Goal: Information Seeking & Learning: Learn about a topic

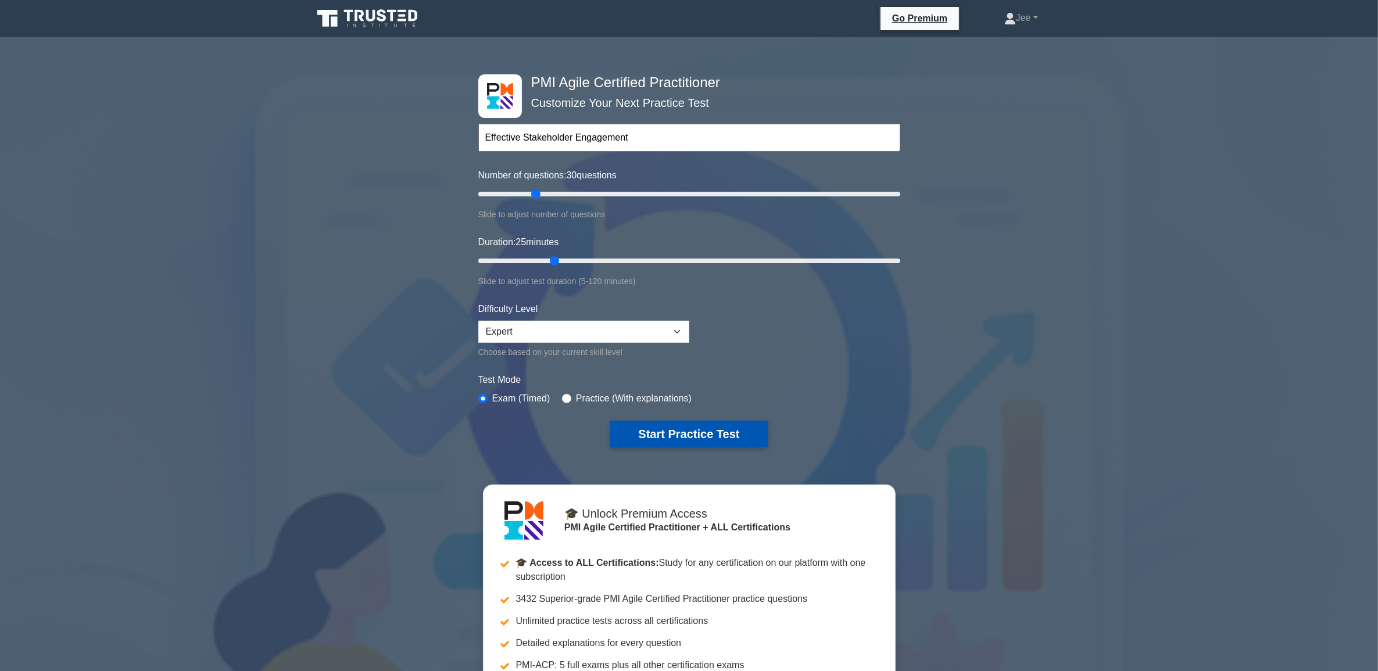
click at [710, 421] on button "Start Practice Test" at bounding box center [688, 434] width 157 height 27
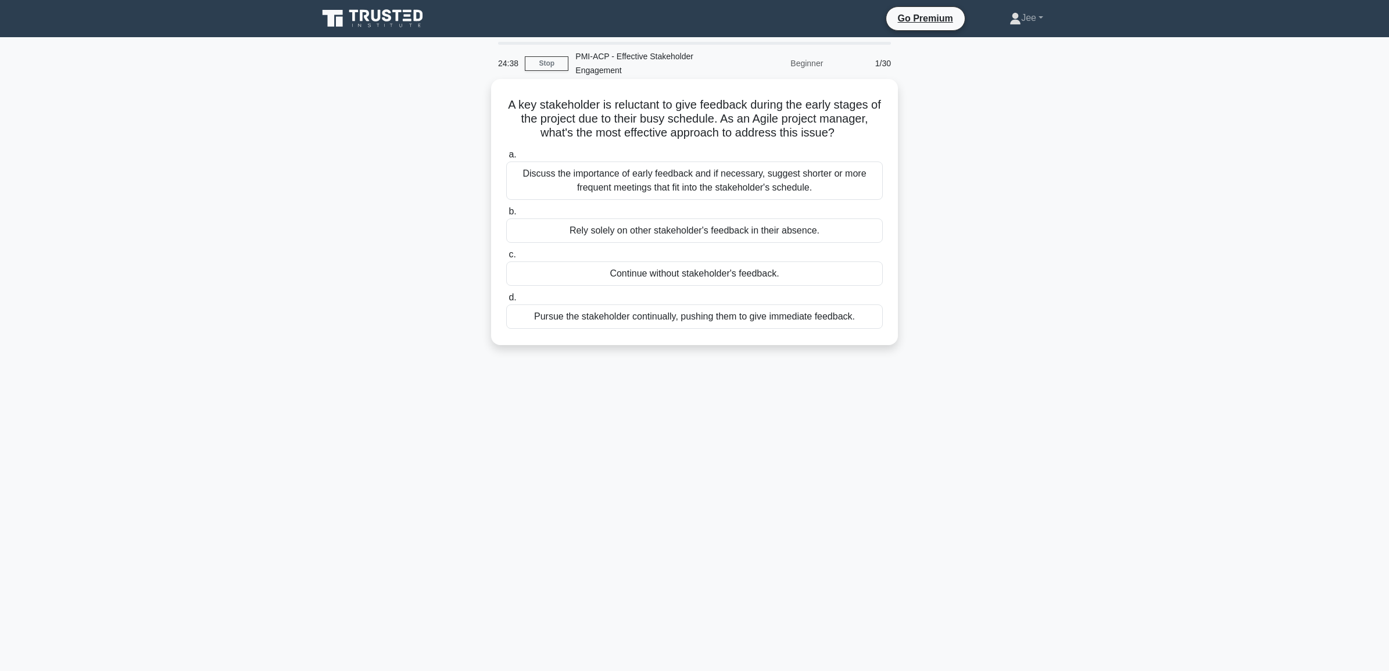
click at [699, 187] on div "Discuss the importance of early feedback and if necessary, suggest shorter or m…" at bounding box center [694, 181] width 377 height 38
click at [506, 159] on input "a. Discuss the importance of early feedback and if necessary, suggest shorter o…" at bounding box center [506, 155] width 0 height 8
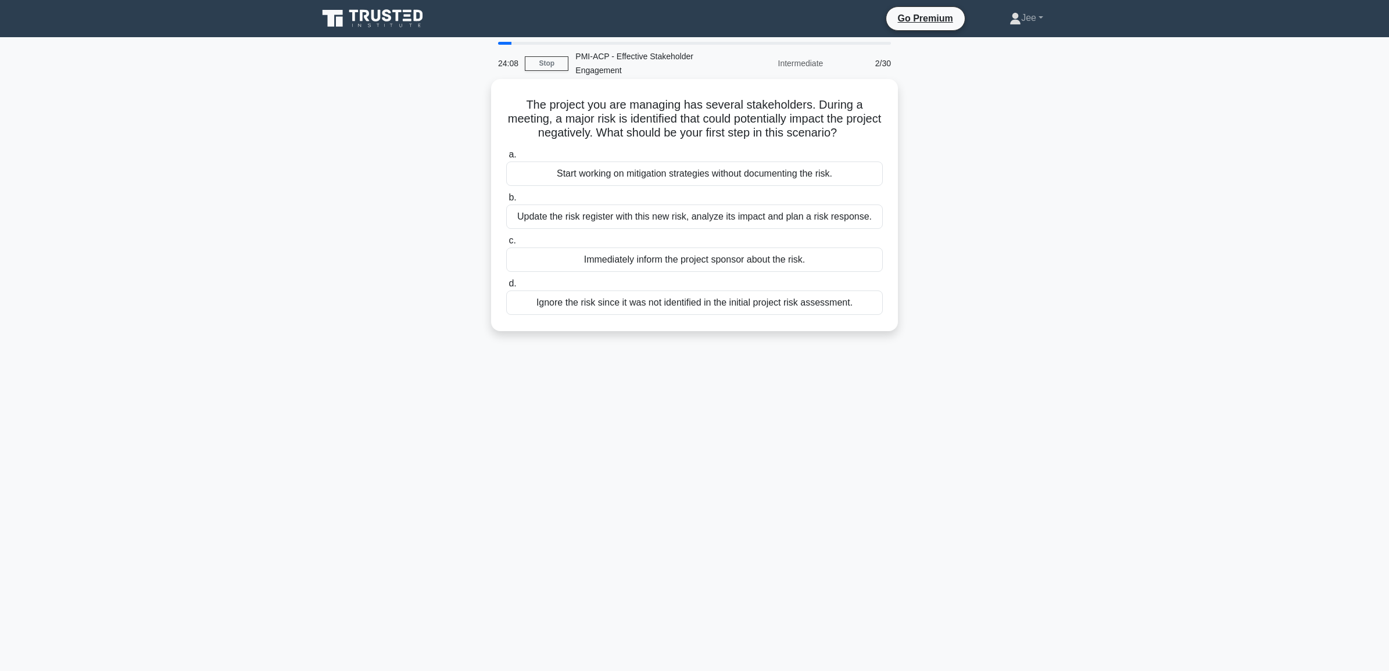
click at [631, 221] on div "Update the risk register with this new risk, analyze its impact and plan a risk…" at bounding box center [694, 217] width 377 height 24
click at [506, 202] on input "b. Update the risk register with this new risk, analyze its impact and plan a r…" at bounding box center [506, 198] width 0 height 8
click at [788, 309] on div "Add the risk to the risk register, analyze it and submit it for discussion in t…" at bounding box center [694, 310] width 377 height 38
click at [506, 288] on input "d. Add the risk to the risk register, analyze it and submit it for discussion i…" at bounding box center [506, 284] width 0 height 8
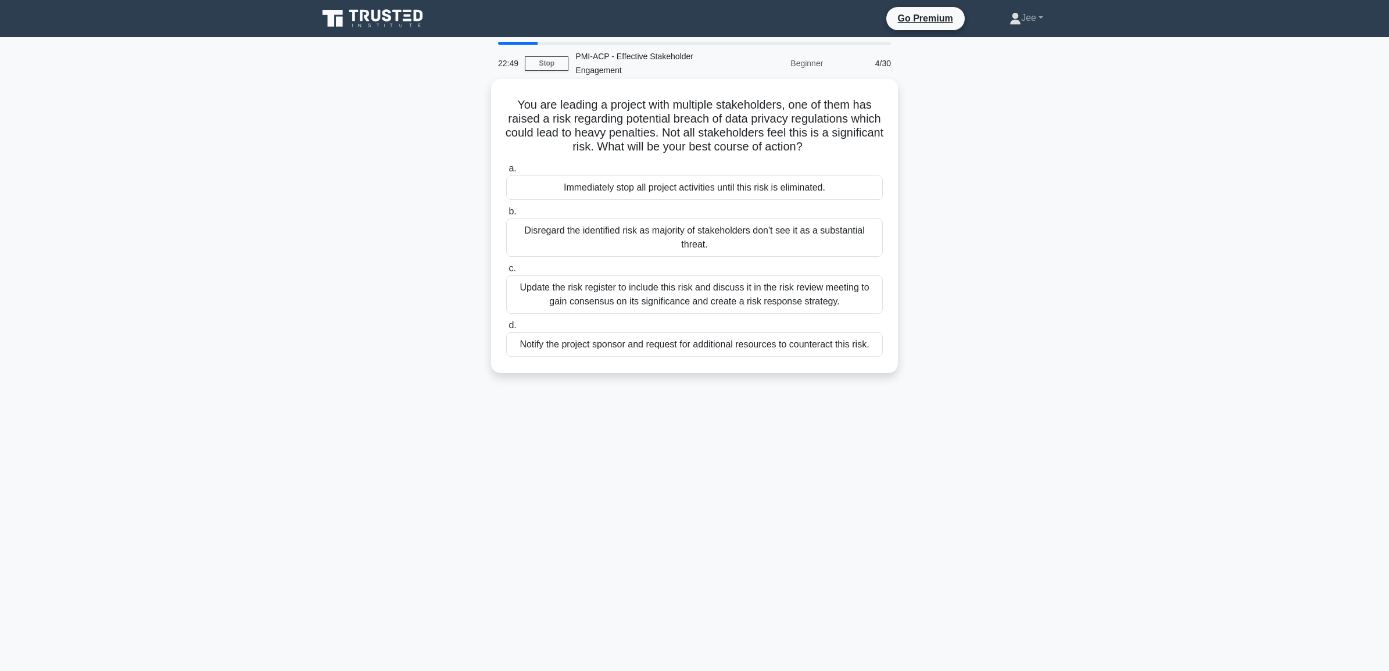
click at [692, 301] on div "Update the risk register to include this risk and discuss it in the risk review…" at bounding box center [694, 295] width 377 height 38
click at [506, 273] on input "c. Update the risk register to include this risk and discuss it in the risk rev…" at bounding box center [506, 269] width 0 height 8
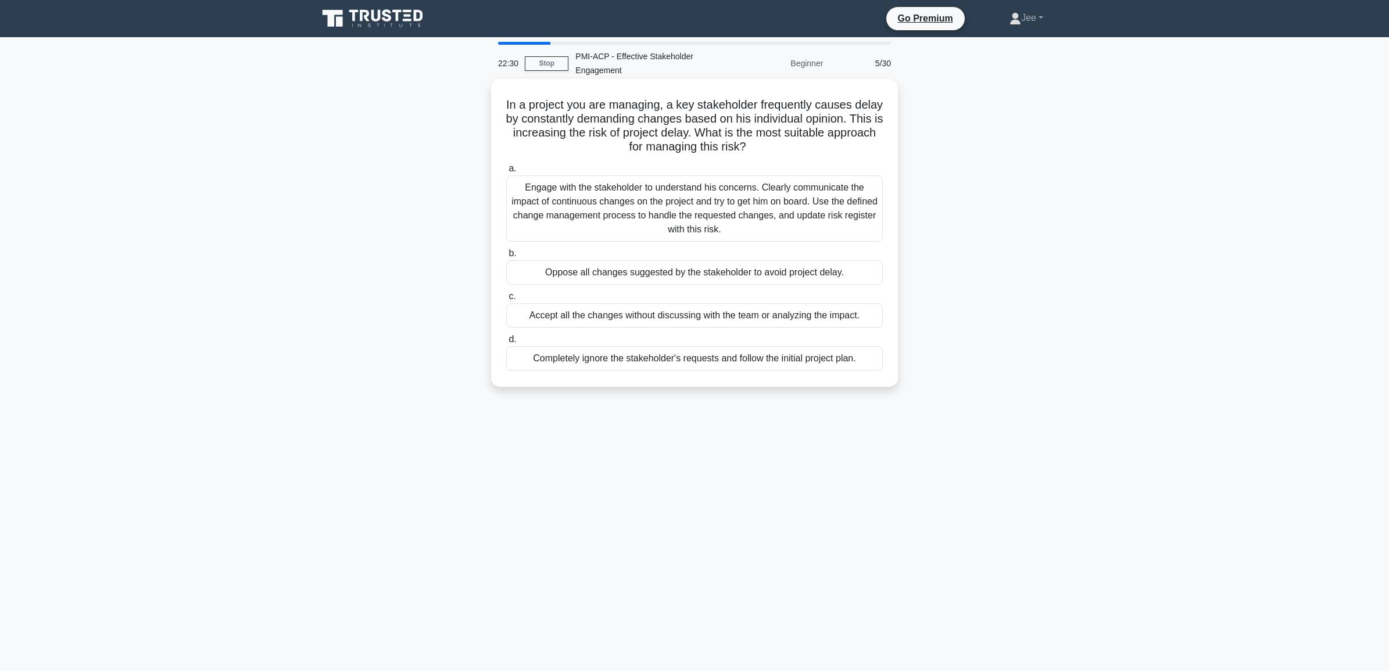
click at [675, 208] on div "Engage with the stakeholder to understand his concerns. Clearly communicate the…" at bounding box center [694, 209] width 377 height 66
click at [506, 173] on input "a. Engage with the stakeholder to understand his concerns. Clearly communicate …" at bounding box center [506, 169] width 0 height 8
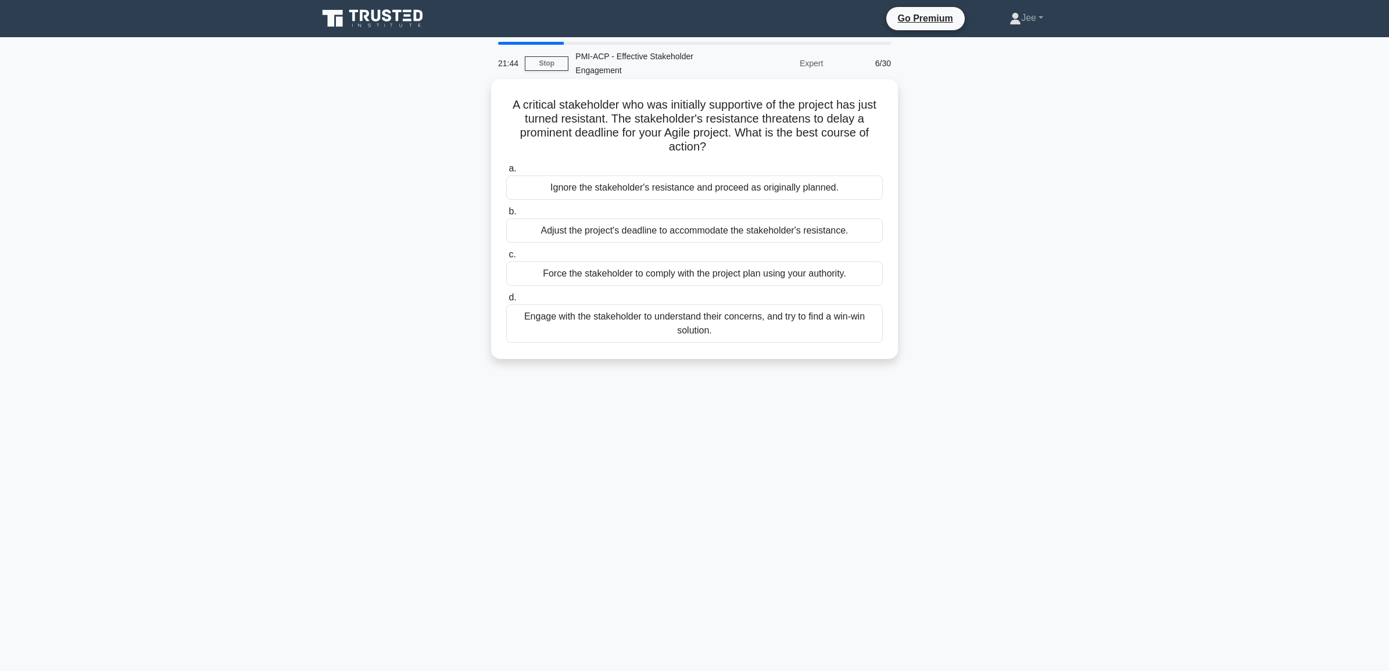
click at [610, 117] on h5 "A critical stakeholder who was initially supportive of the project has just tur…" at bounding box center [694, 126] width 379 height 57
drag, startPoint x: 614, startPoint y: 117, endPoint x: 750, endPoint y: 144, distance: 138.7
click at [750, 144] on h5 "A critical stakeholder who was initially supportive of the project has just tur…" at bounding box center [694, 126] width 379 height 57
click at [654, 328] on div "Engage with the stakeholder to understand their concerns, and try to find a win…" at bounding box center [694, 324] width 377 height 38
click at [506, 302] on input "d. Engage with the stakeholder to understand their concerns, and try to find a …" at bounding box center [506, 298] width 0 height 8
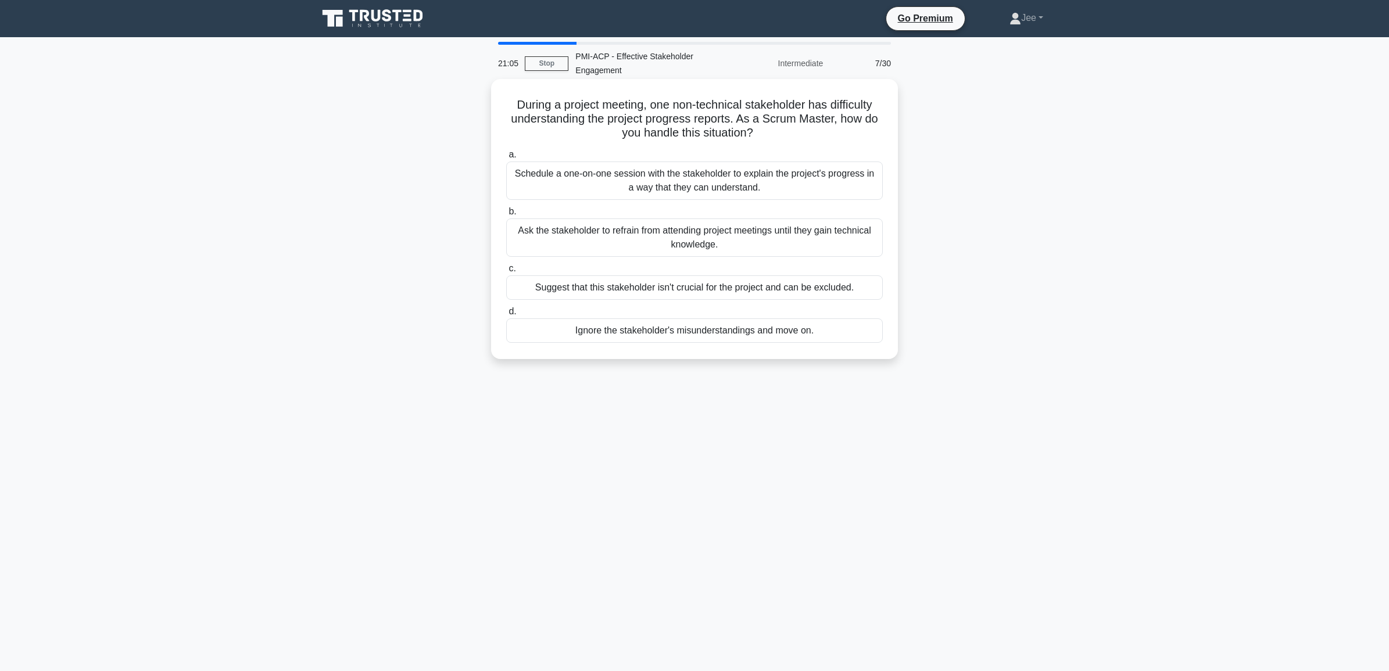
click at [603, 178] on div "Schedule a one-on-one session with the stakeholder to explain the project's pro…" at bounding box center [694, 181] width 377 height 38
click at [506, 159] on input "a. Schedule a one-on-one session with the stakeholder to explain the project's …" at bounding box center [506, 155] width 0 height 8
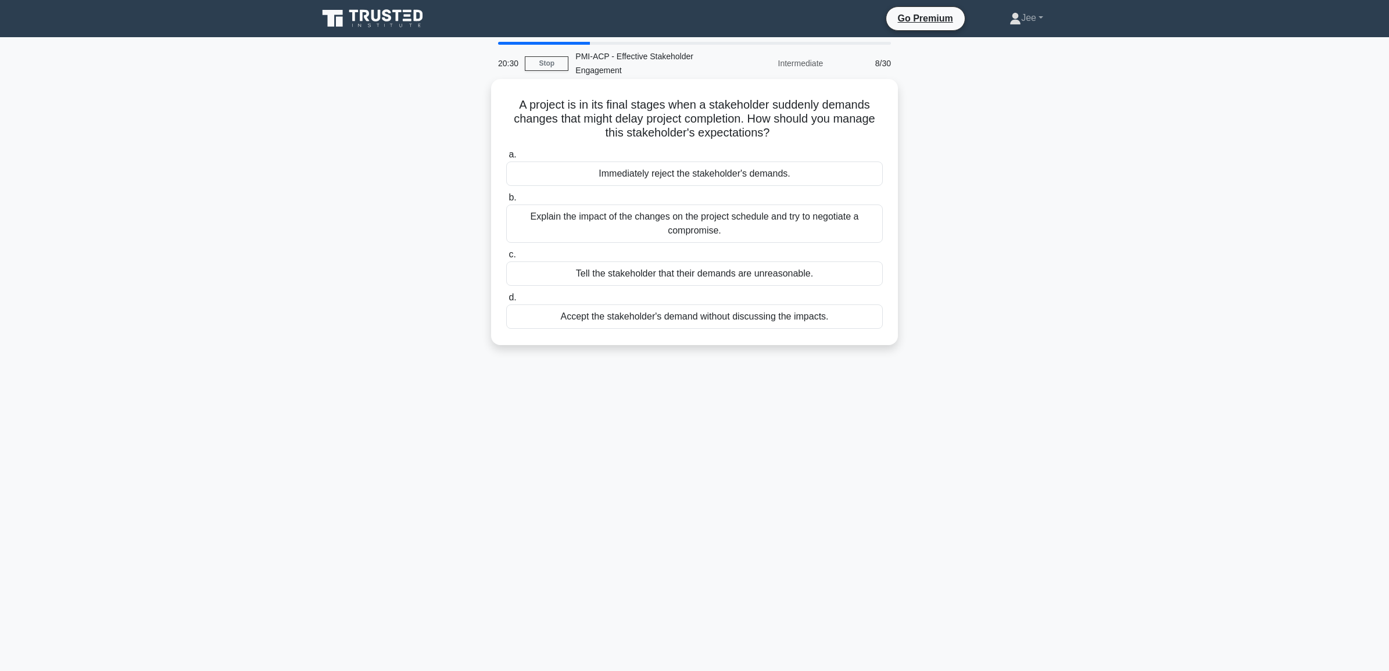
click at [739, 220] on div "Explain the impact of the changes on the project schedule and try to negotiate …" at bounding box center [694, 224] width 377 height 38
click at [506, 202] on input "b. Explain the impact of the changes on the project schedule and try to negotia…" at bounding box center [506, 198] width 0 height 8
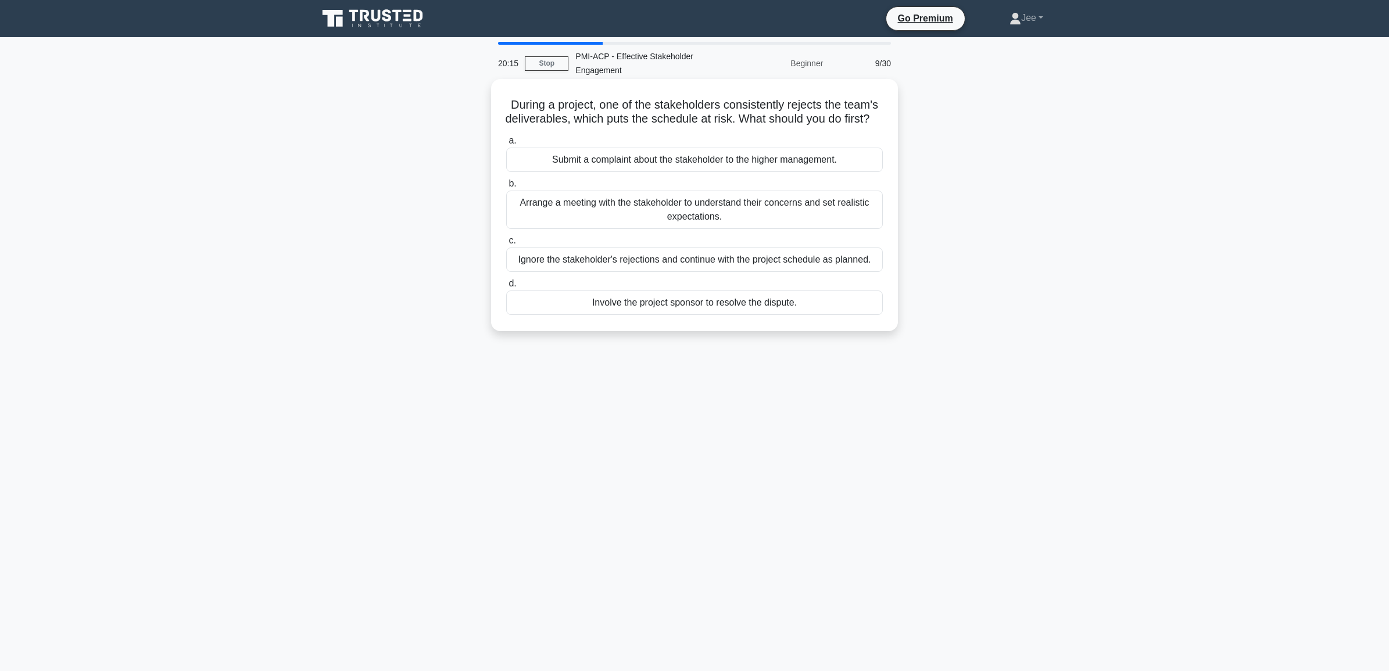
drag, startPoint x: 743, startPoint y: 117, endPoint x: 817, endPoint y: 126, distance: 74.9
click at [817, 126] on h5 "During a project, one of the stakeholders consistently rejects the team's deliv…" at bounding box center [694, 112] width 379 height 29
click at [658, 228] on div "Arrange a meeting with the stakeholder to understand their concerns and set rea…" at bounding box center [694, 210] width 377 height 38
click at [506, 188] on input "b. Arrange a meeting with the stakeholder to understand their concerns and set …" at bounding box center [506, 184] width 0 height 8
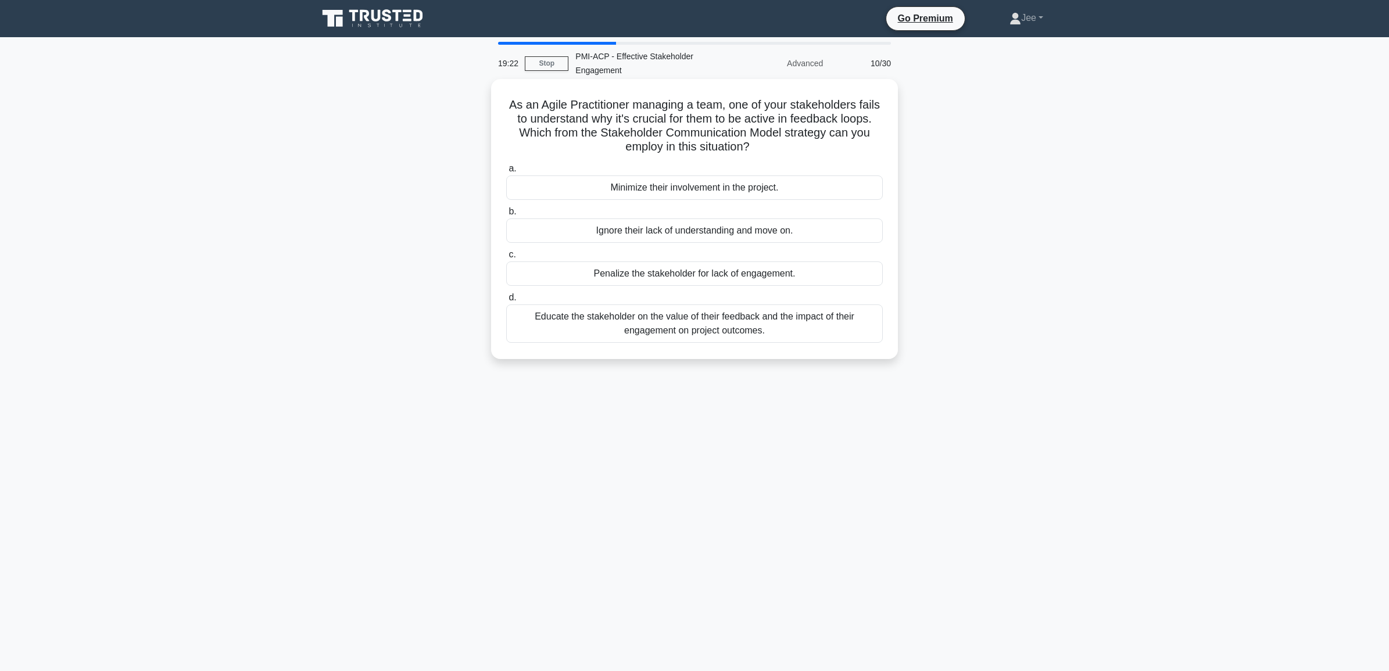
click at [634, 331] on div "Educate the stakeholder on the value of their feedback and the impact of their …" at bounding box center [694, 324] width 377 height 38
click at [506, 302] on input "d. Educate the stakeholder on the value of their feedback and the impact of the…" at bounding box center [506, 298] width 0 height 8
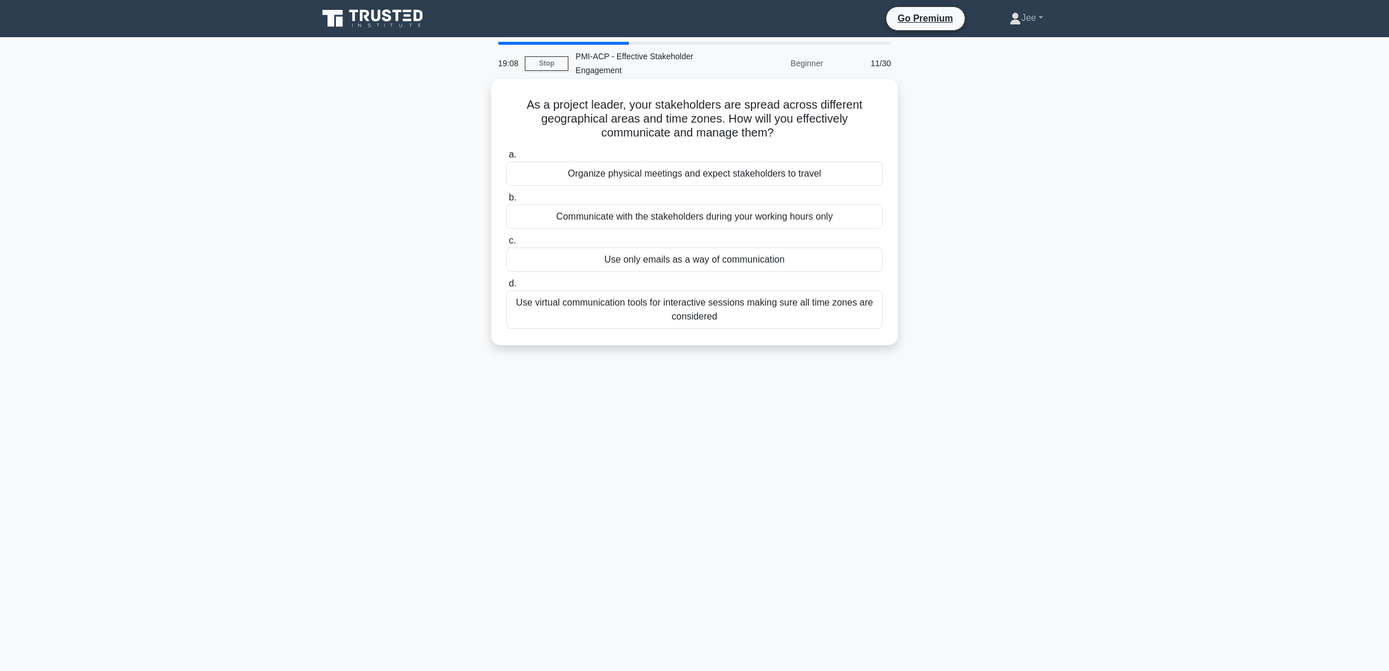
click at [635, 312] on div "Use virtual communication tools for interactive sessions making sure all time z…" at bounding box center [694, 310] width 377 height 38
click at [506, 288] on input "d. Use virtual communication tools for interactive sessions making sure all tim…" at bounding box center [506, 284] width 0 height 8
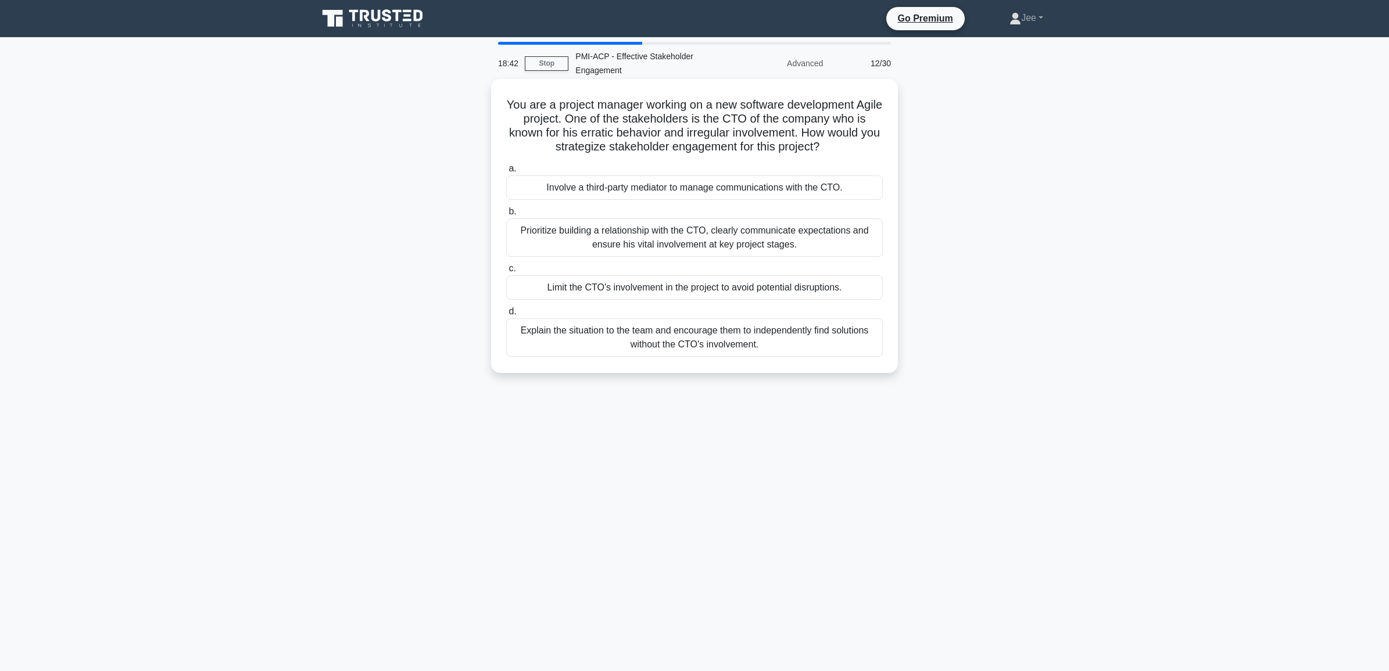
click at [632, 238] on div "Prioritize building a relationship with the CTO, clearly communicate expectatio…" at bounding box center [694, 238] width 377 height 38
click at [506, 216] on input "b. Prioritize building a relationship with the CTO, clearly communicate expecta…" at bounding box center [506, 212] width 0 height 8
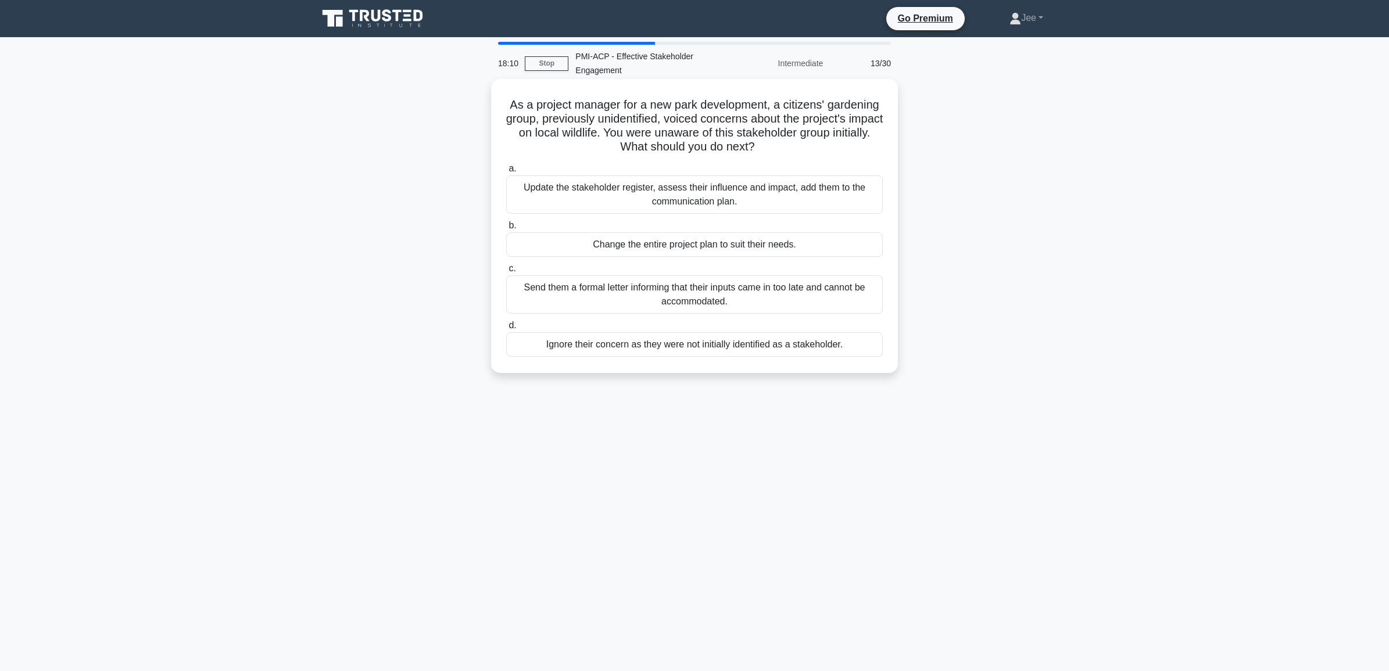
click at [725, 195] on div "Update the stakeholder register, assess their influence and impact, add them to…" at bounding box center [694, 195] width 377 height 38
click at [506, 173] on input "a. Update the stakeholder register, assess their influence and impact, add them…" at bounding box center [506, 169] width 0 height 8
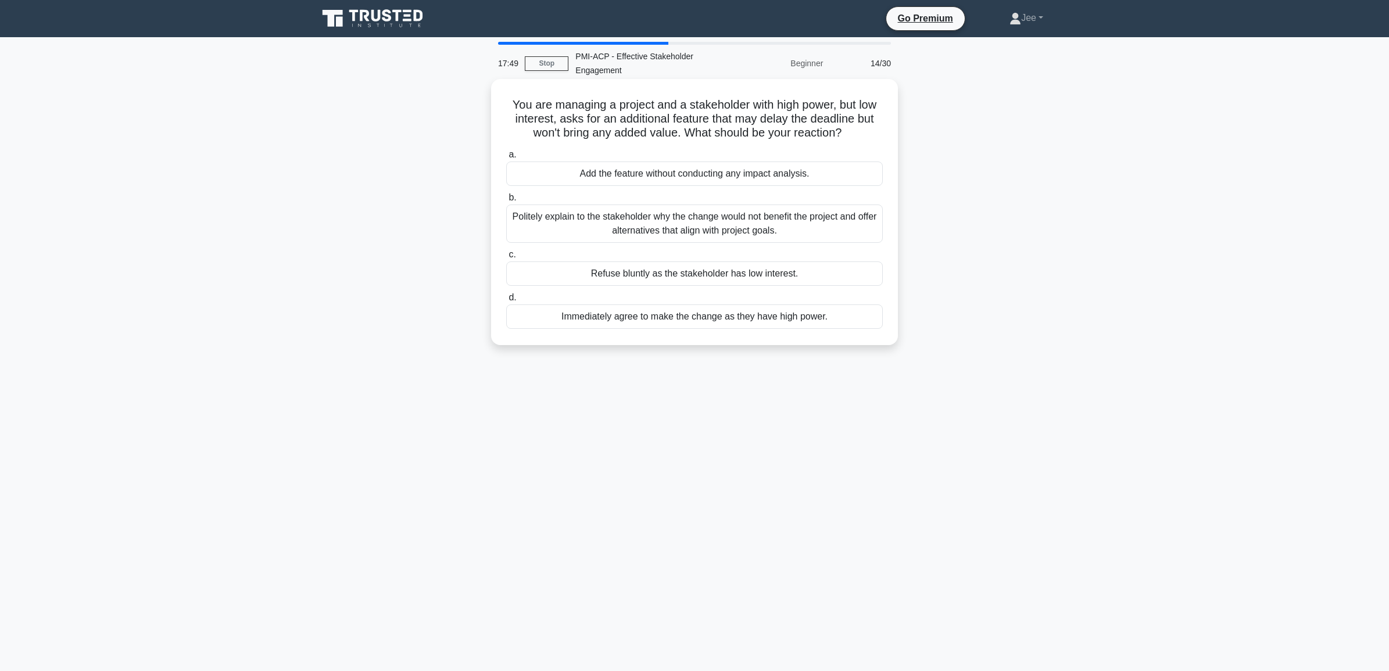
click at [630, 230] on div "Politely explain to the stakeholder why the change would not benefit the projec…" at bounding box center [694, 224] width 377 height 38
click at [506, 202] on input "b. Politely explain to the stakeholder why the change would not benefit the pro…" at bounding box center [506, 198] width 0 height 8
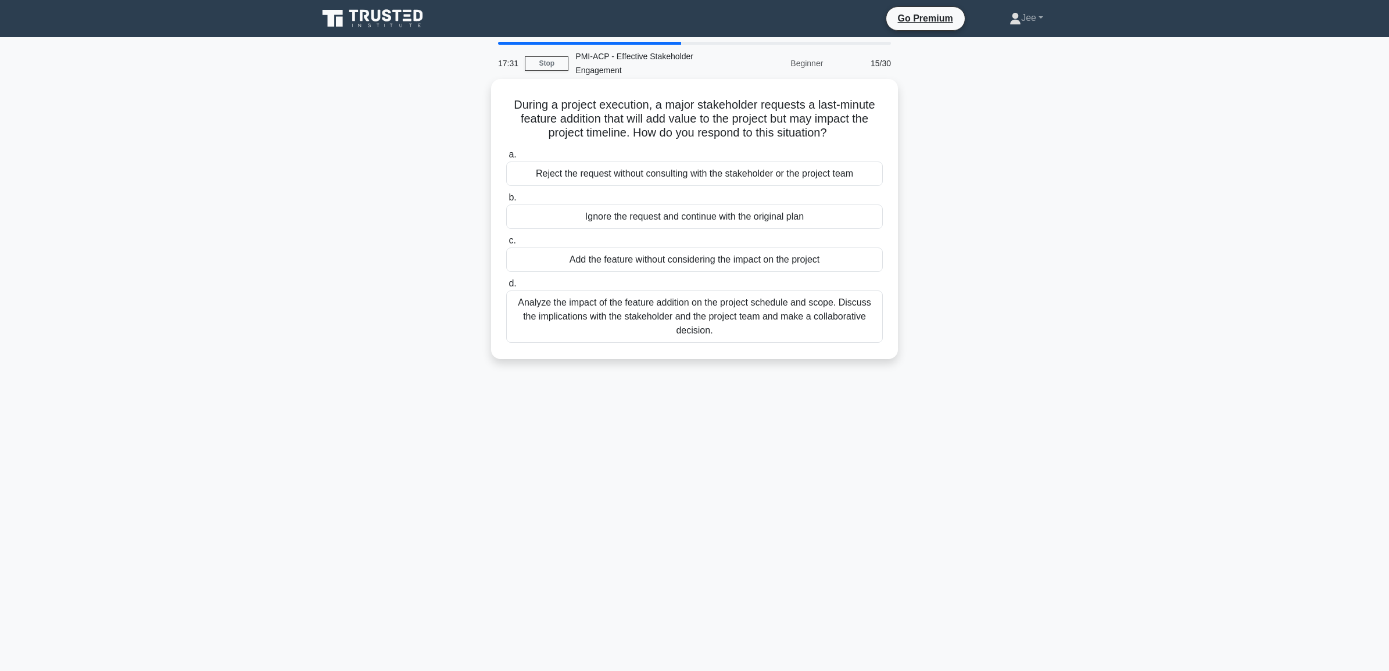
click at [561, 318] on div "Analyze the impact of the feature addition on the project schedule and scope. D…" at bounding box center [694, 317] width 377 height 52
click at [506, 288] on input "d. Analyze the impact of the feature addition on the project schedule and scope…" at bounding box center [506, 284] width 0 height 8
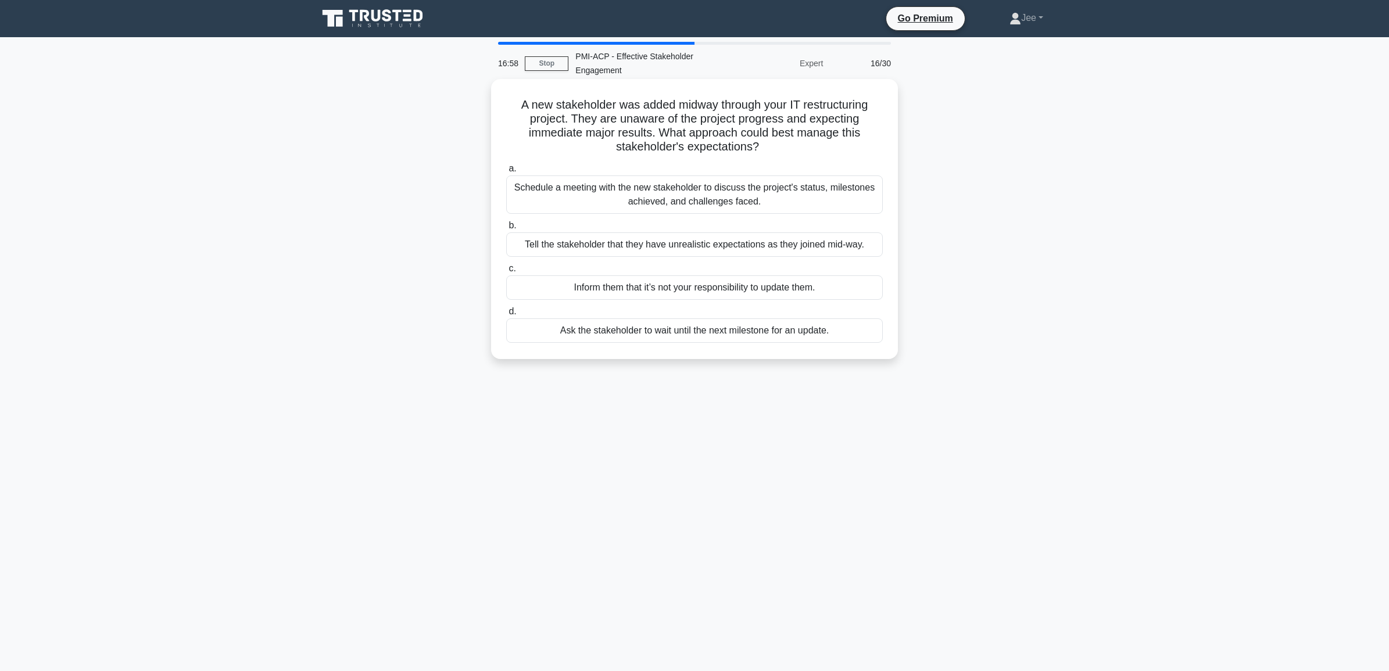
click at [718, 194] on div "Schedule a meeting with the new stakeholder to discuss the project's status, mi…" at bounding box center [694, 195] width 377 height 38
click at [506, 173] on input "a. Schedule a meeting with the new stakeholder to discuss the project's status,…" at bounding box center [506, 169] width 0 height 8
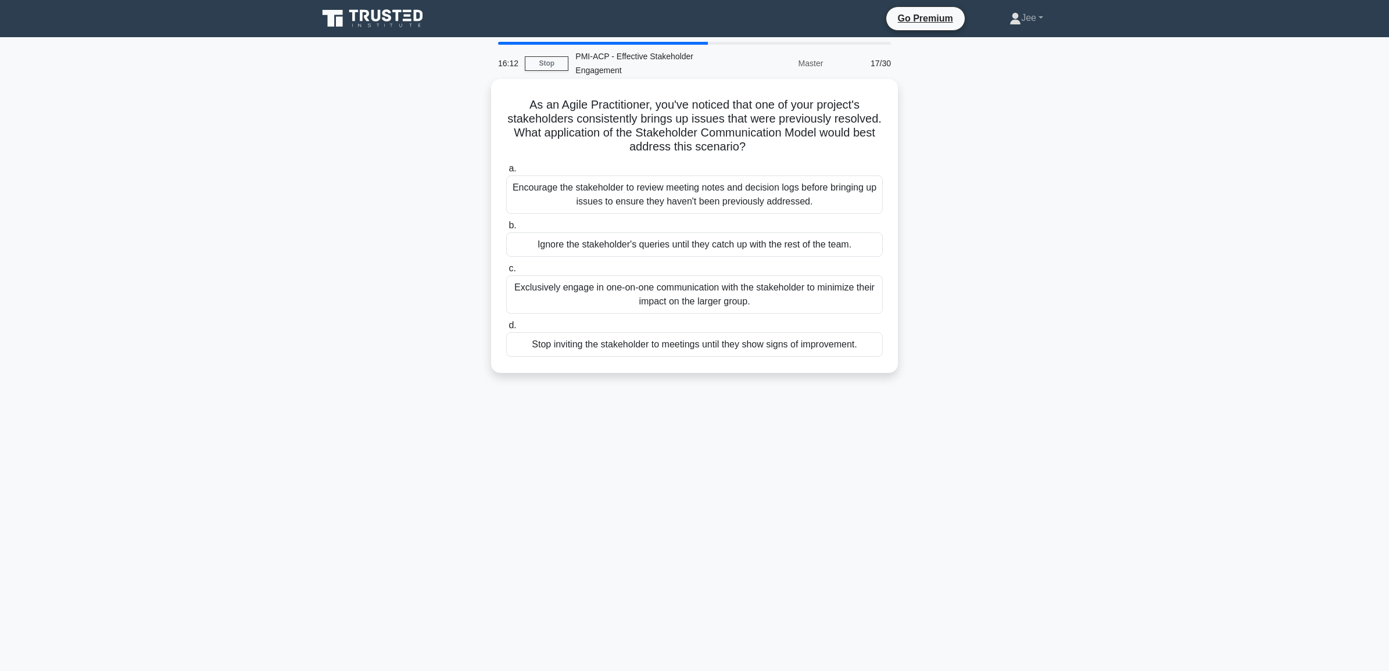
click at [703, 302] on div "Exclusively engage in one-on-one communication with the stakeholder to minimize…" at bounding box center [694, 295] width 377 height 38
click at [506, 273] on input "c. Exclusively engage in one-on-one communication with the stakeholder to minim…" at bounding box center [506, 269] width 0 height 8
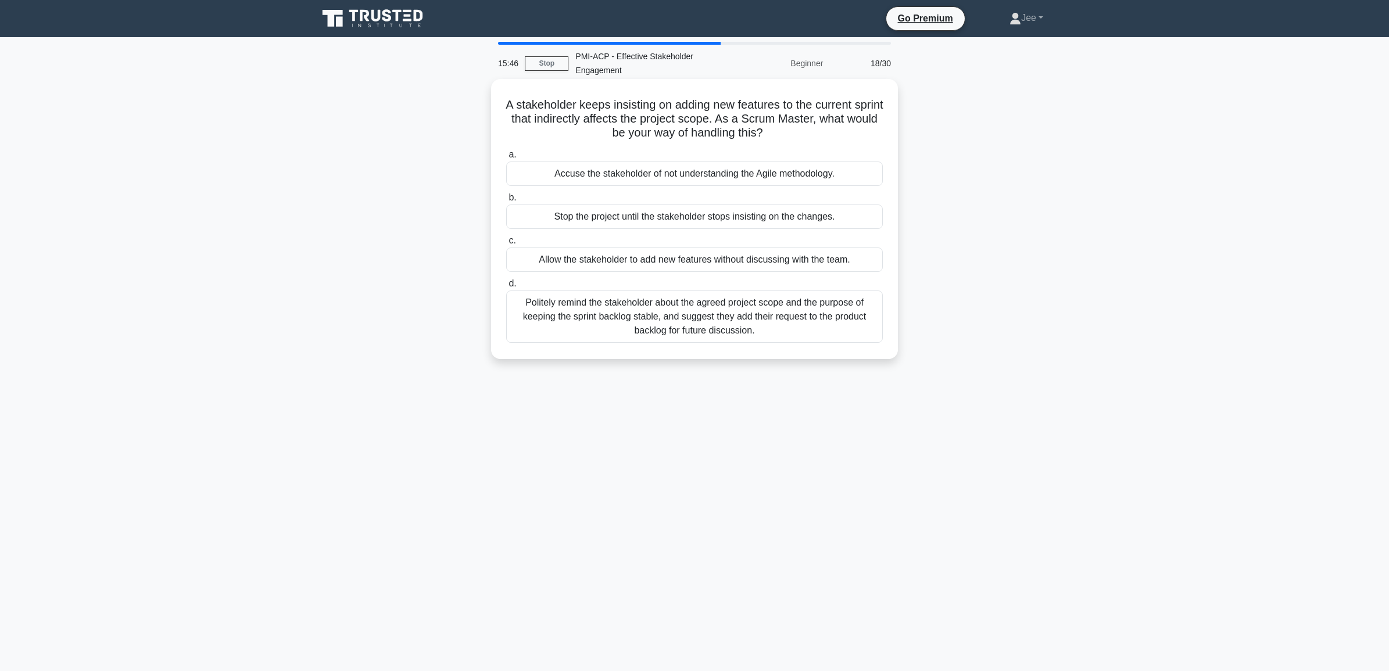
click at [727, 327] on div "Politely remind the stakeholder about the agreed project scope and the purpose …" at bounding box center [694, 317] width 377 height 52
click at [506, 288] on input "d. Politely remind the stakeholder about the agreed project scope and the purpo…" at bounding box center [506, 284] width 0 height 8
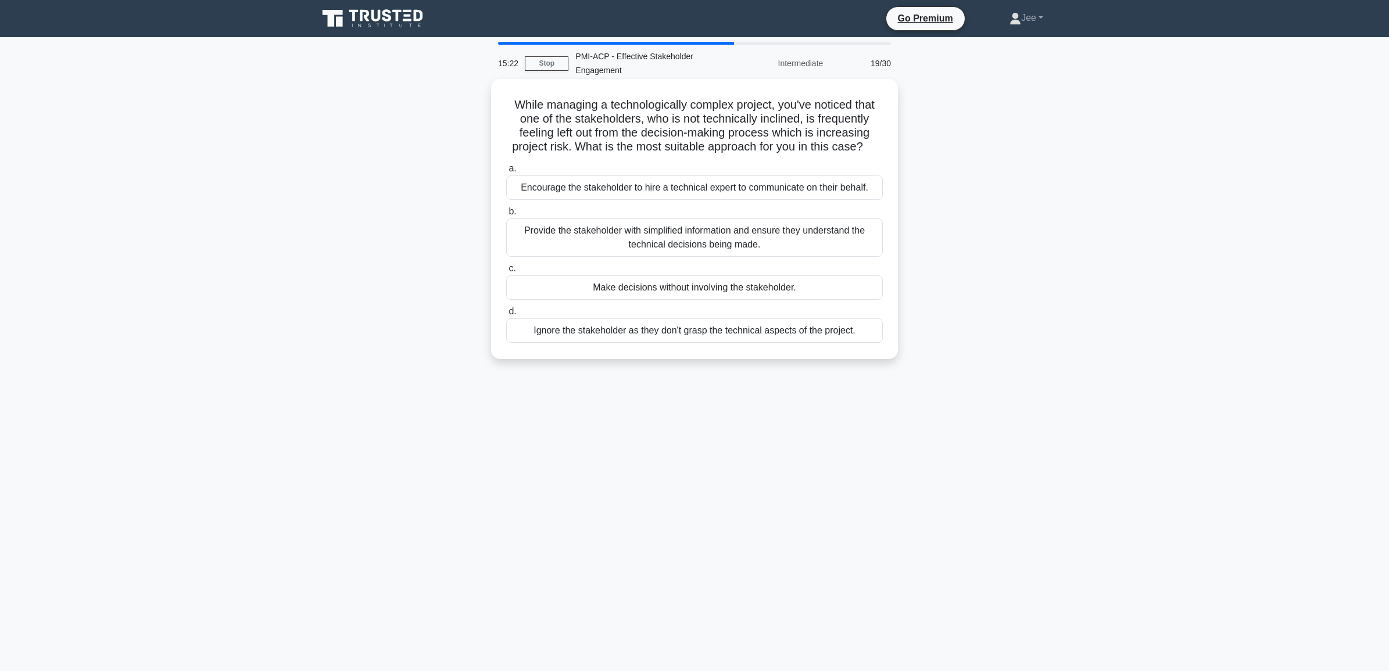
click at [667, 247] on div "Provide the stakeholder with simplified information and ensure they understand …" at bounding box center [694, 238] width 377 height 38
click at [506, 216] on input "b. Provide the stakeholder with simplified information and ensure they understa…" at bounding box center [506, 212] width 0 height 8
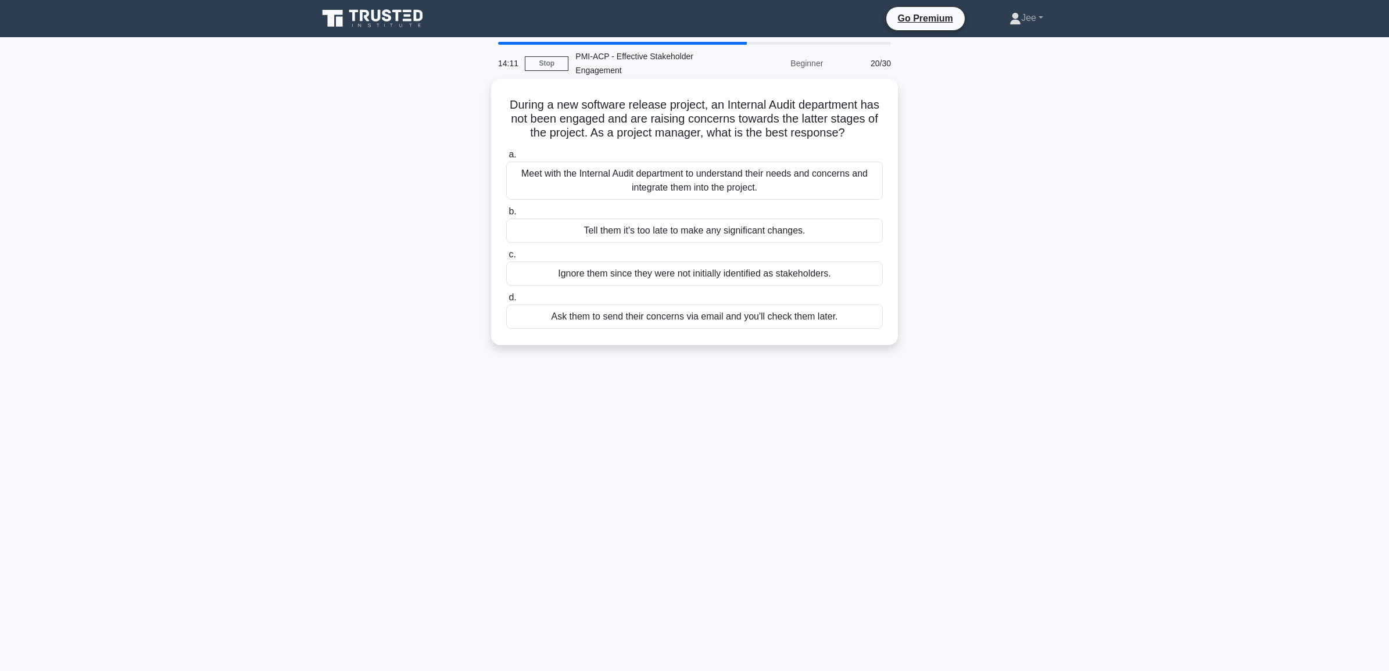
click at [644, 195] on div "Meet with the Internal Audit department to understand their needs and concerns …" at bounding box center [694, 181] width 377 height 38
click at [506, 159] on input "a. Meet with the Internal Audit department to understand their needs and concer…" at bounding box center [506, 155] width 0 height 8
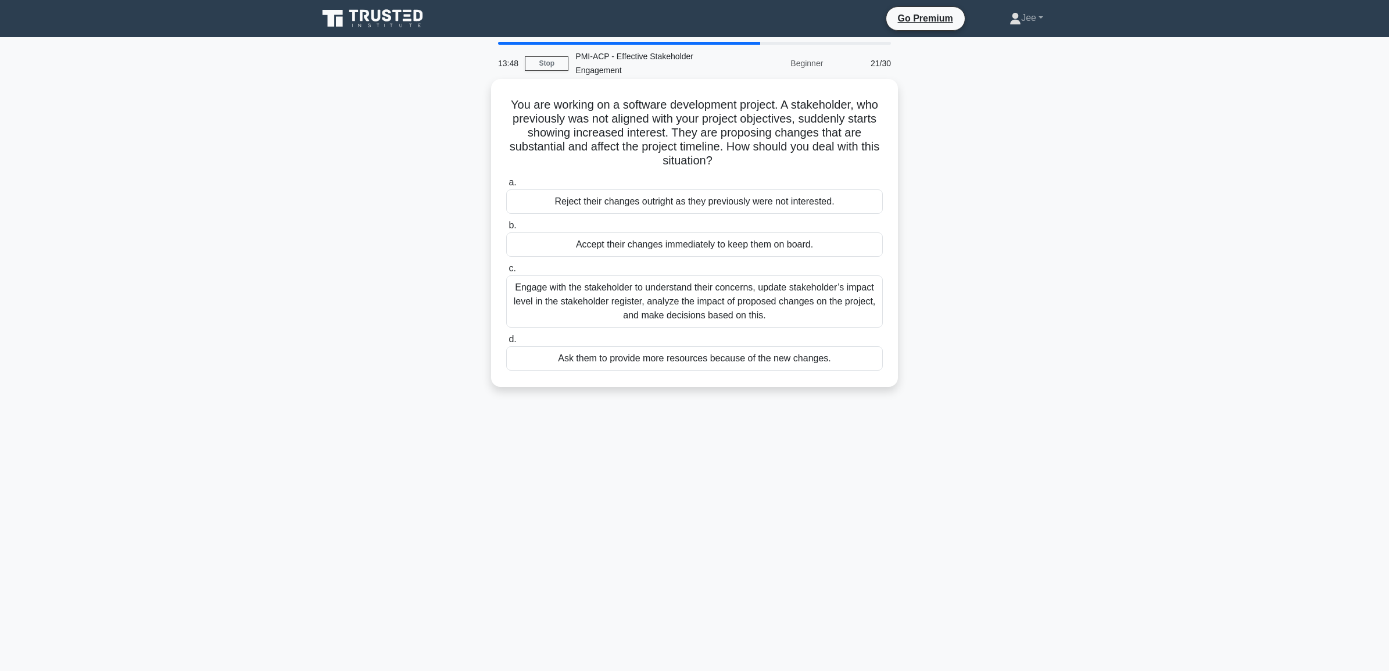
click at [696, 314] on div "Engage with the stakeholder to understand their concerns, update stakeholder’s …" at bounding box center [694, 302] width 377 height 52
click at [506, 273] on input "c. Engage with the stakeholder to understand their concerns, update stakeholder…" at bounding box center [506, 269] width 0 height 8
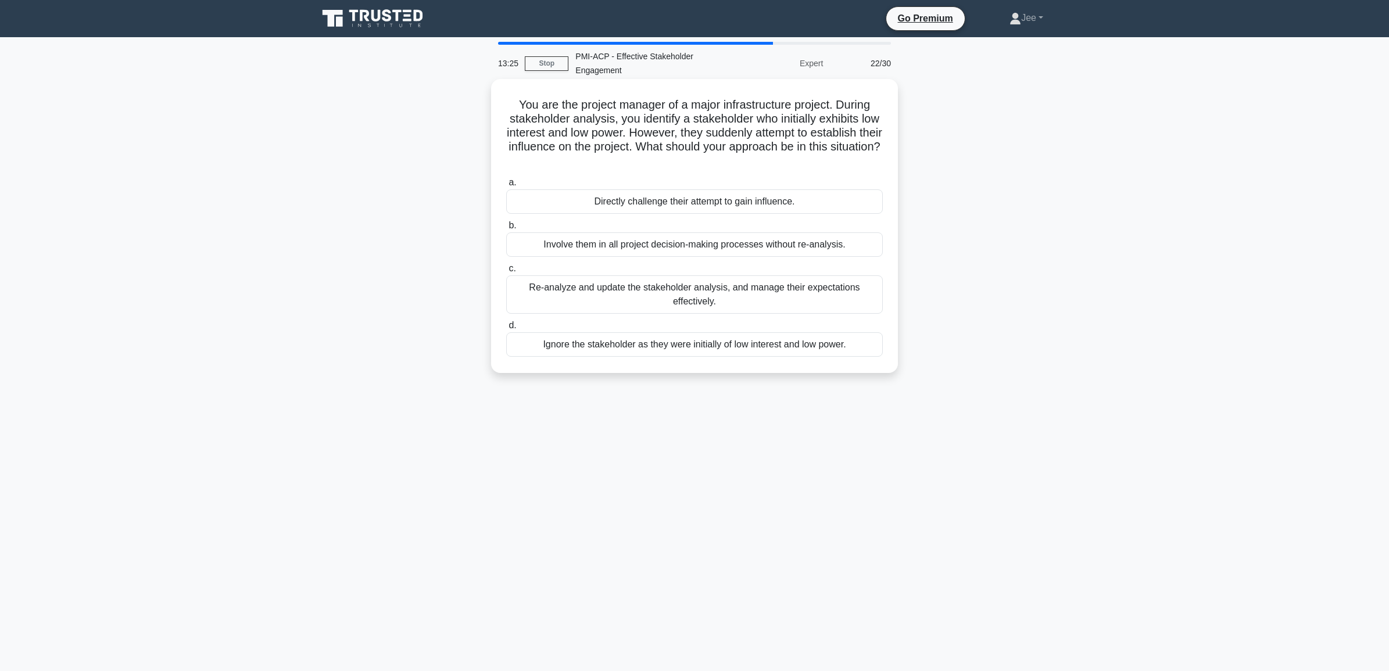
click at [689, 301] on div "Re-analyze and update the stakeholder analysis, and manage their expectations e…" at bounding box center [694, 295] width 377 height 38
click at [506, 273] on input "c. Re-analyze and update the stakeholder analysis, and manage their expectation…" at bounding box center [506, 269] width 0 height 8
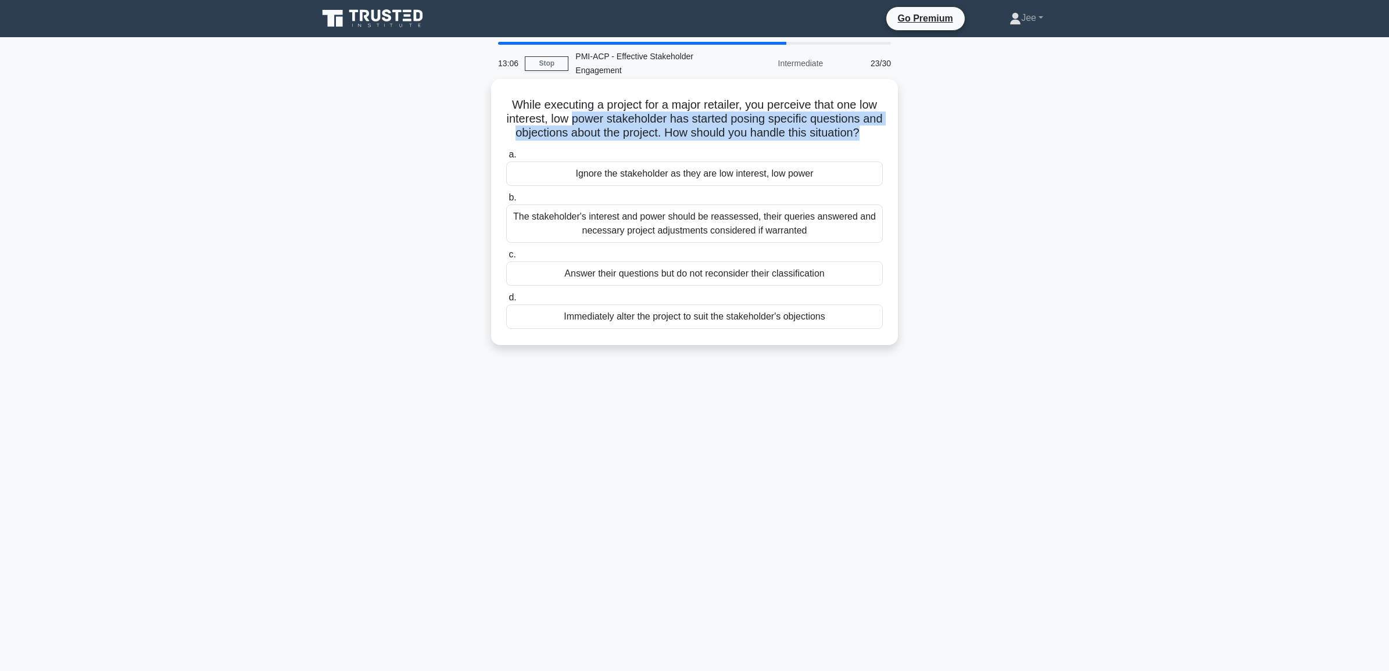
drag, startPoint x: 711, startPoint y: 147, endPoint x: 584, endPoint y: 126, distance: 128.4
click at [584, 126] on h5 "While executing a project for a major retailer, you perceive that one low inter…" at bounding box center [694, 119] width 379 height 43
drag, startPoint x: 584, startPoint y: 126, endPoint x: 843, endPoint y: 335, distance: 332.8
click at [843, 335] on div "While executing a project for a major retailer, you perceive that one low inter…" at bounding box center [695, 212] width 398 height 257
drag, startPoint x: 843, startPoint y: 335, endPoint x: 742, endPoint y: 141, distance: 219.2
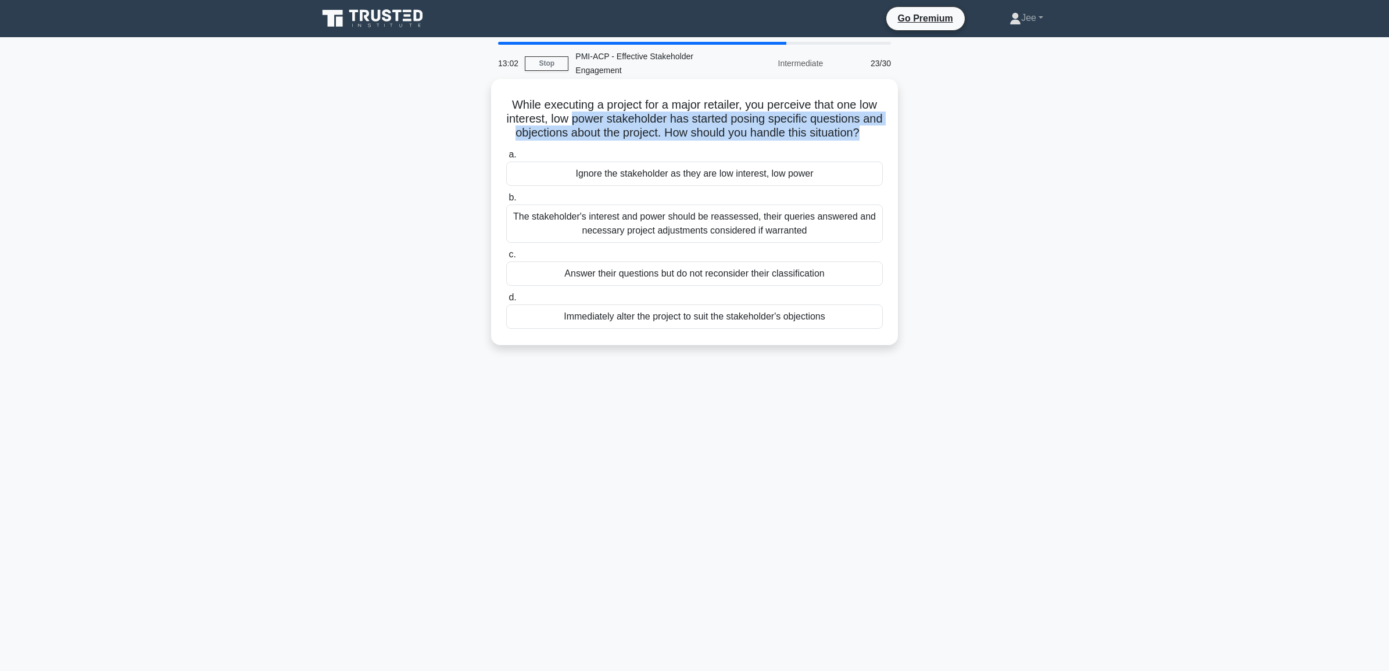
click at [742, 141] on h5 "While executing a project for a major retailer, you perceive that one low inter…" at bounding box center [694, 119] width 379 height 43
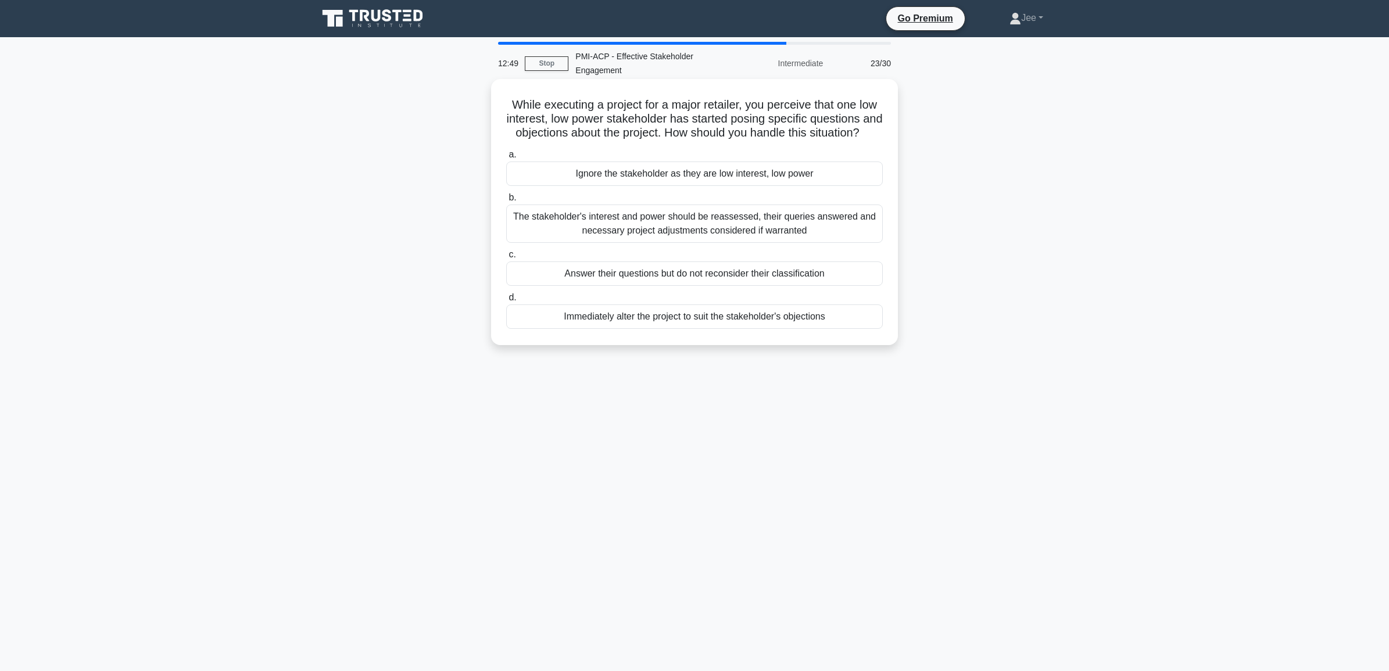
click at [685, 242] on div "The stakeholder's interest and power should be reassessed, their queries answer…" at bounding box center [694, 224] width 377 height 38
click at [506, 202] on input "b. The stakeholder's interest and power should be reassessed, their queries ans…" at bounding box center [506, 198] width 0 height 8
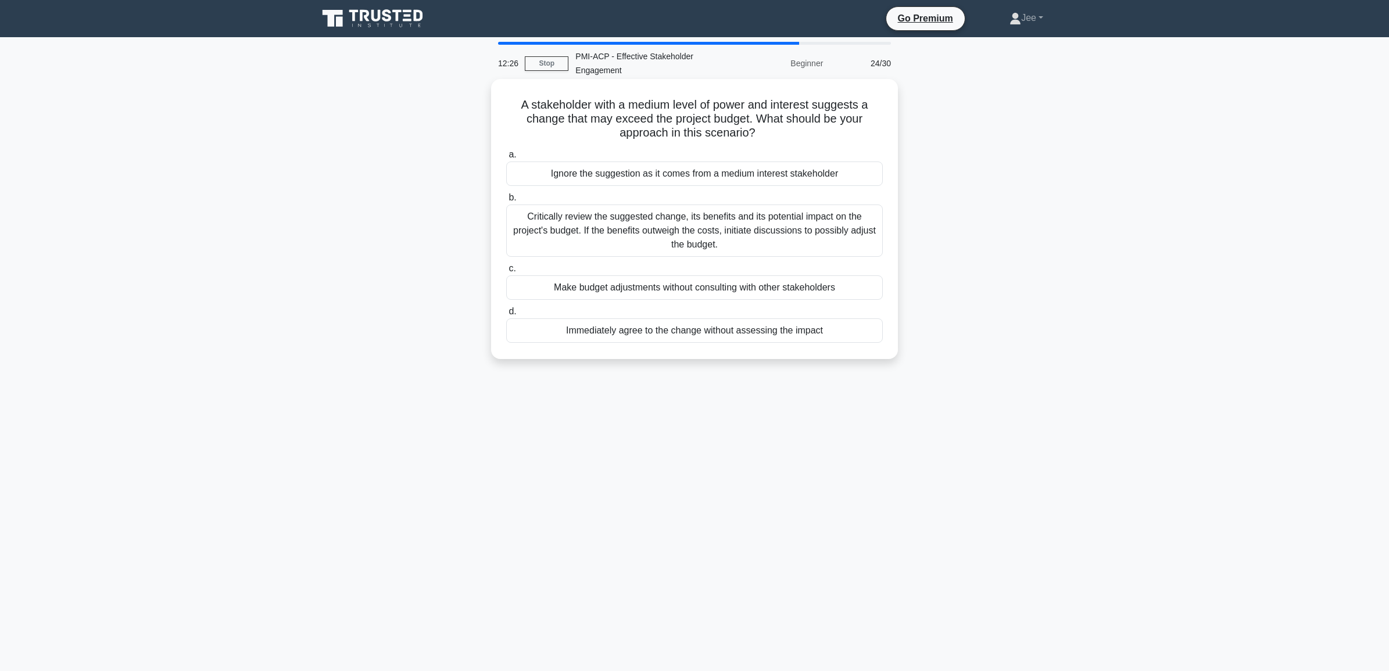
click at [747, 228] on div "Critically review the suggested change, its benefits and its potential impact o…" at bounding box center [694, 231] width 377 height 52
click at [506, 202] on input "b. Critically review the suggested change, its benefits and its potential impac…" at bounding box center [506, 198] width 0 height 8
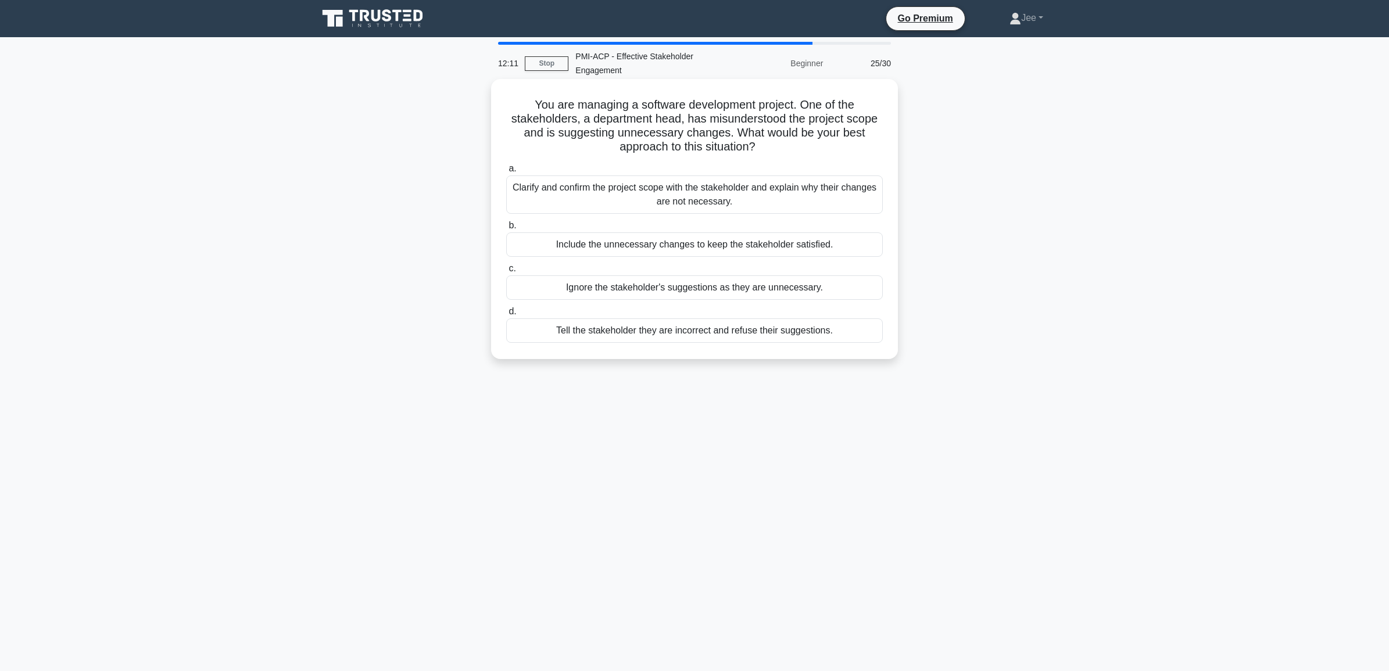
click at [661, 202] on div "Clarify and confirm the project scope with the stakeholder and explain why thei…" at bounding box center [694, 195] width 377 height 38
click at [506, 173] on input "a. Clarify and confirm the project scope with the stakeholder and explain why t…" at bounding box center [506, 169] width 0 height 8
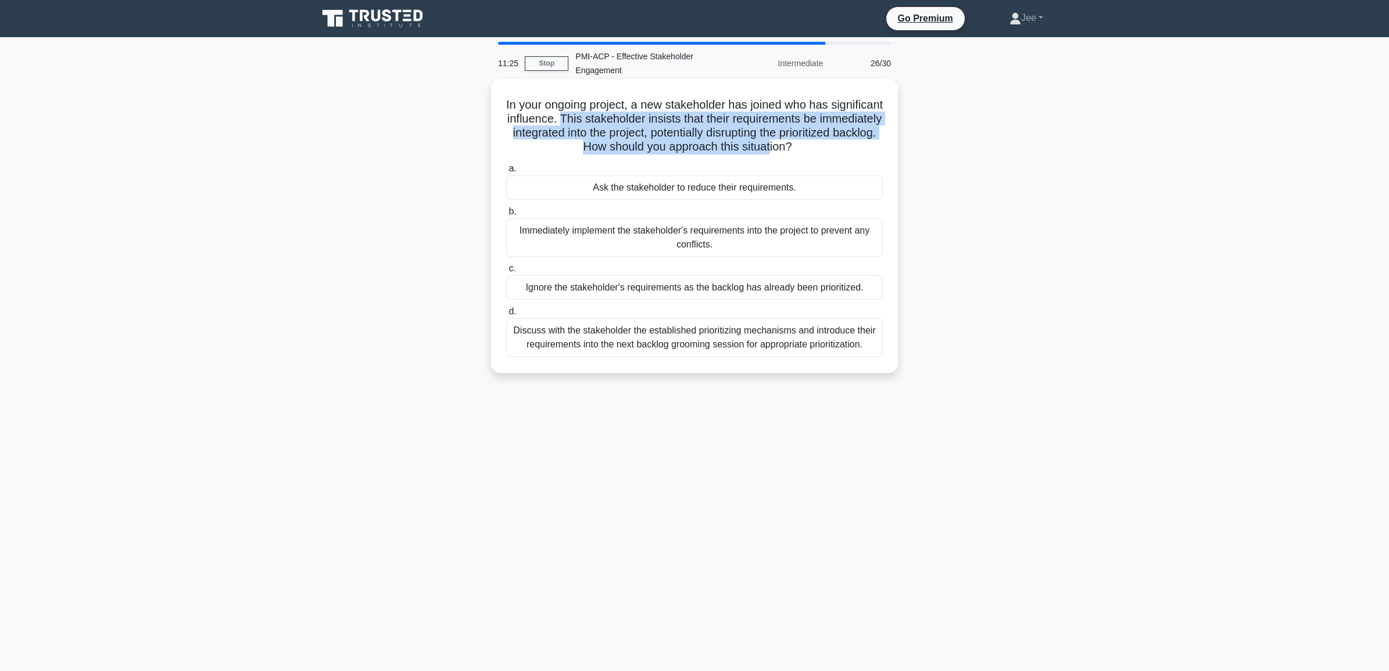
drag, startPoint x: 622, startPoint y: 117, endPoint x: 823, endPoint y: 146, distance: 202.6
click at [823, 146] on h5 "In your ongoing project, a new stakeholder has joined who has significant influ…" at bounding box center [694, 126] width 379 height 57
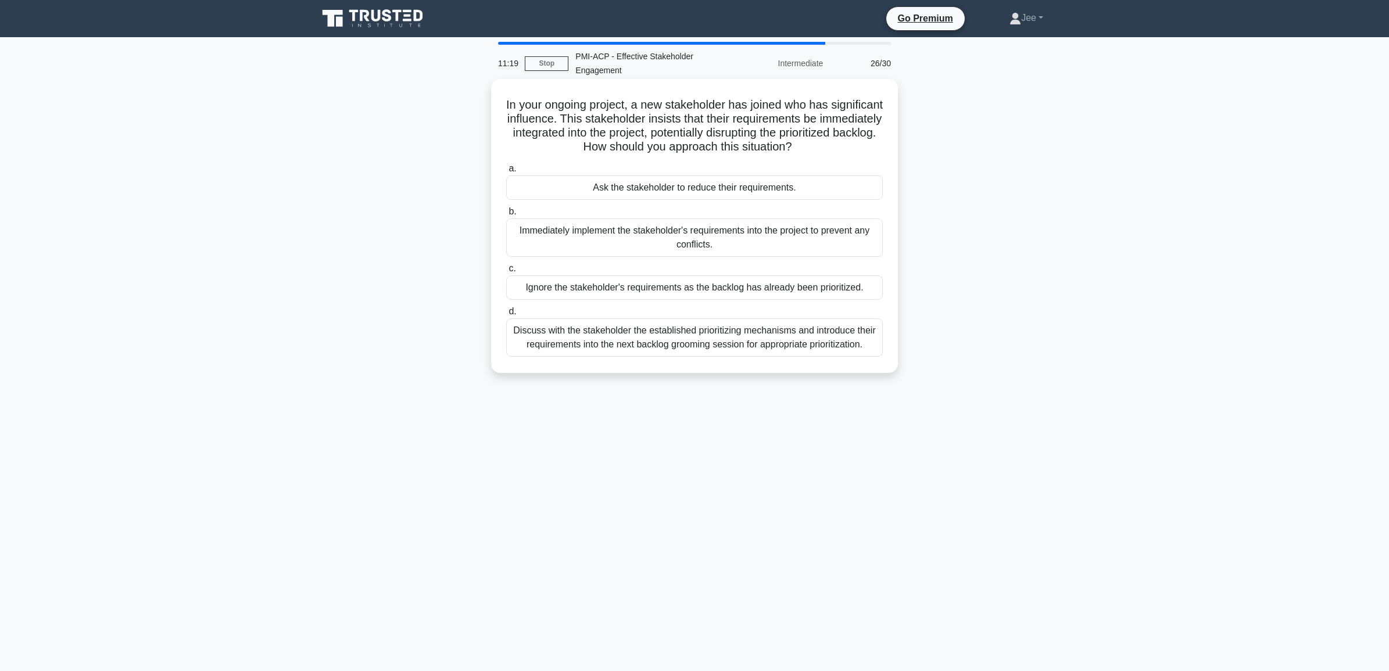
click at [705, 346] on div "Discuss with the stakeholder the established prioritizing mechanisms and introd…" at bounding box center [694, 338] width 377 height 38
click at [506, 316] on input "d. Discuss with the stakeholder the established prioritizing mechanisms and int…" at bounding box center [506, 312] width 0 height 8
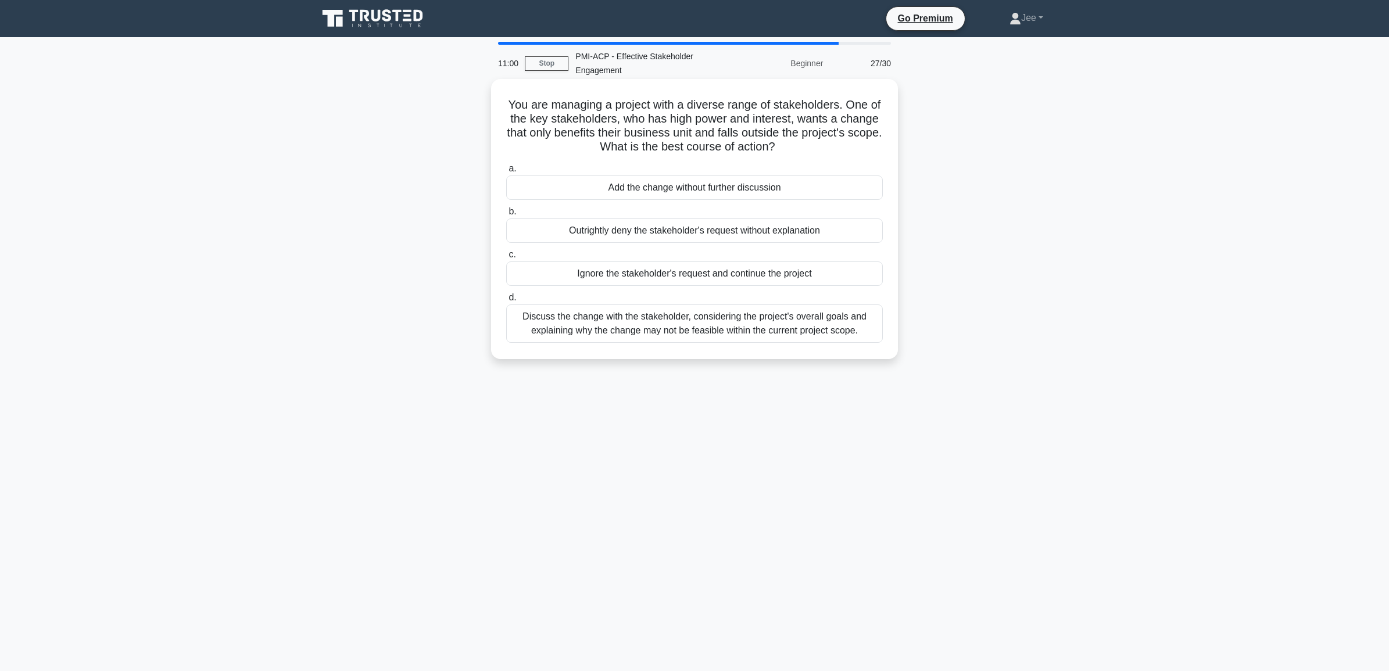
click at [710, 331] on div "Discuss the change with the stakeholder, considering the project's overall goal…" at bounding box center [694, 324] width 377 height 38
click at [506, 302] on input "d. Discuss the change with the stakeholder, considering the project's overall g…" at bounding box center [506, 298] width 0 height 8
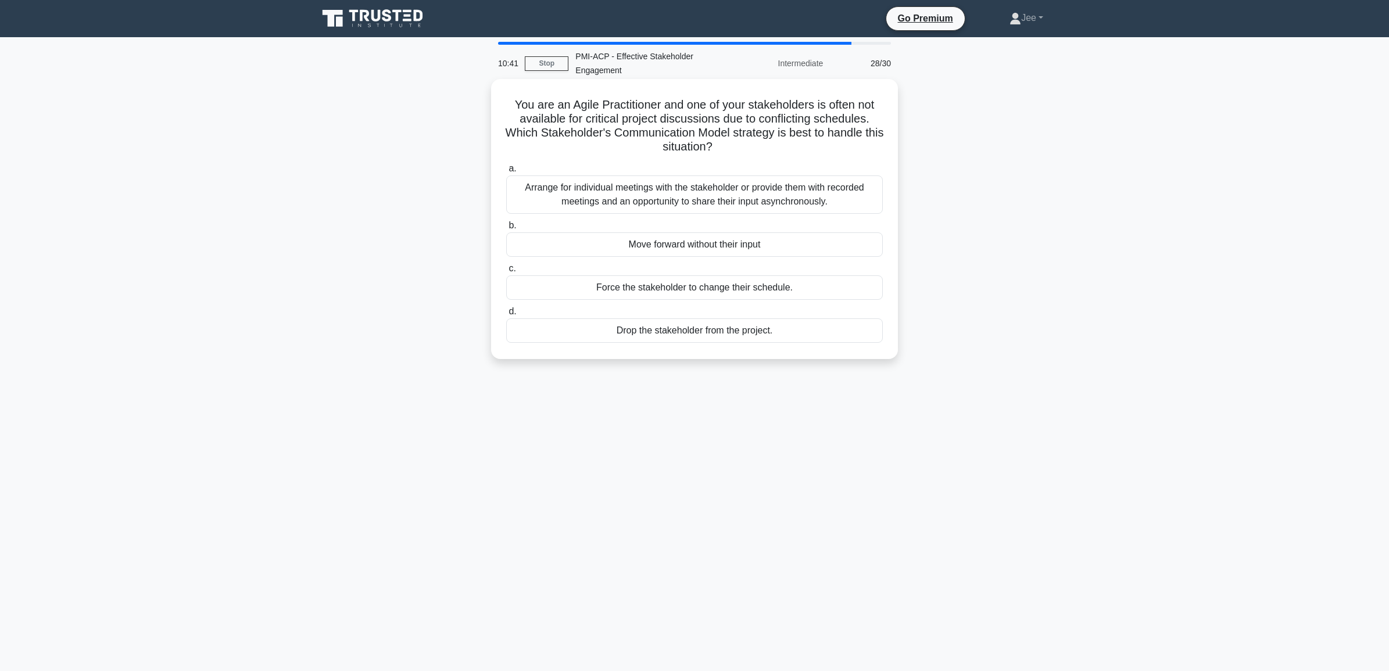
click at [610, 195] on div "Arrange for individual meetings with the stakeholder or provide them with recor…" at bounding box center [694, 195] width 377 height 38
click at [506, 173] on input "a. Arrange for individual meetings with the stakeholder or provide them with re…" at bounding box center [506, 169] width 0 height 8
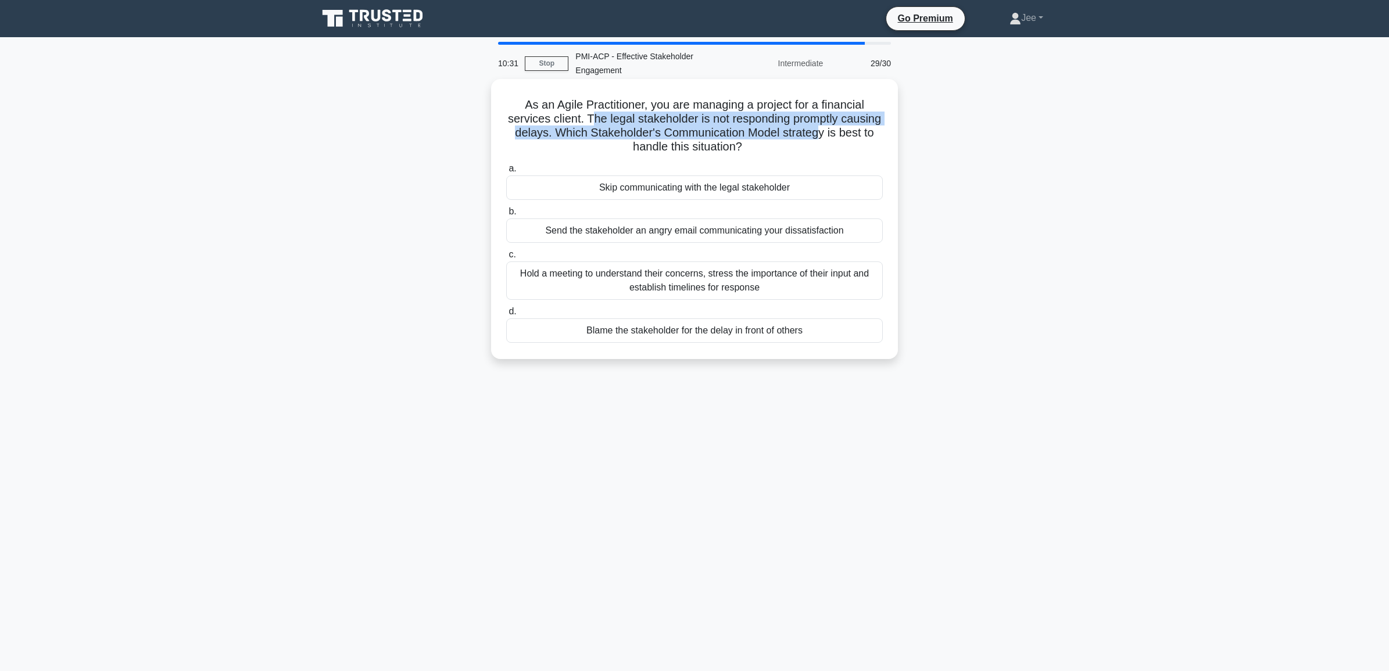
drag, startPoint x: 611, startPoint y: 115, endPoint x: 864, endPoint y: 128, distance: 253.8
click at [864, 128] on h5 "As an Agile Practitioner, you are managing a project for a financial services c…" at bounding box center [694, 126] width 379 height 57
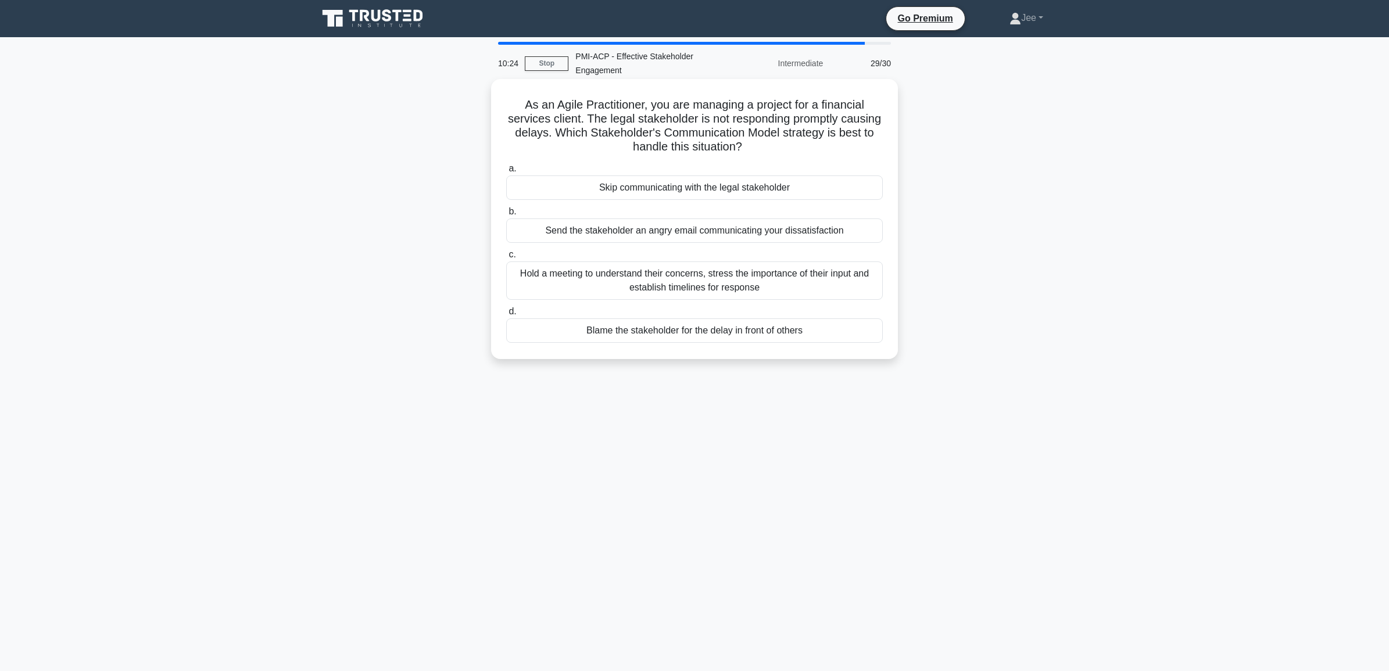
click at [689, 288] on div "Hold a meeting to understand their concerns, stress the importance of their inp…" at bounding box center [694, 281] width 377 height 38
click at [506, 259] on input "c. Hold a meeting to understand their concerns, stress the importance of their …" at bounding box center [506, 255] width 0 height 8
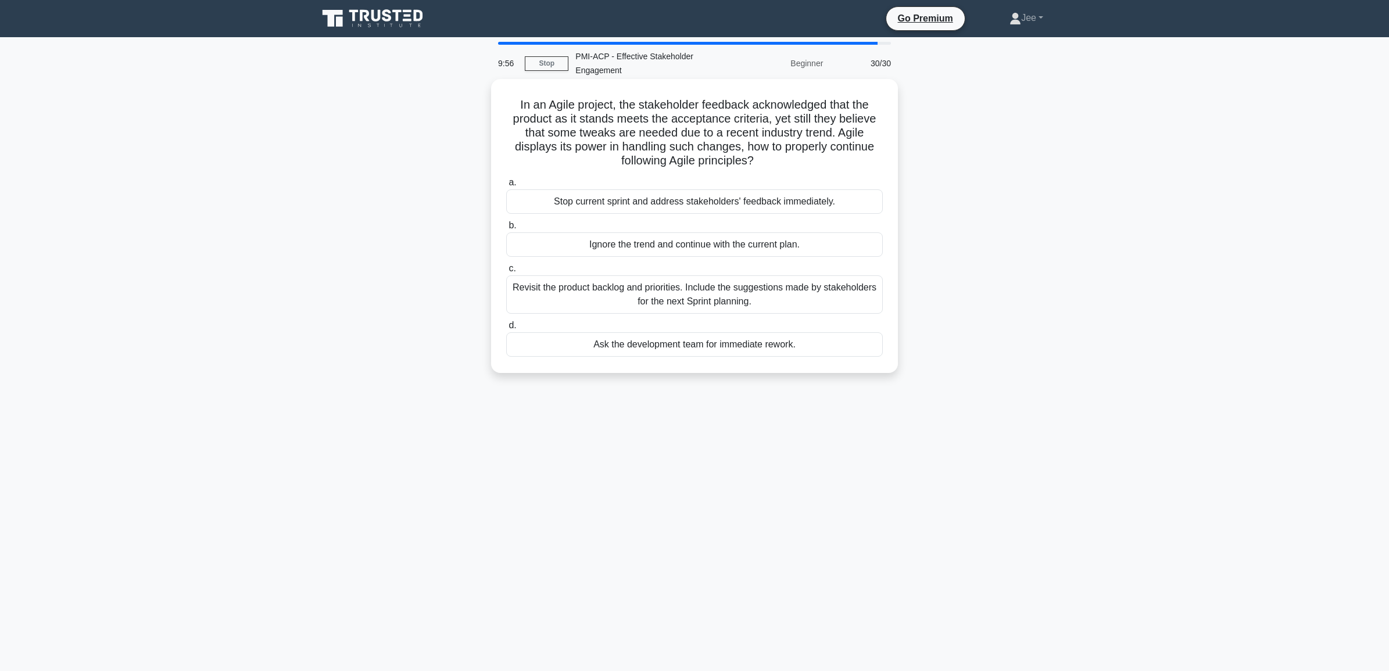
click at [730, 294] on div "Revisit the product backlog and priorities. Include the suggestions made by sta…" at bounding box center [694, 295] width 377 height 38
click at [506, 273] on input "c. Revisit the product backlog and priorities. Include the suggestions made by …" at bounding box center [506, 269] width 0 height 8
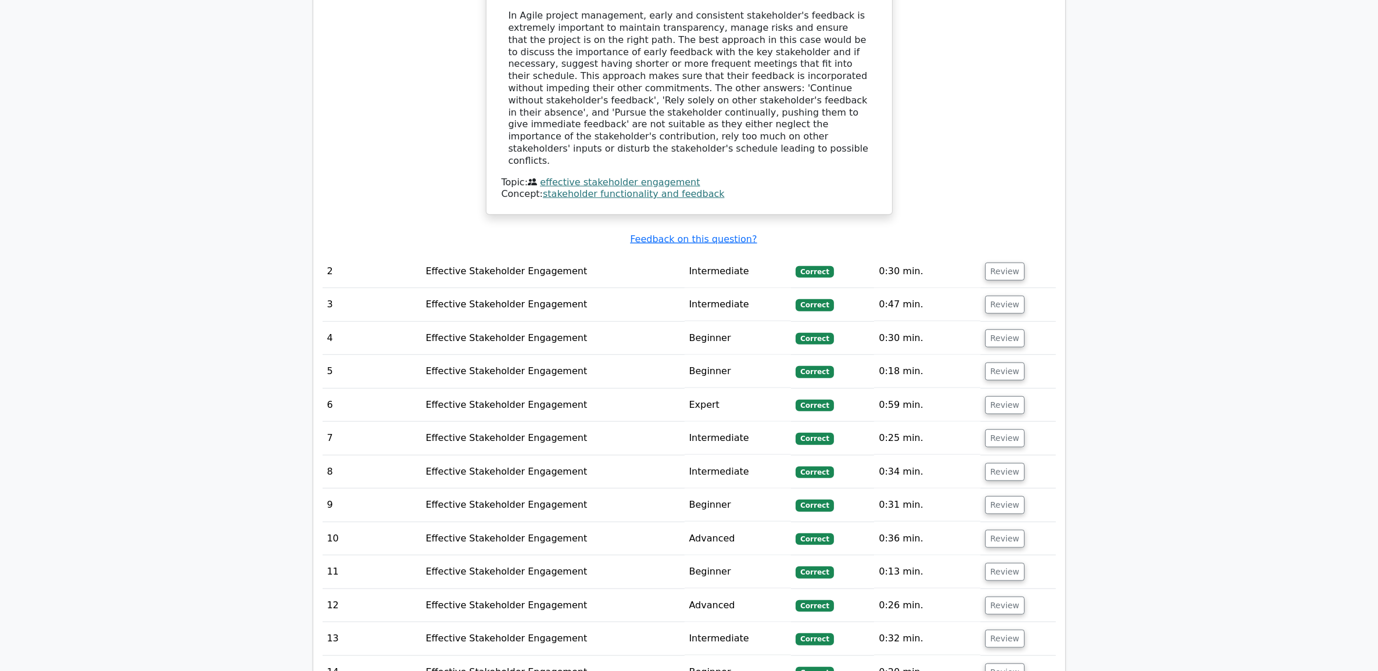
scroll to position [1599, 0]
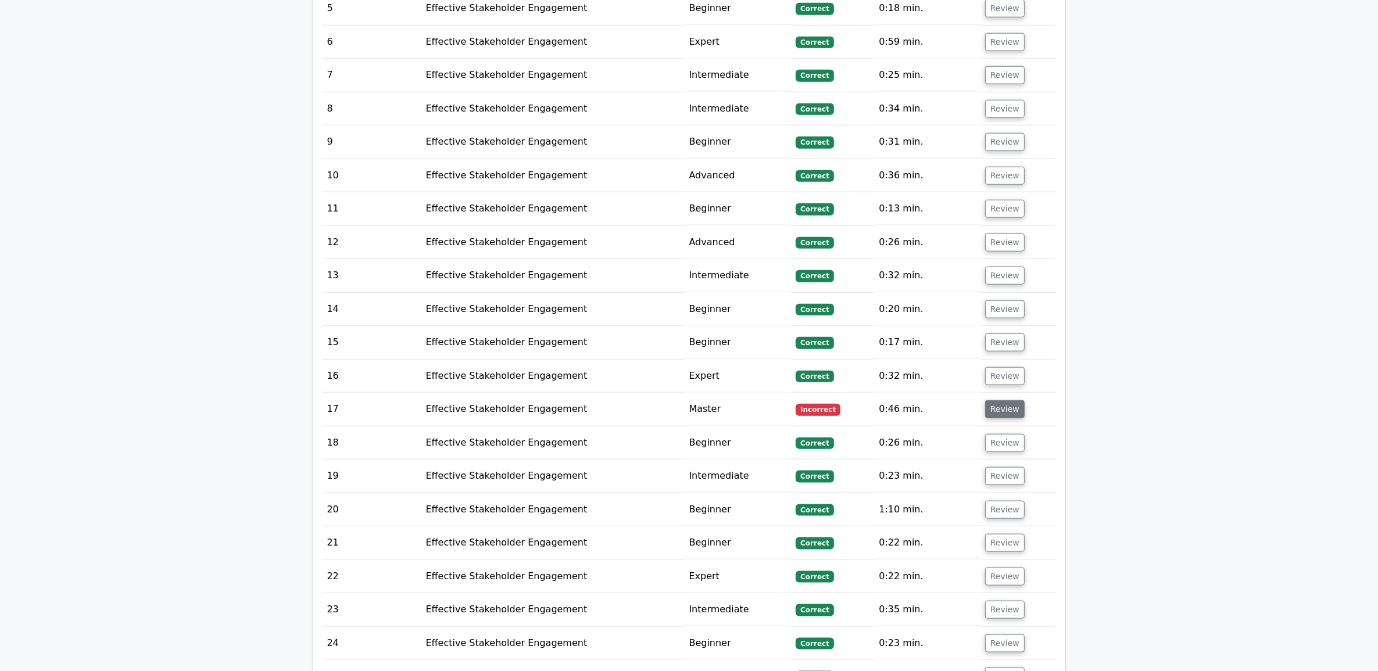
click at [991, 401] on button "Review" at bounding box center [1005, 410] width 40 height 18
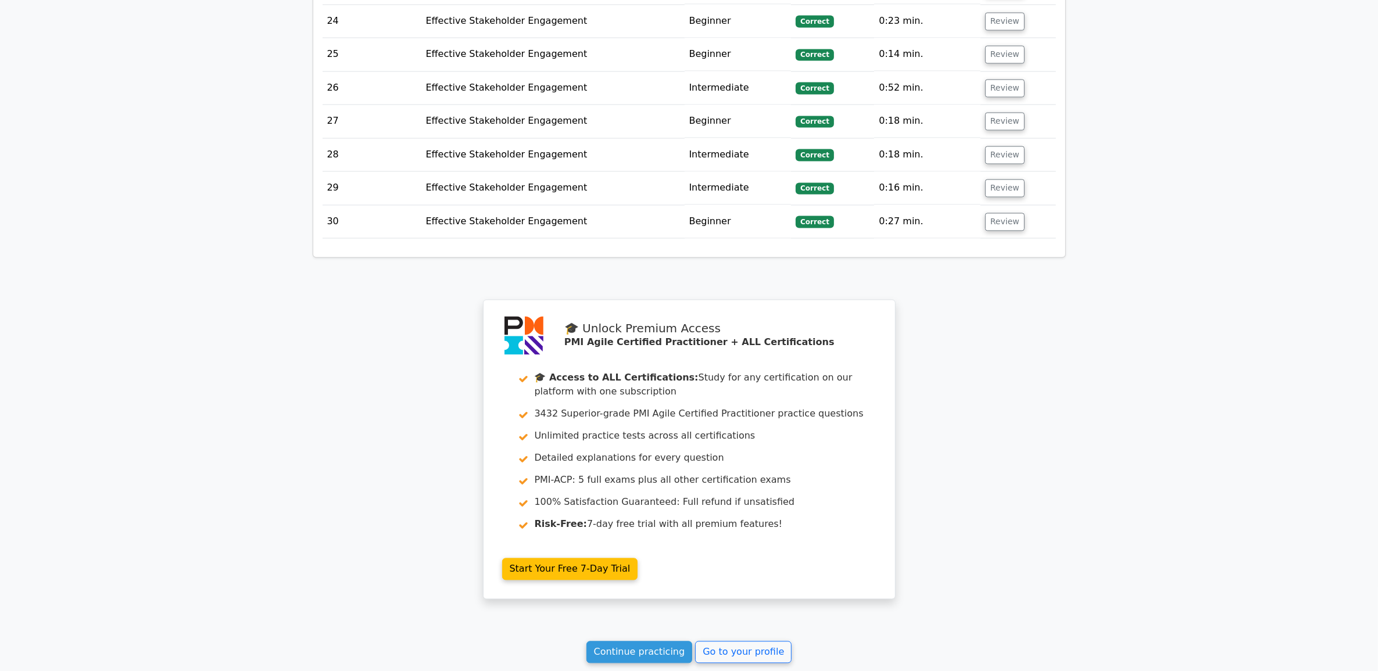
scroll to position [2902, 0]
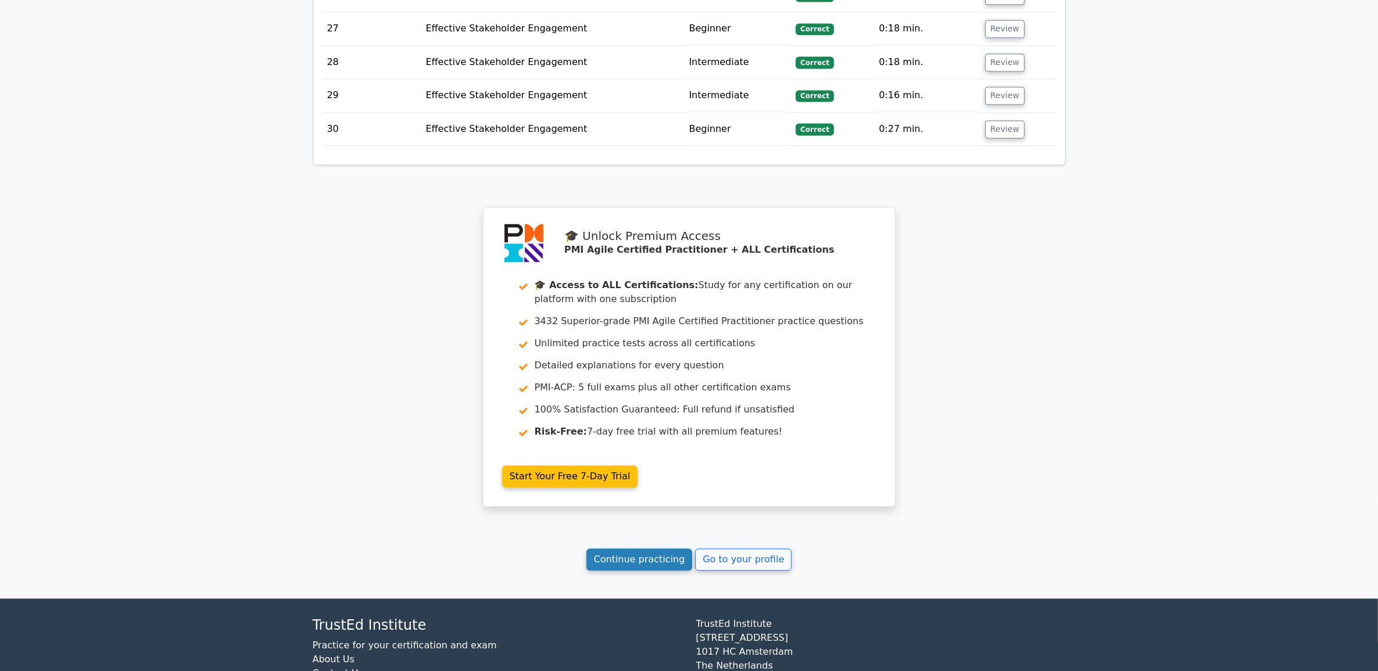
click at [624, 549] on link "Continue practicing" at bounding box center [640, 560] width 106 height 22
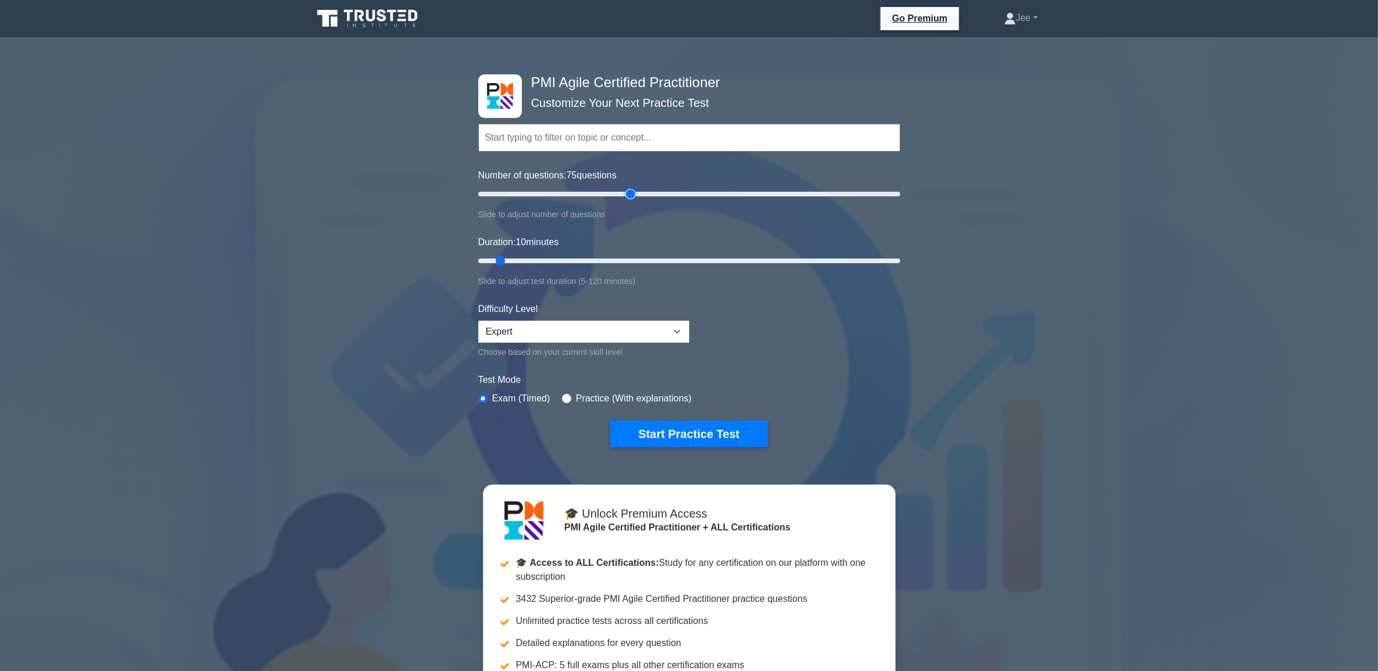
click at [631, 199] on input "Number of questions: 75 questions" at bounding box center [689, 194] width 422 height 14
click at [602, 195] on input "Number of questions: 60 questions" at bounding box center [689, 194] width 422 height 14
click at [570, 190] on input "Number of questions: 45 questions" at bounding box center [689, 194] width 422 height 14
type input "40"
click at [557, 192] on input "Number of questions: 45 questions" at bounding box center [689, 194] width 422 height 14
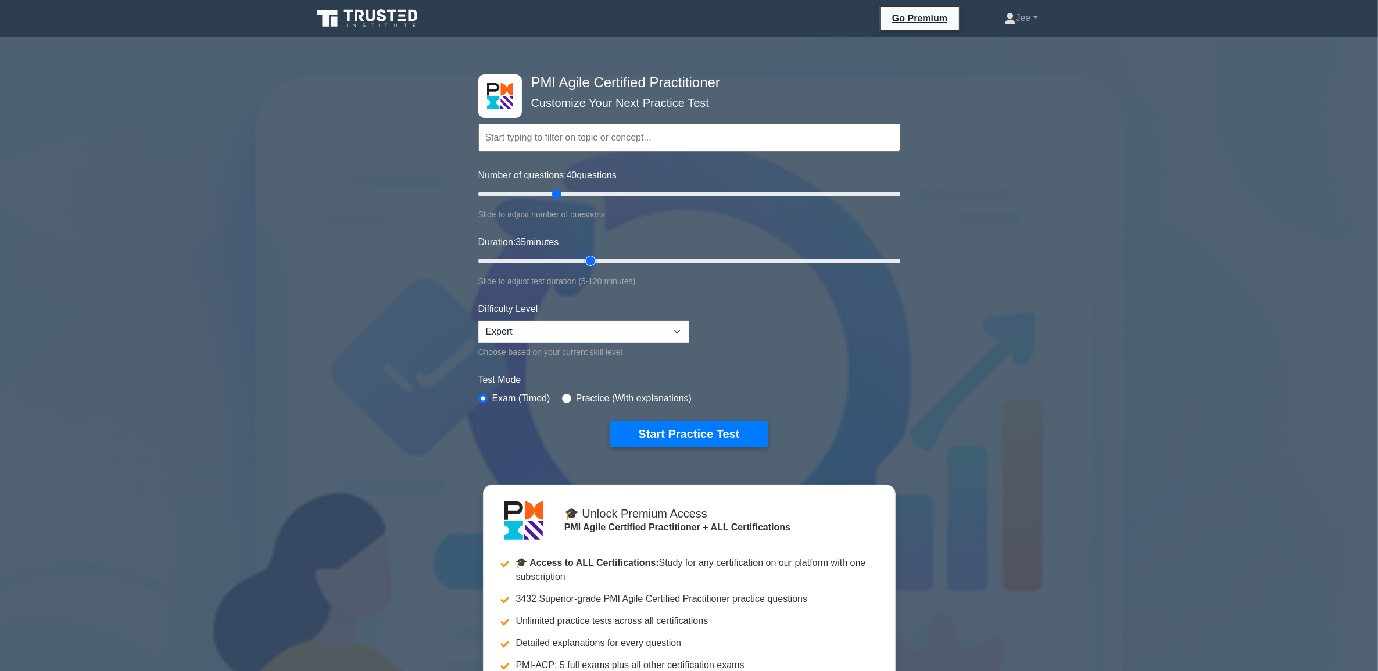
type input "35"
click at [582, 256] on input "Duration: 35 minutes" at bounding box center [689, 261] width 422 height 14
click at [553, 140] on input "text" at bounding box center [689, 138] width 422 height 28
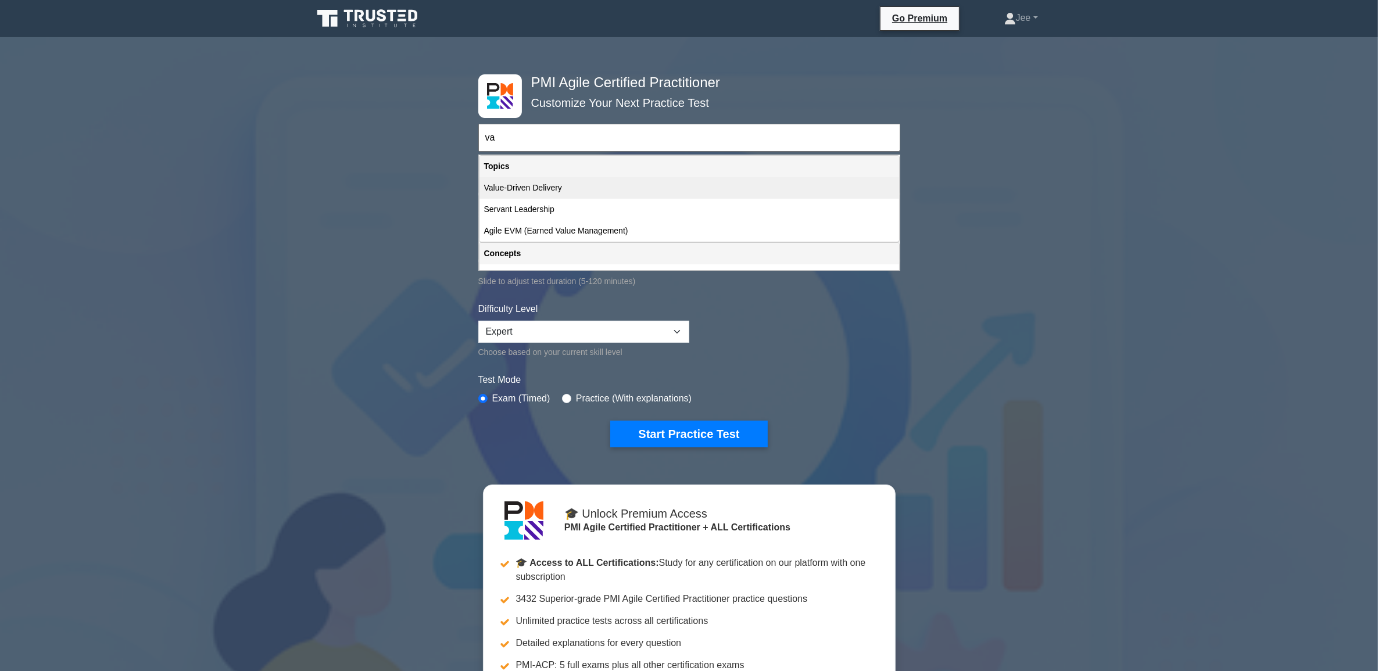
click at [569, 181] on div "Value-Driven Delivery" at bounding box center [690, 188] width 420 height 22
type input "Value-Driven Delivery"
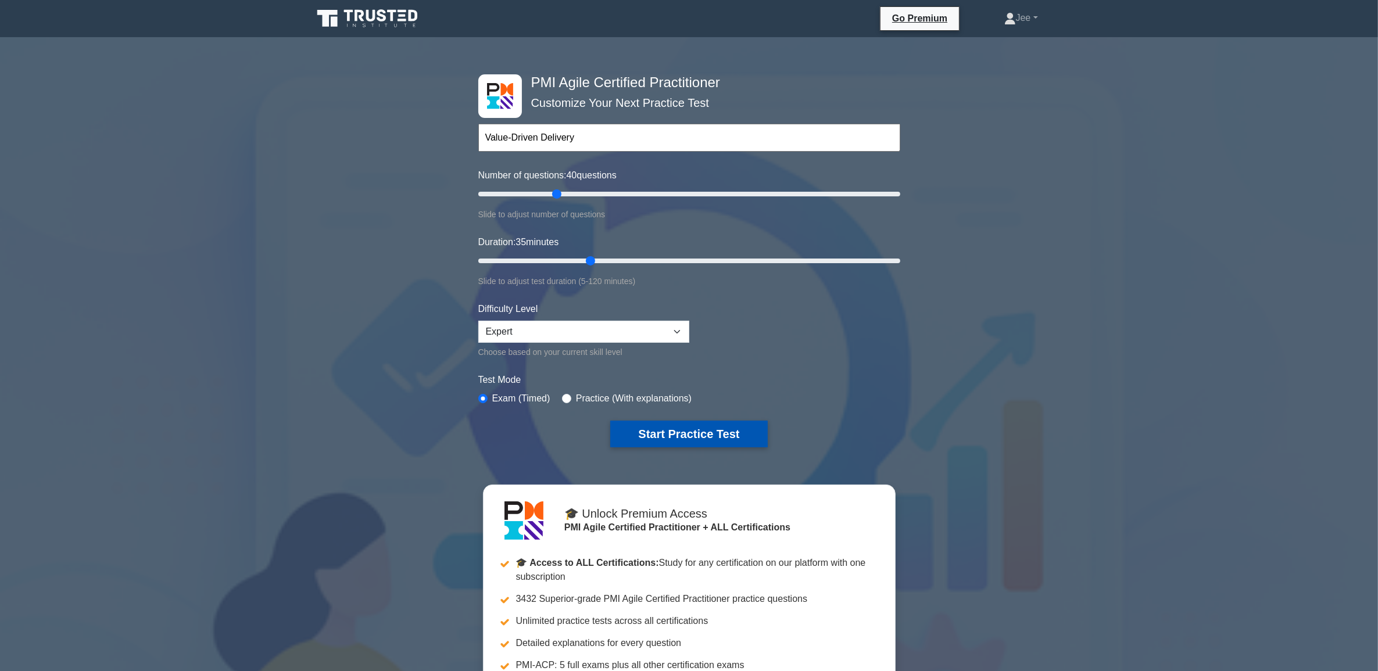
click at [713, 432] on button "Start Practice Test" at bounding box center [688, 434] width 157 height 27
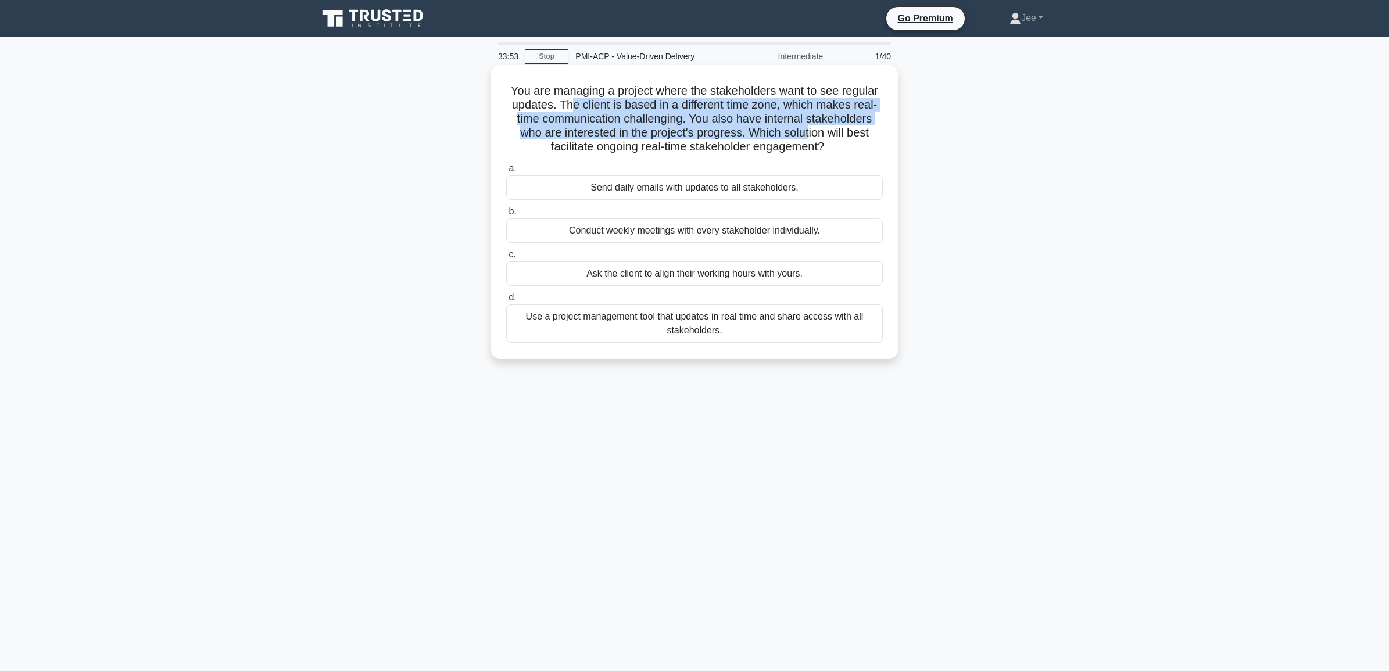
drag, startPoint x: 567, startPoint y: 103, endPoint x: 809, endPoint y: 130, distance: 243.9
click at [809, 130] on h5 "You are managing a project where the stakeholders want to see regular updates. …" at bounding box center [694, 119] width 379 height 71
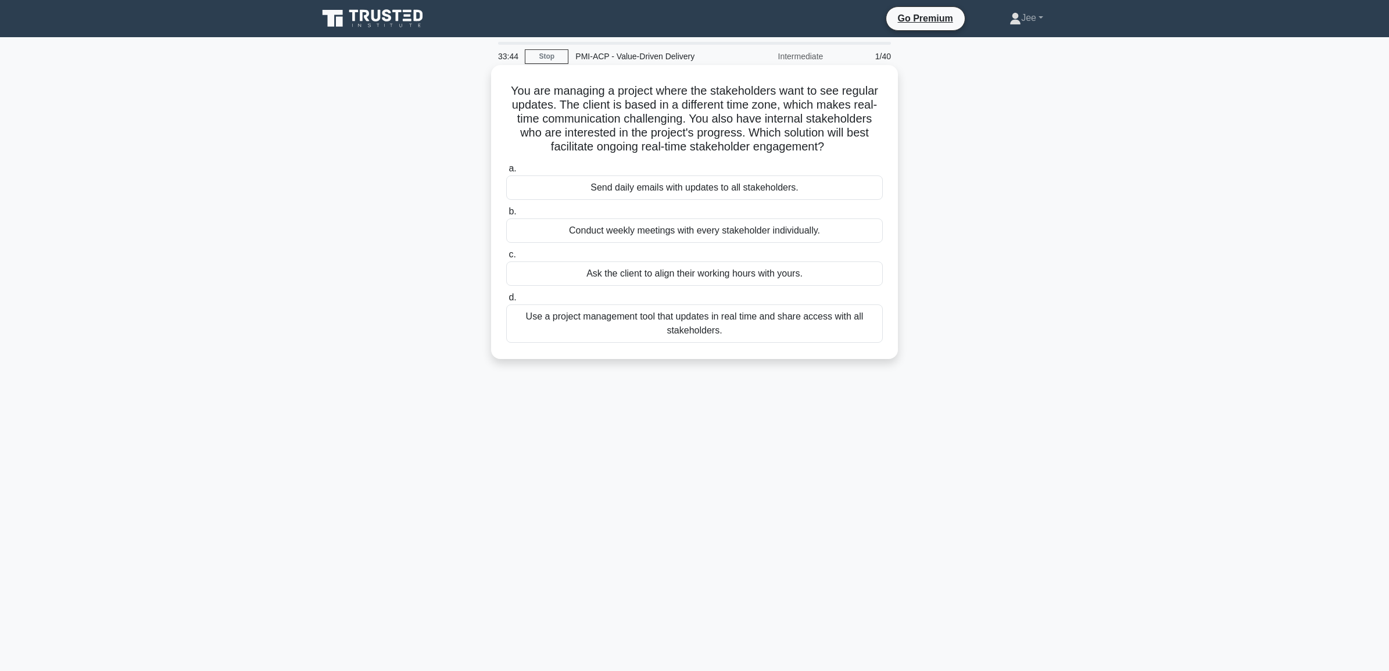
click at [721, 328] on div "Use a project management tool that updates in real time and share access with a…" at bounding box center [694, 324] width 377 height 38
click at [506, 302] on input "d. Use a project management tool that updates in real time and share access wit…" at bounding box center [506, 298] width 0 height 8
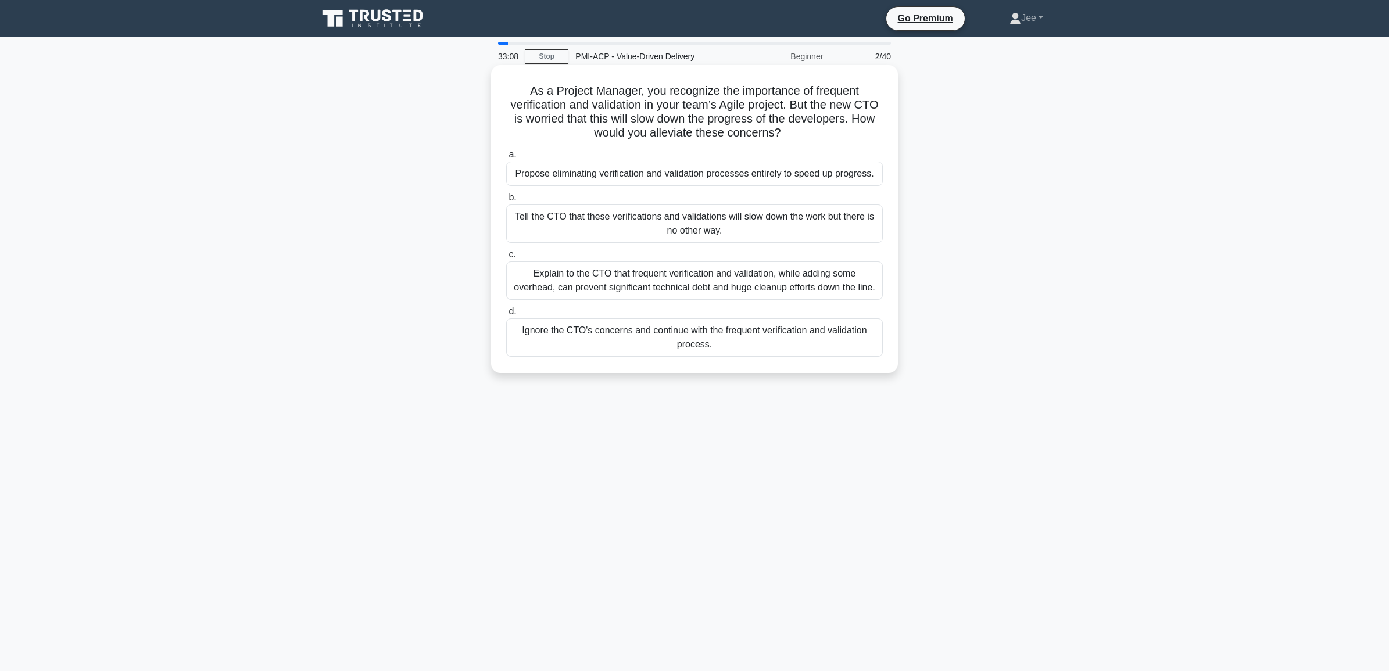
click at [634, 282] on div "Explain to the CTO that frequent verification and validation, while adding some…" at bounding box center [694, 281] width 377 height 38
click at [506, 259] on input "c. Explain to the CTO that frequent verification and validation, while adding s…" at bounding box center [506, 255] width 0 height 8
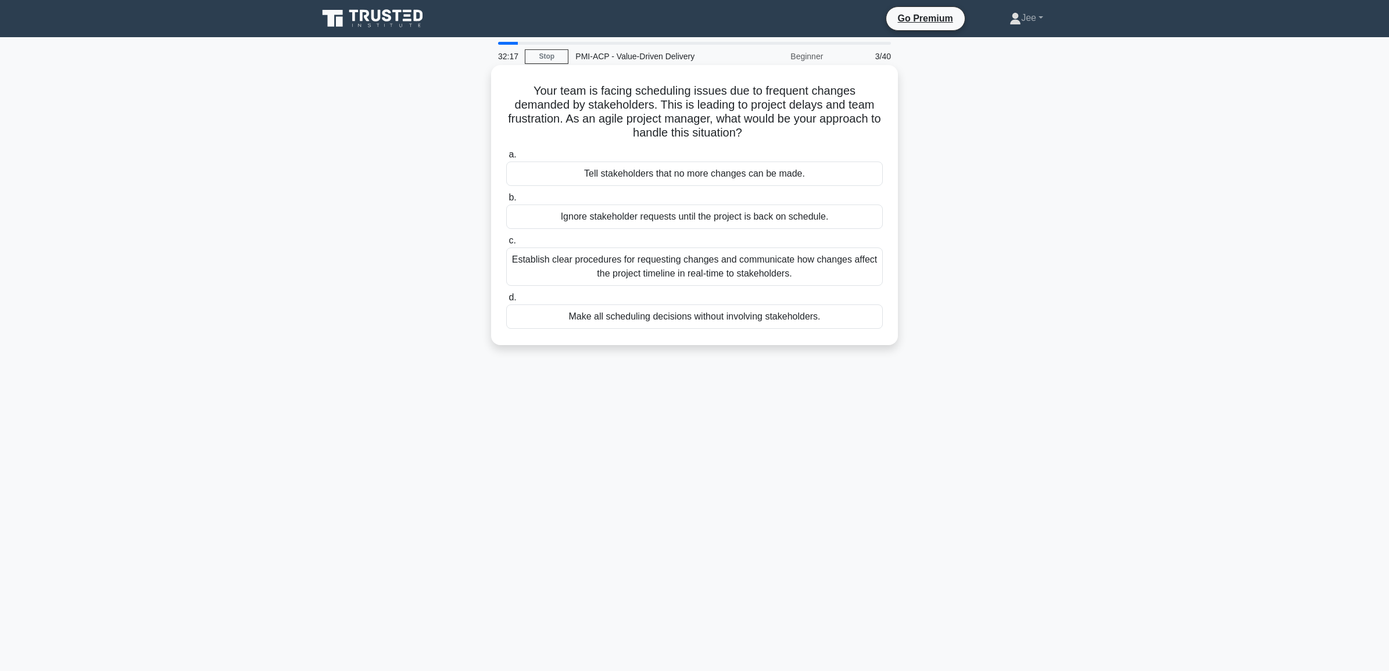
click at [596, 276] on div "Establish clear procedures for requesting changes and communicate how changes a…" at bounding box center [694, 267] width 377 height 38
click at [506, 245] on input "c. Establish clear procedures for requesting changes and communicate how change…" at bounding box center [506, 241] width 0 height 8
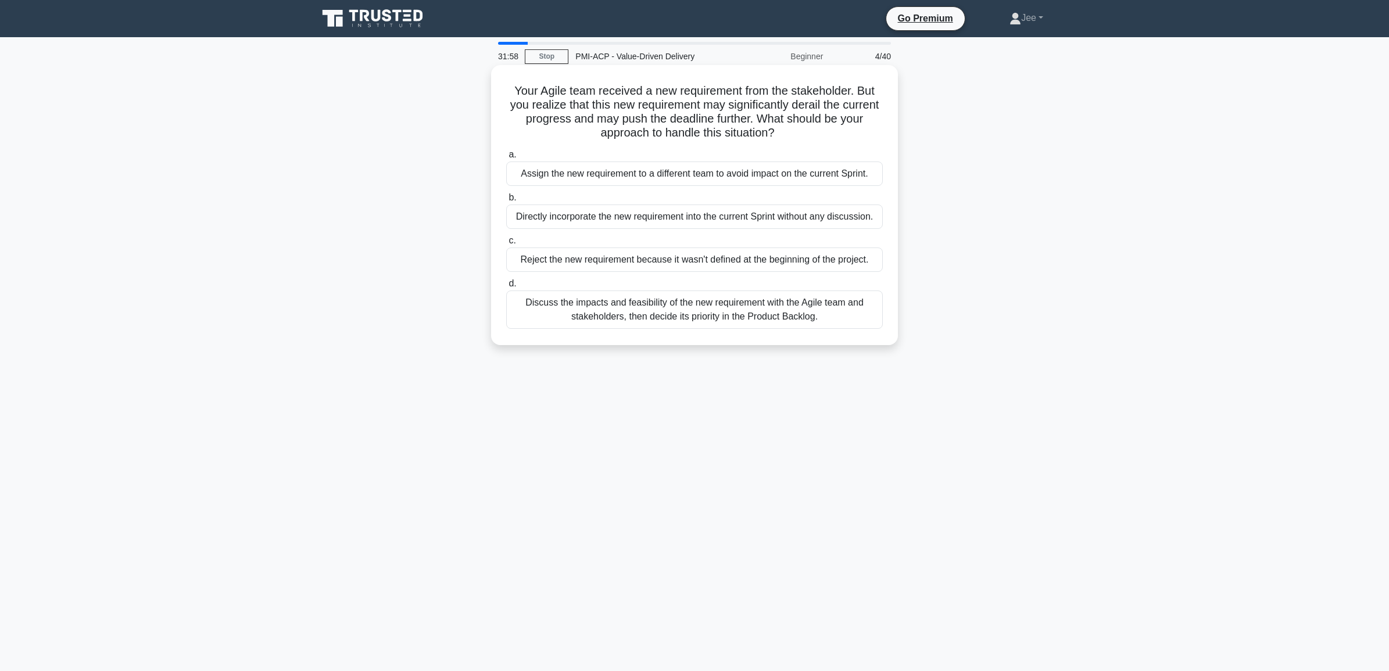
click at [556, 310] on div "Discuss the impacts and feasibility of the new requirement with the Agile team …" at bounding box center [694, 310] width 377 height 38
click at [506, 288] on input "d. Discuss the impacts and feasibility of the new requirement with the Agile te…" at bounding box center [506, 284] width 0 height 8
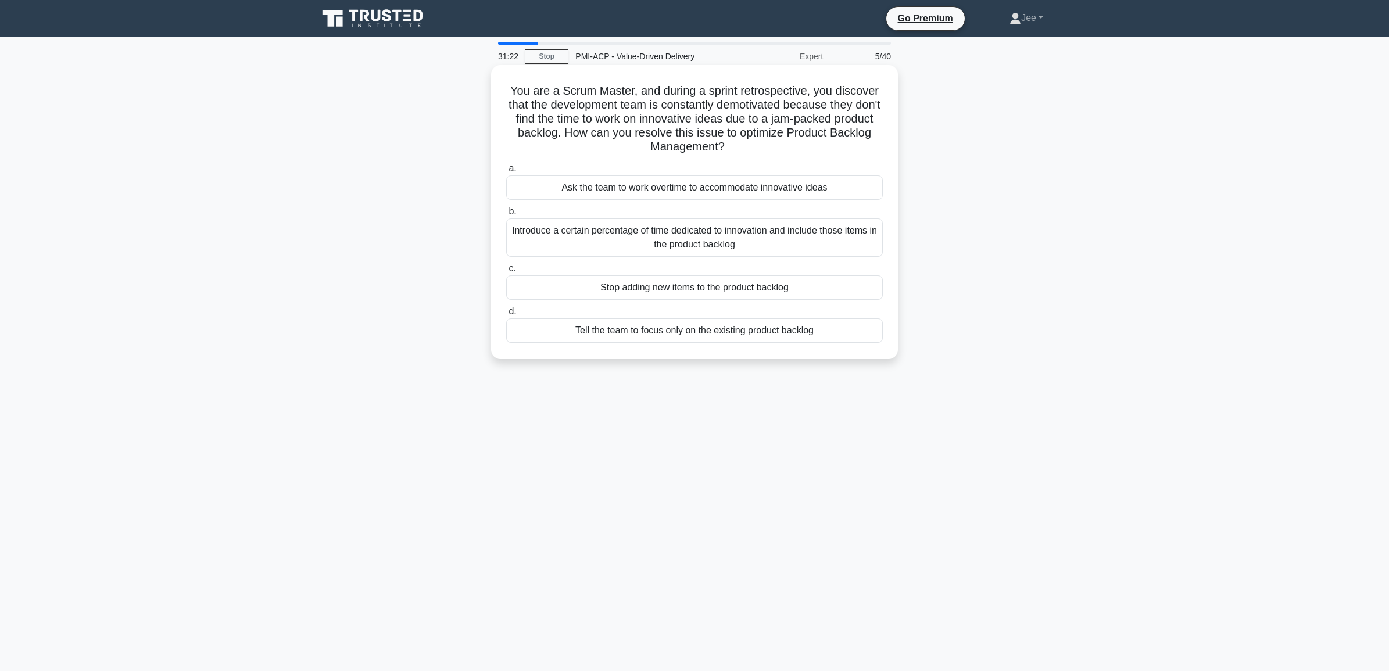
click at [691, 244] on div "Introduce a certain percentage of time dedicated to innovation and include thos…" at bounding box center [694, 238] width 377 height 38
click at [506, 216] on input "b. Introduce a certain percentage of time dedicated to innovation and include t…" at bounding box center [506, 212] width 0 height 8
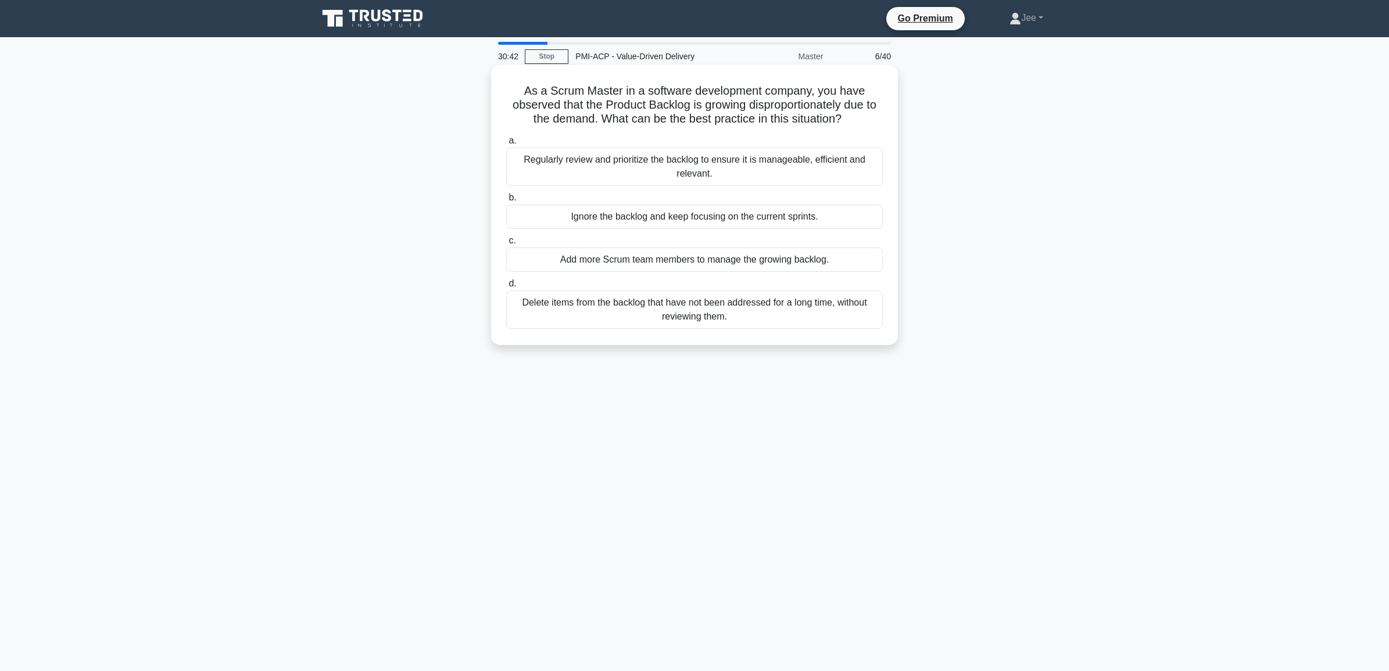
click at [613, 169] on div "Regularly review and prioritize the backlog to ensure it is manageable, efficie…" at bounding box center [694, 167] width 377 height 38
click at [506, 145] on input "a. Regularly review and prioritize the backlog to ensure it is manageable, effi…" at bounding box center [506, 141] width 0 height 8
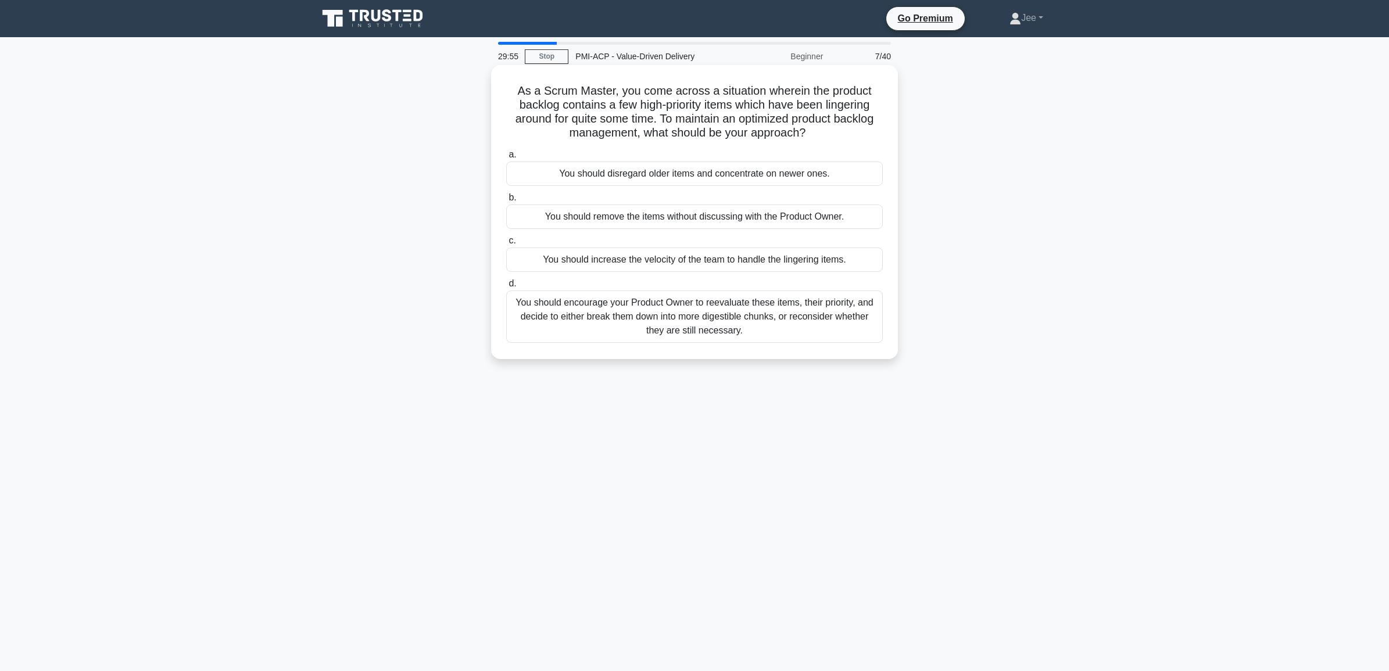
click at [696, 317] on div "You should encourage your Product Owner to reevaluate these items, their priori…" at bounding box center [694, 317] width 377 height 52
click at [506, 288] on input "d. You should encourage your Product Owner to reevaluate these items, their pri…" at bounding box center [506, 284] width 0 height 8
click at [722, 314] on div "You discuss the value and resources required with the stakeholders and repriori…" at bounding box center [694, 310] width 377 height 38
click at [506, 288] on input "d. You discuss the value and resources required with the stakeholders and repri…" at bounding box center [506, 284] width 0 height 8
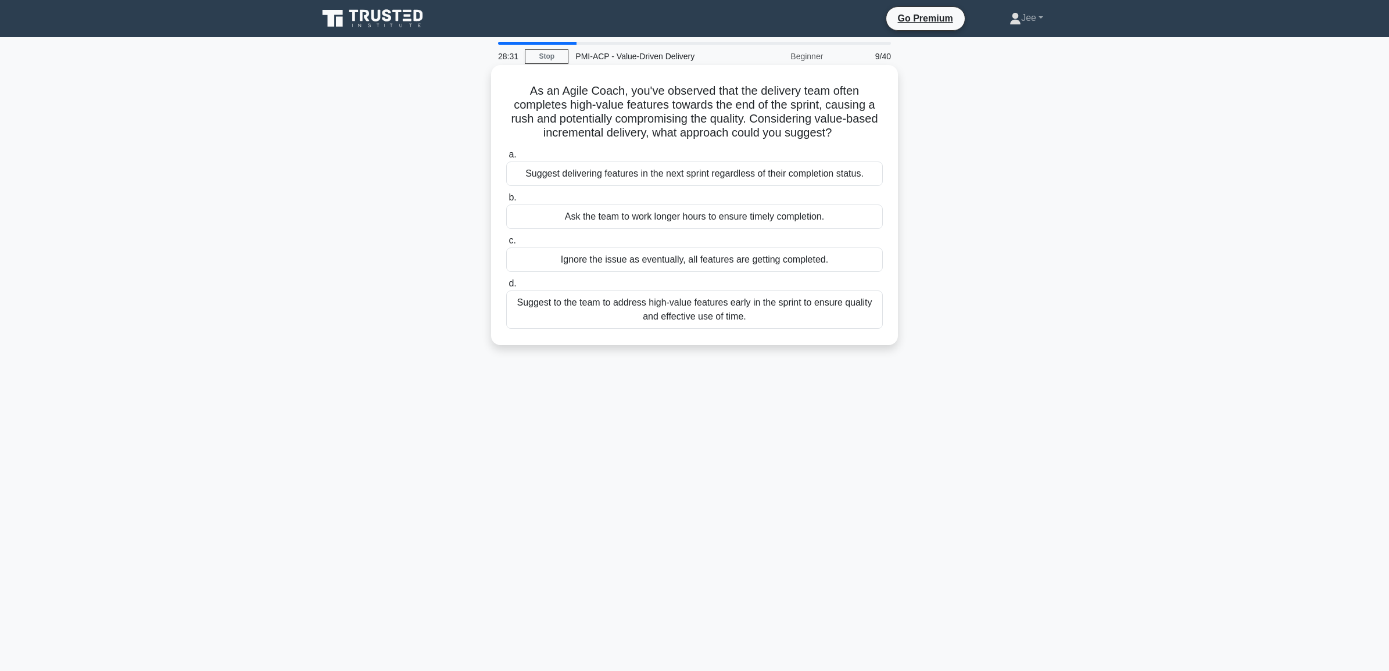
click at [692, 319] on div "Suggest to the team to address high-value features early in the sprint to ensur…" at bounding box center [694, 310] width 377 height 38
click at [506, 288] on input "d. Suggest to the team to address high-value features early in the sprint to en…" at bounding box center [506, 284] width 0 height 8
click at [657, 321] on div "Acknowledge the suggestion and analyse its impact and value. If the benefits ou…" at bounding box center [694, 310] width 377 height 38
click at [506, 288] on input "d. Acknowledge the suggestion and analyse its impact and value. If the benefits…" at bounding box center [506, 284] width 0 height 8
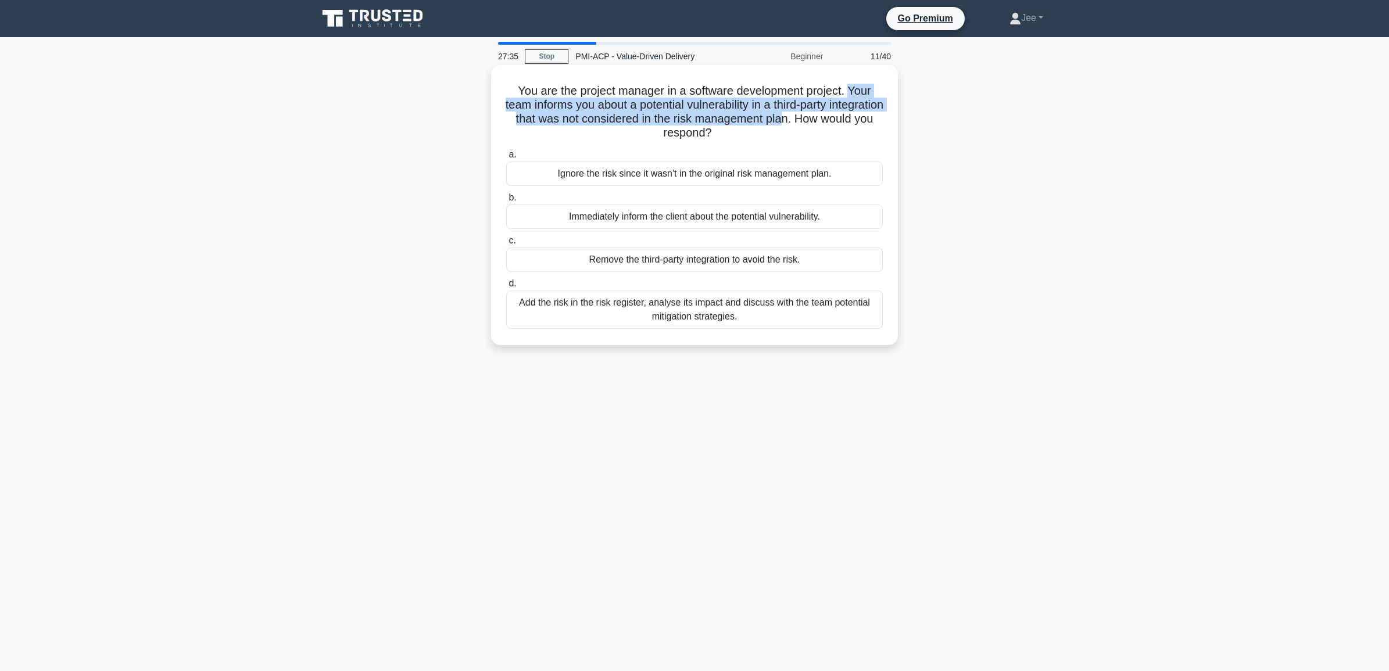
drag, startPoint x: 855, startPoint y: 88, endPoint x: 843, endPoint y: 119, distance: 33.5
click at [843, 119] on h5 "You are the project manager in a software development project. Your team inform…" at bounding box center [694, 112] width 379 height 57
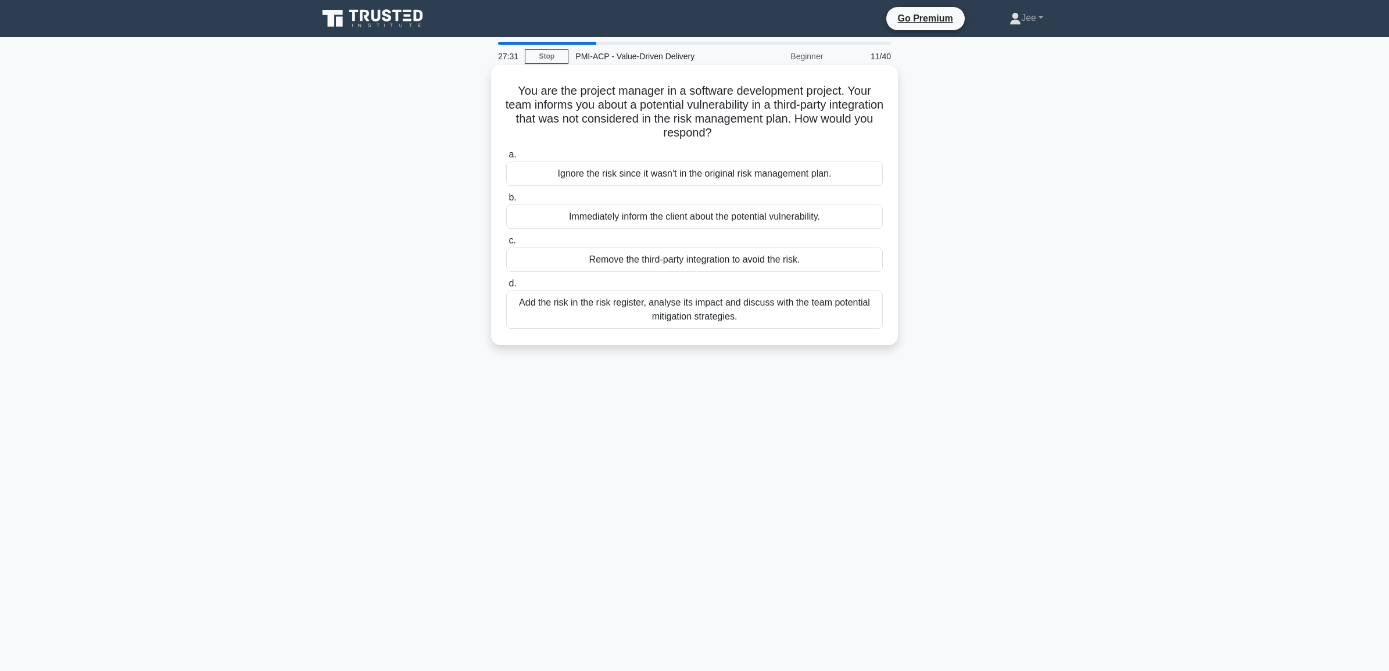
click at [624, 313] on div "Add the risk in the risk register, analyse its impact and discuss with the team…" at bounding box center [694, 310] width 377 height 38
click at [506, 288] on input "d. Add the risk in the risk register, analyse its impact and discuss with the t…" at bounding box center [506, 284] width 0 height 8
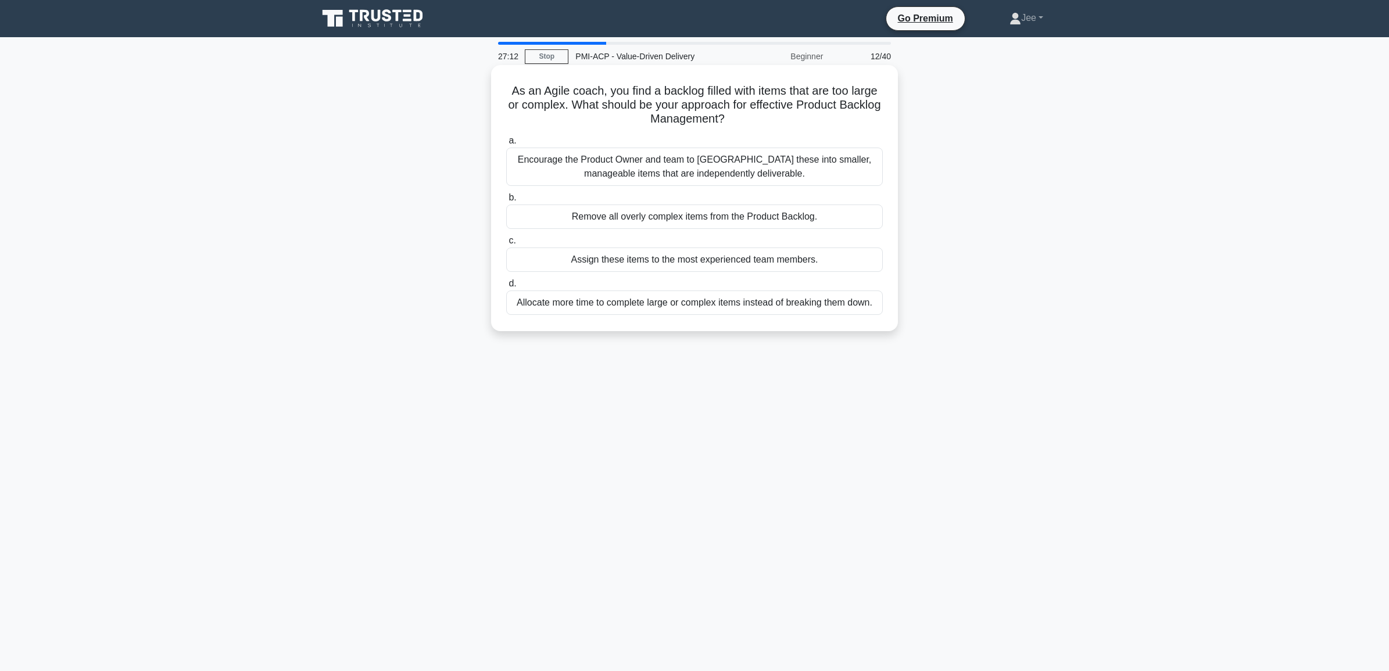
click at [617, 176] on div "Encourage the Product Owner and team to split these into smaller, manageable it…" at bounding box center [694, 167] width 377 height 38
click at [506, 145] on input "a. Encourage the Product Owner and team to split these into smaller, manageable…" at bounding box center [506, 141] width 0 height 8
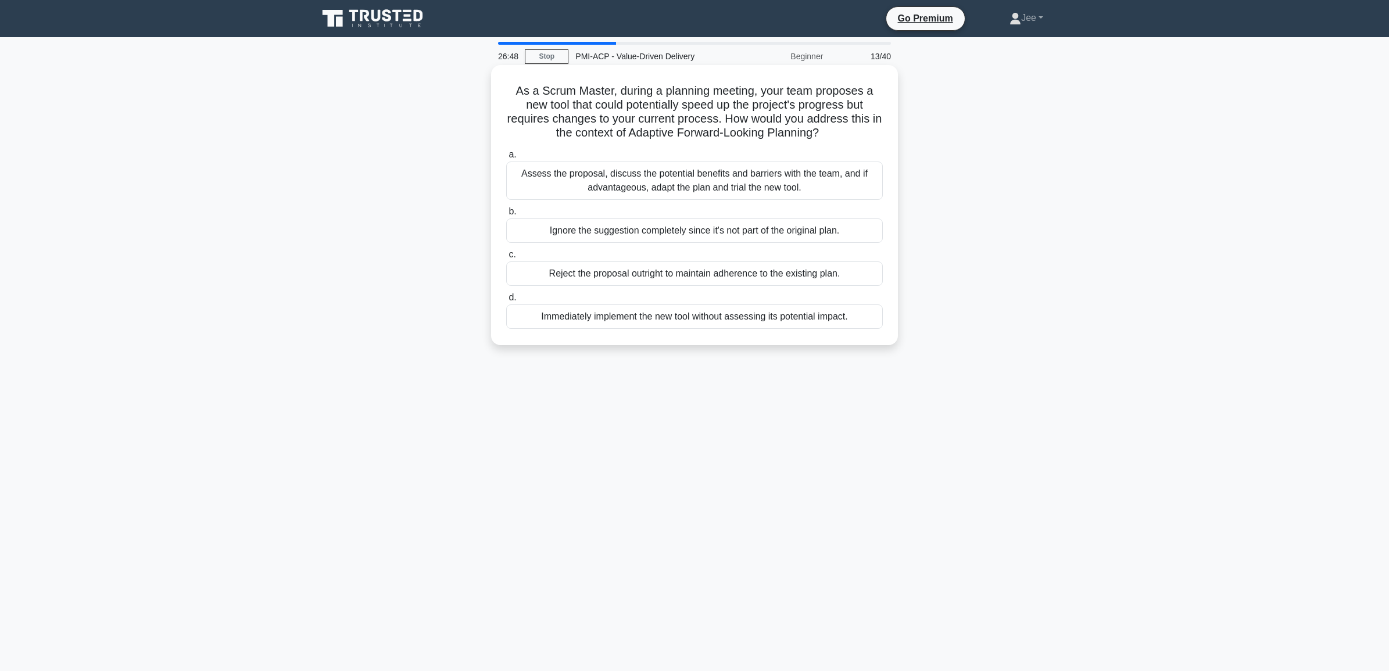
click at [618, 182] on div "Assess the proposal, discuss the potential benefits and barriers with the team,…" at bounding box center [694, 181] width 377 height 38
click at [506, 159] on input "a. Assess the proposal, discuss the potential benefits and barriers with the te…" at bounding box center [506, 155] width 0 height 8
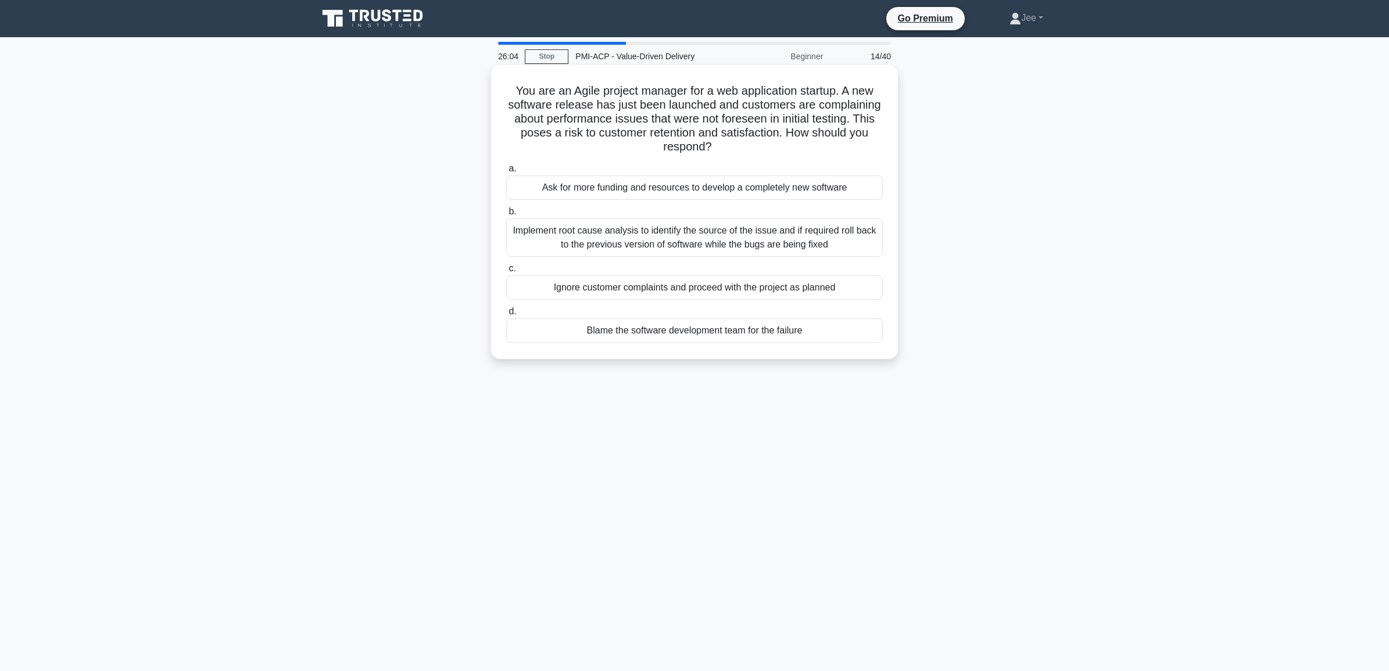
click at [680, 246] on div "Implement root cause analysis to identify the source of the issue and if requir…" at bounding box center [694, 238] width 377 height 38
click at [506, 216] on input "b. Implement root cause analysis to identify the source of the issue and if req…" at bounding box center [506, 212] width 0 height 8
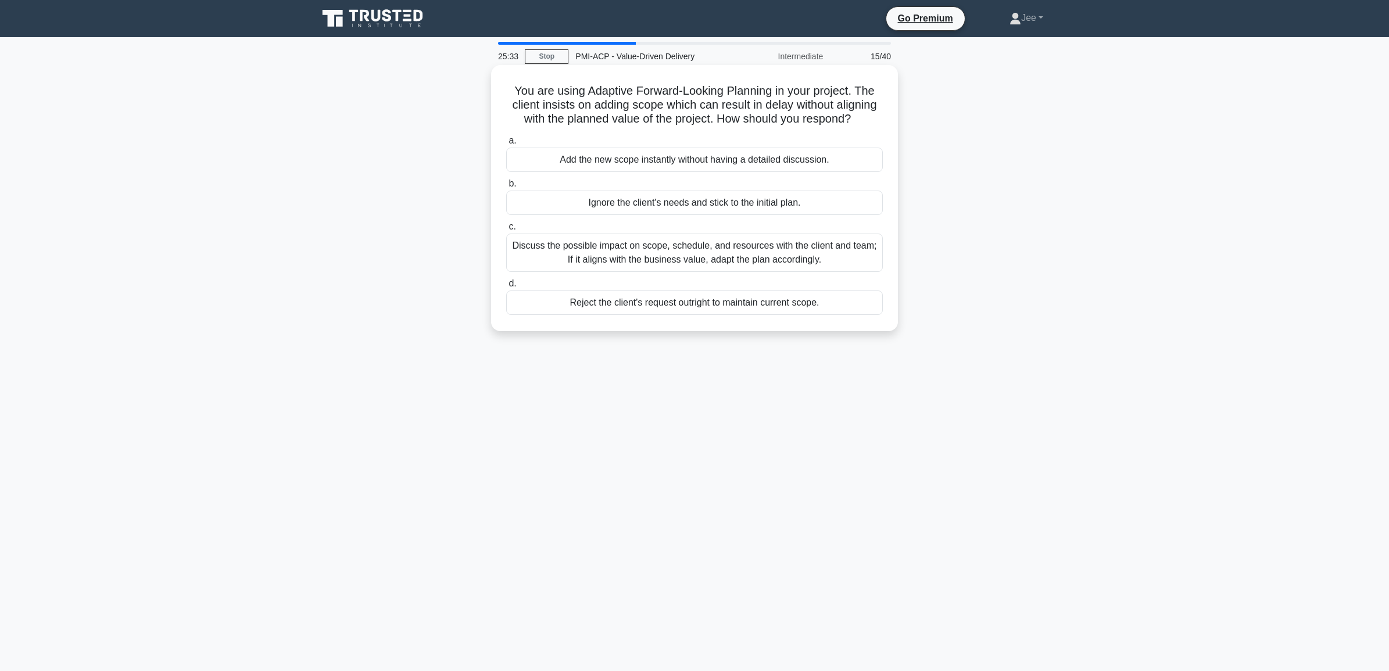
click at [649, 262] on div "Discuss the possible impact on scope, schedule, and resources with the client a…" at bounding box center [694, 253] width 377 height 38
click at [506, 231] on input "c. Discuss the possible impact on scope, schedule, and resources with the clien…" at bounding box center [506, 227] width 0 height 8
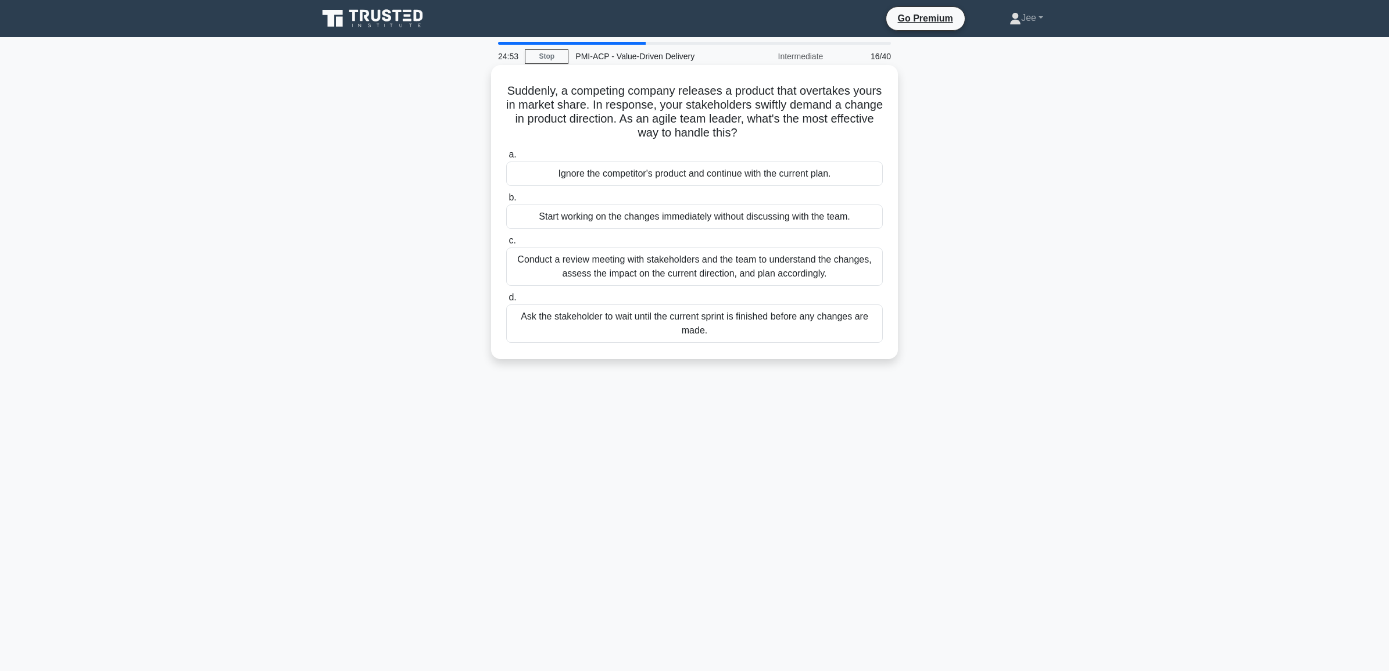
click at [786, 276] on div "Conduct a review meeting with stakeholders and the team to understand the chang…" at bounding box center [694, 267] width 377 height 38
click at [506, 245] on input "c. Conduct a review meeting with stakeholders and the team to understand the ch…" at bounding box center [506, 241] width 0 height 8
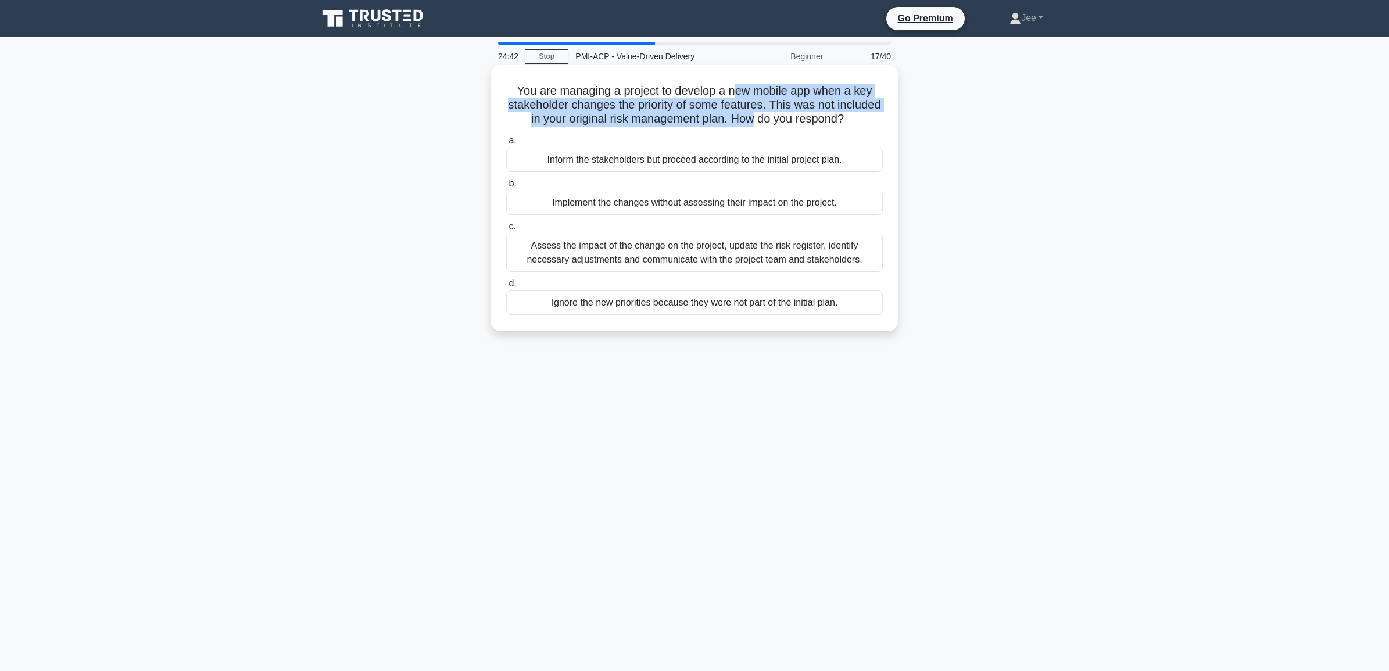
drag, startPoint x: 734, startPoint y: 88, endPoint x: 785, endPoint y: 117, distance: 58.6
click at [785, 117] on h5 "You are managing a project to develop a new mobile app when a key stakeholder c…" at bounding box center [694, 105] width 379 height 43
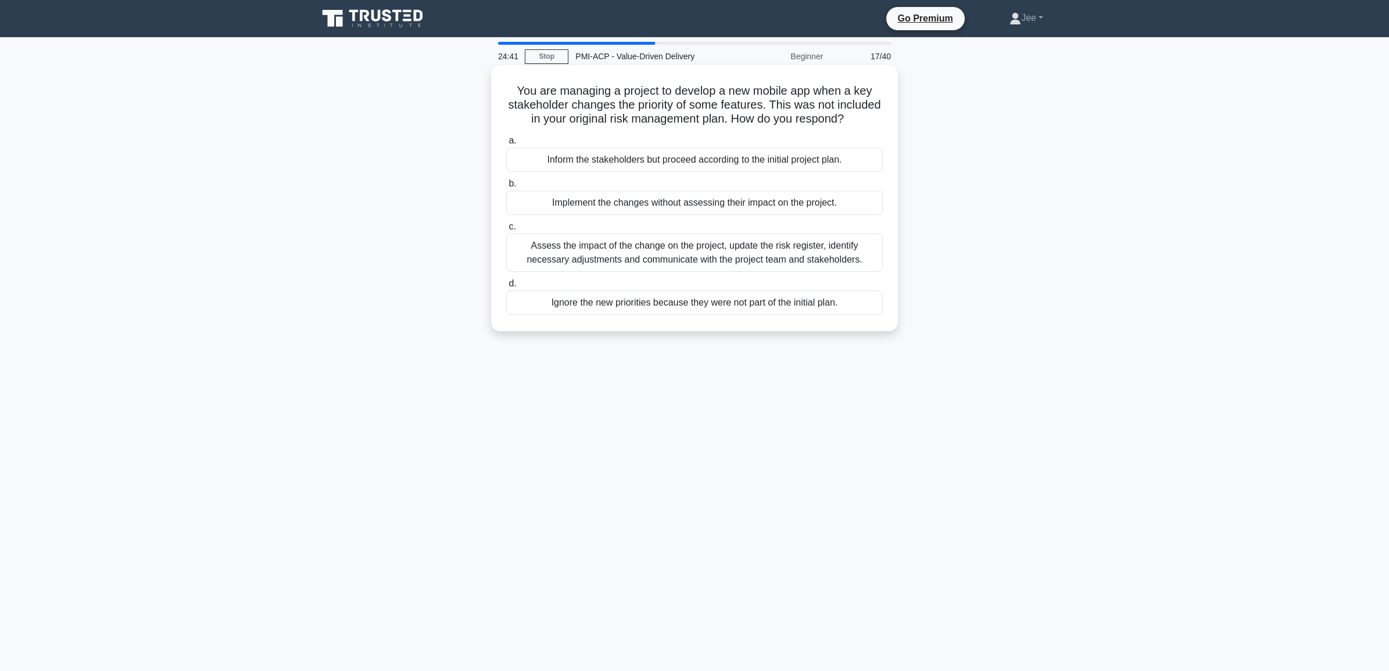
drag, startPoint x: 785, startPoint y: 117, endPoint x: 755, endPoint y: 126, distance: 32.2
click at [755, 126] on h5 "You are managing a project to develop a new mobile app when a key stakeholder c…" at bounding box center [694, 105] width 379 height 43
click at [634, 270] on div "Assess the impact of the change on the project, update the risk register, ident…" at bounding box center [694, 253] width 377 height 38
click at [506, 231] on input "c. Assess the impact of the change on the project, update the risk register, id…" at bounding box center [506, 227] width 0 height 8
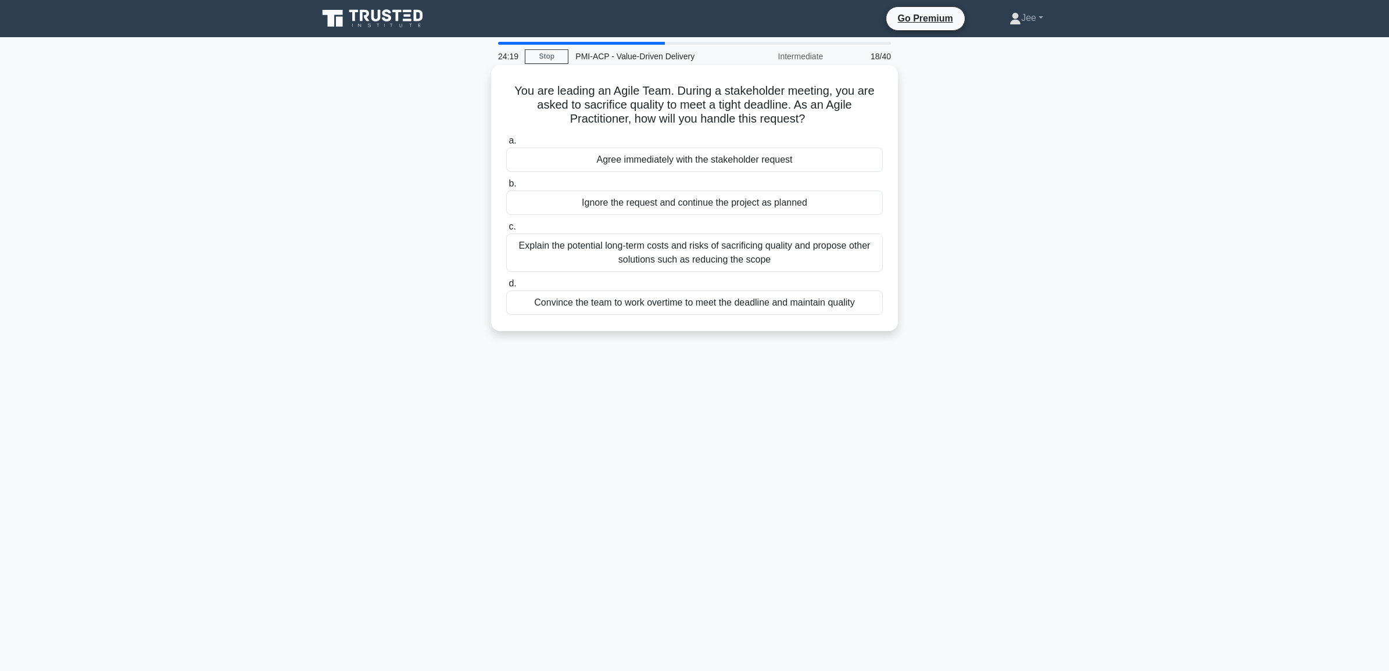
click at [626, 259] on div "Explain the potential long-term costs and risks of sacrificing quality and prop…" at bounding box center [694, 253] width 377 height 38
click at [506, 231] on input "c. Explain the potential long-term costs and risks of sacrificing quality and p…" at bounding box center [506, 227] width 0 height 8
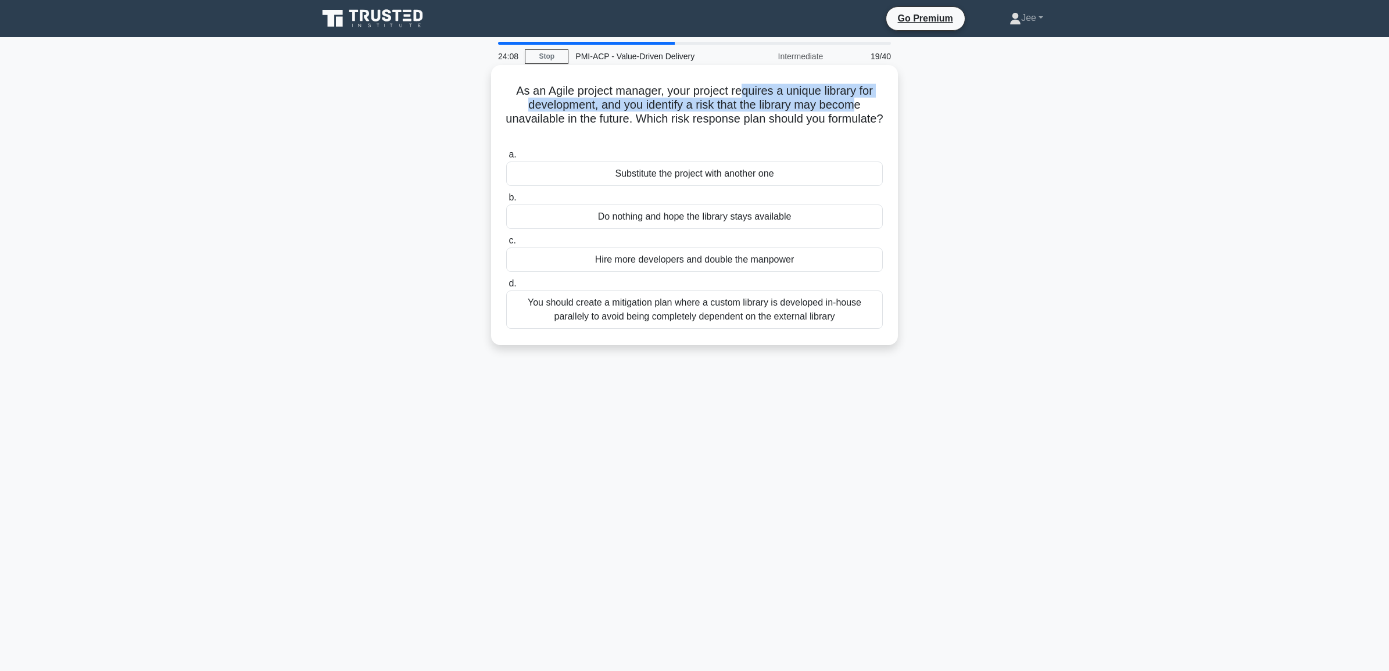
drag, startPoint x: 745, startPoint y: 93, endPoint x: 862, endPoint y: 105, distance: 116.8
click at [862, 105] on h5 "As an Agile project manager, your project requires a unique library for develop…" at bounding box center [694, 112] width 379 height 57
drag, startPoint x: 862, startPoint y: 105, endPoint x: 824, endPoint y: 105, distance: 37.8
click at [824, 105] on h5 "As an Agile project manager, your project requires a unique library for develop…" at bounding box center [694, 112] width 379 height 57
click at [595, 317] on div "You should create a mitigation plan where a custom library is developed in-hous…" at bounding box center [694, 310] width 377 height 38
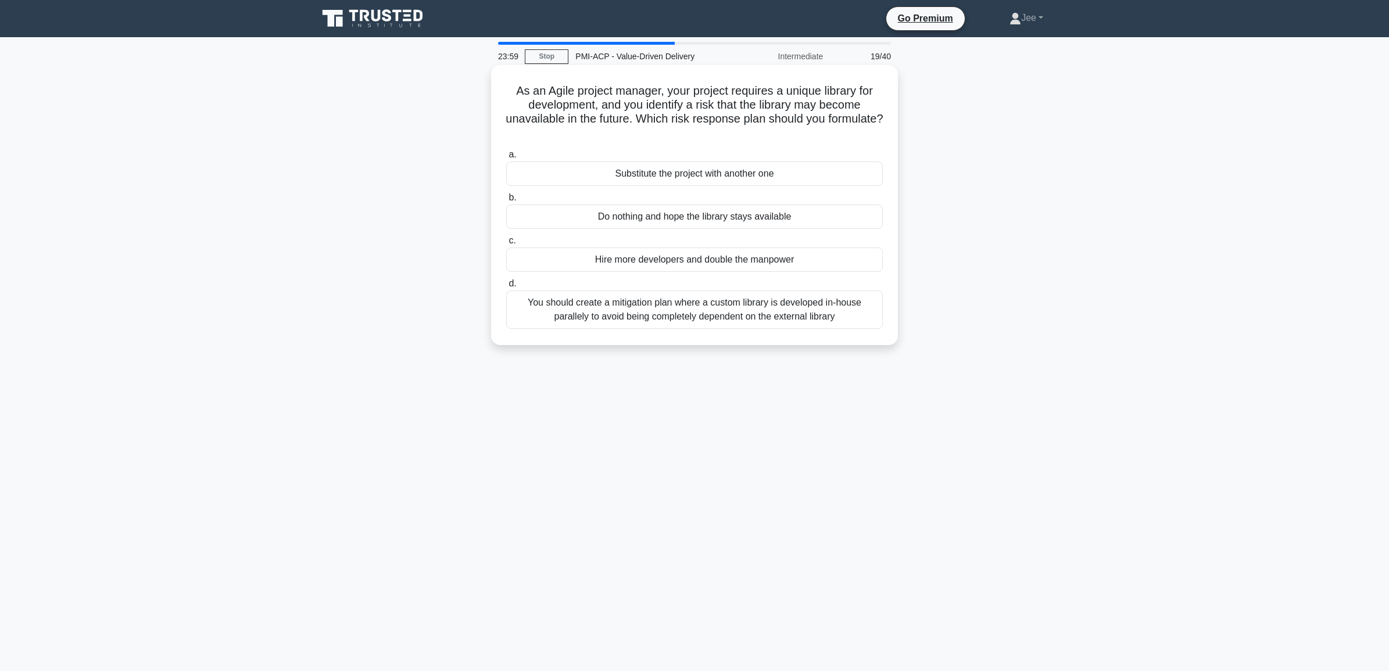
click at [506, 288] on input "d. You should create a mitigation plan where a custom library is developed in-h…" at bounding box center [506, 284] width 0 height 8
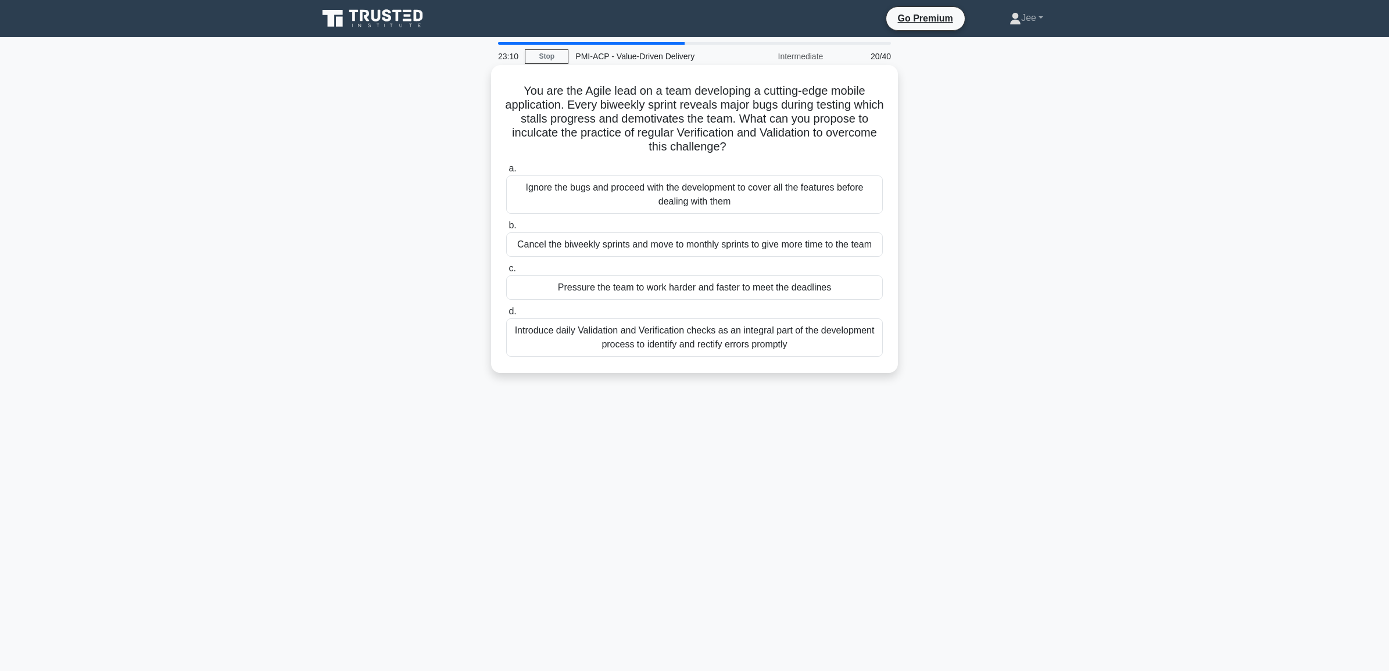
click at [671, 344] on div "Introduce daily Validation and Verification checks as an integral part of the d…" at bounding box center [694, 338] width 377 height 38
click at [506, 316] on input "d. Introduce daily Validation and Verification checks as an integral part of th…" at bounding box center [506, 312] width 0 height 8
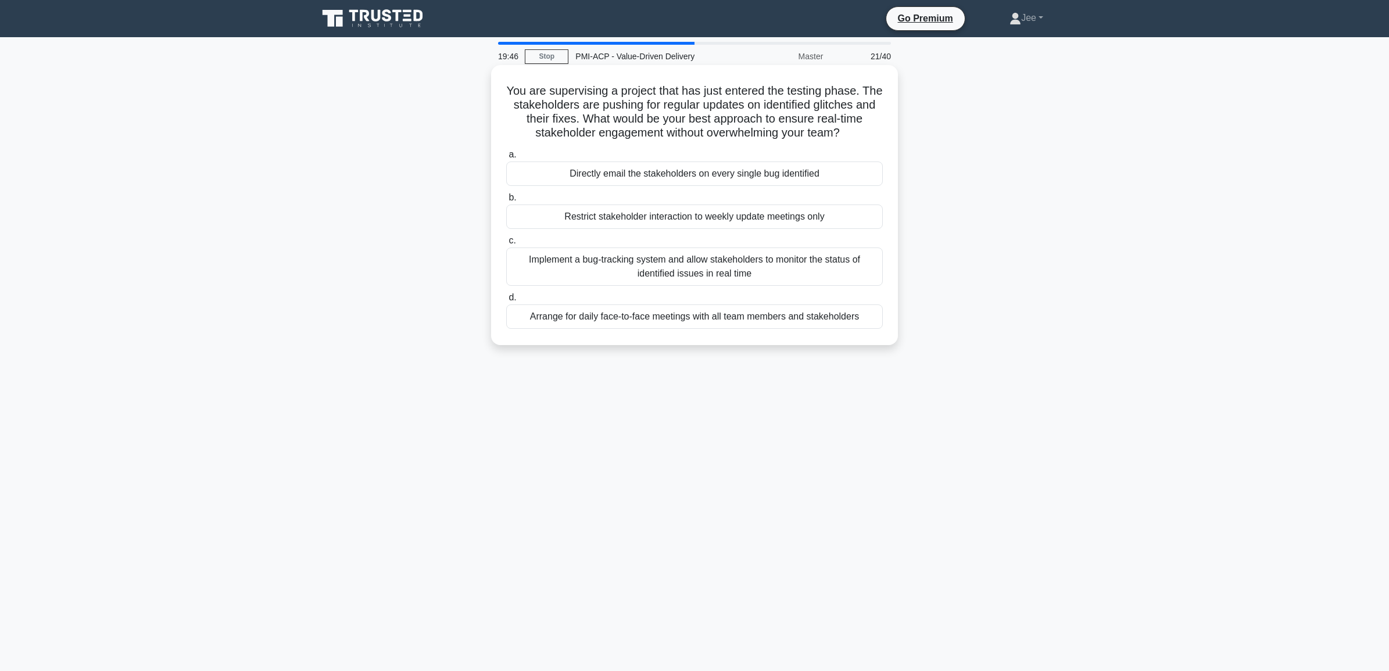
click at [640, 266] on div "Implement a bug-tracking system and allow stakeholders to monitor the status of…" at bounding box center [694, 267] width 377 height 38
click at [506, 245] on input "c. Implement a bug-tracking system and allow stakeholders to monitor the status…" at bounding box center [506, 241] width 0 height 8
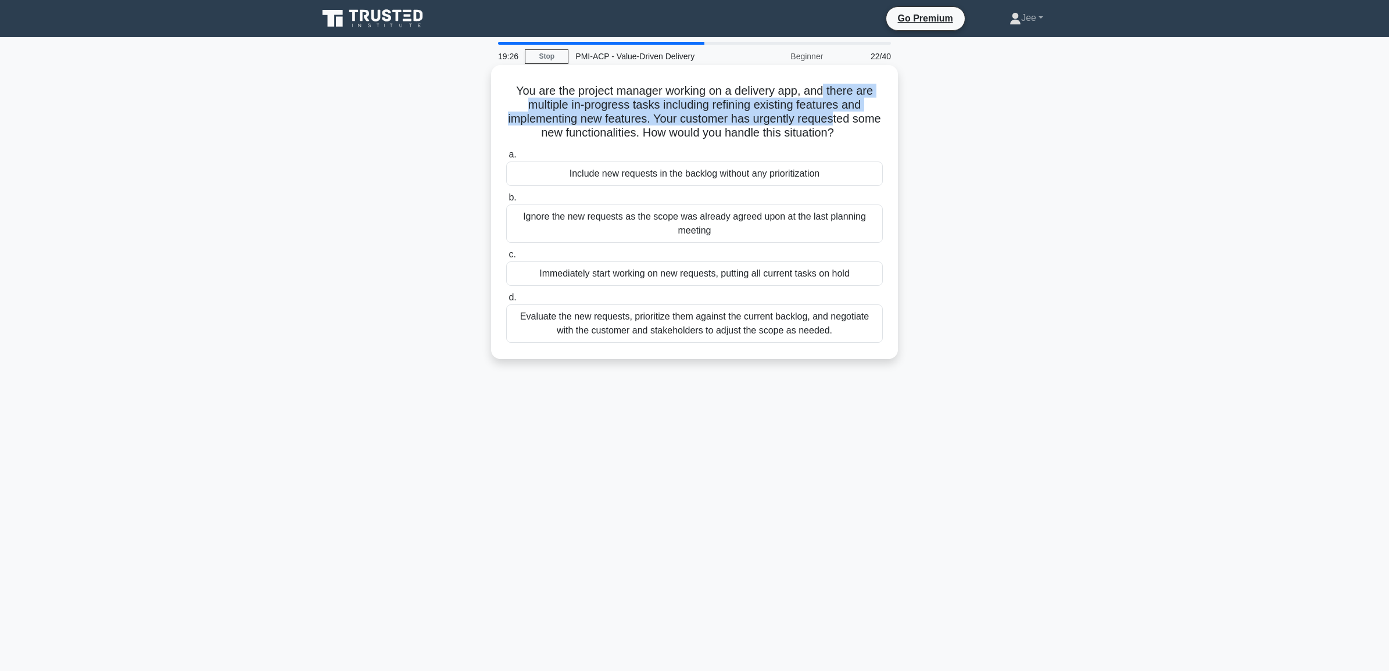
drag, startPoint x: 827, startPoint y: 91, endPoint x: 852, endPoint y: 113, distance: 33.4
click at [852, 113] on h5 "You are the project manager working on a delivery app, and there are multiple i…" at bounding box center [694, 112] width 379 height 57
drag, startPoint x: 852, startPoint y: 113, endPoint x: 754, endPoint y: 126, distance: 98.4
click at [754, 126] on h5 "You are the project manager working on a delivery app, and there are multiple i…" at bounding box center [694, 112] width 379 height 57
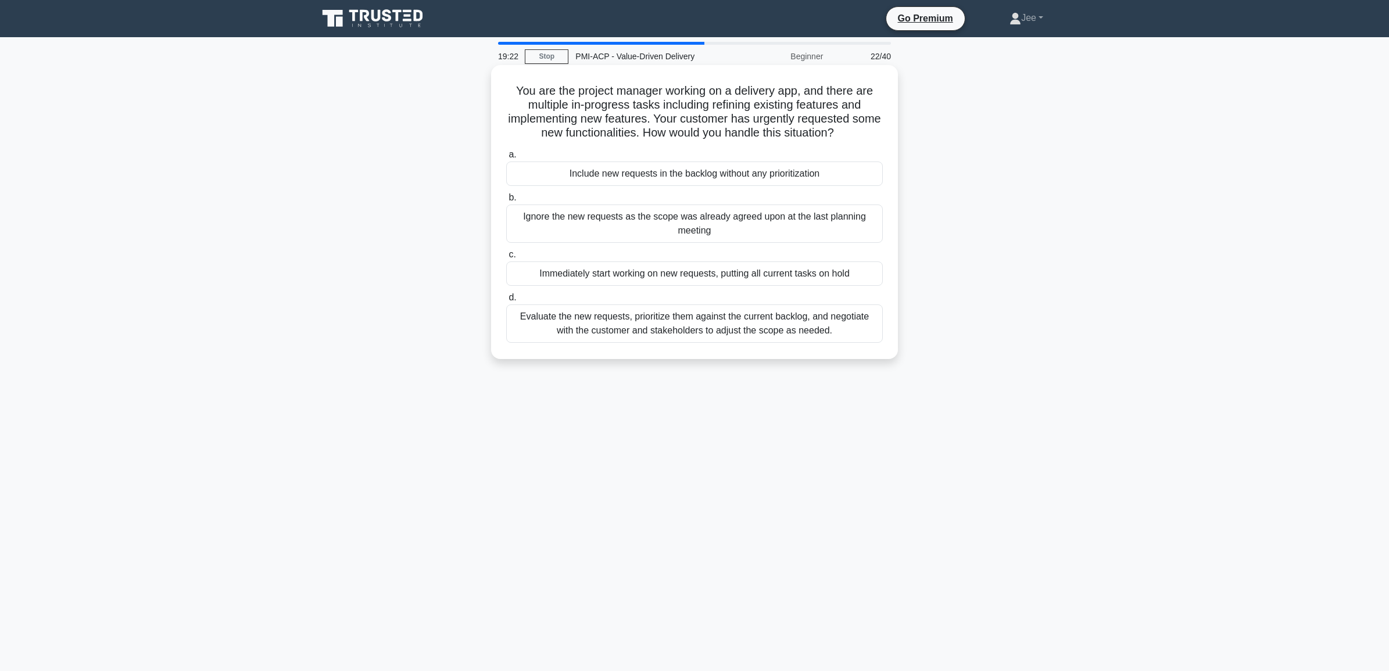
click at [592, 330] on div "Evaluate the new requests, prioritize them against the current backlog, and neg…" at bounding box center [694, 324] width 377 height 38
click at [506, 302] on input "d. Evaluate the new requests, prioritize them against the current backlog, and …" at bounding box center [506, 298] width 0 height 8
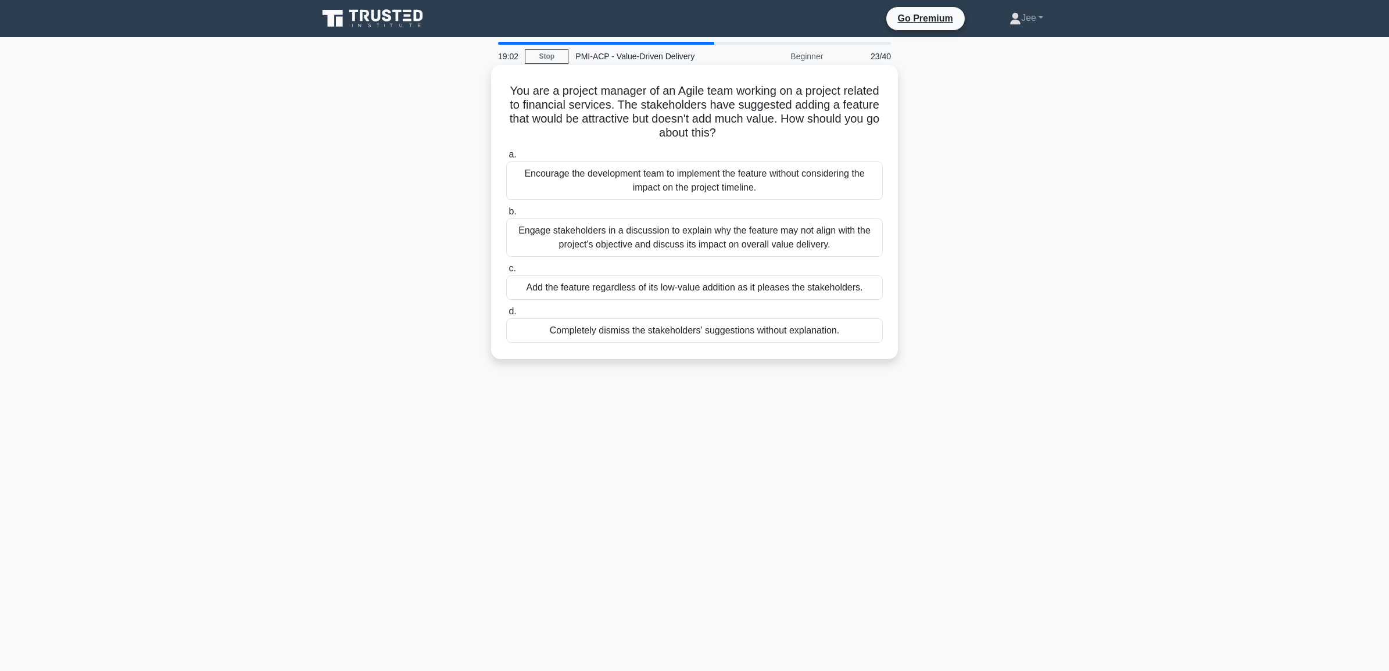
click at [728, 247] on div "Engage stakeholders in a discussion to explain why the feature may not align wi…" at bounding box center [694, 238] width 377 height 38
click at [506, 216] on input "b. Engage stakeholders in a discussion to explain why the feature may not align…" at bounding box center [506, 212] width 0 height 8
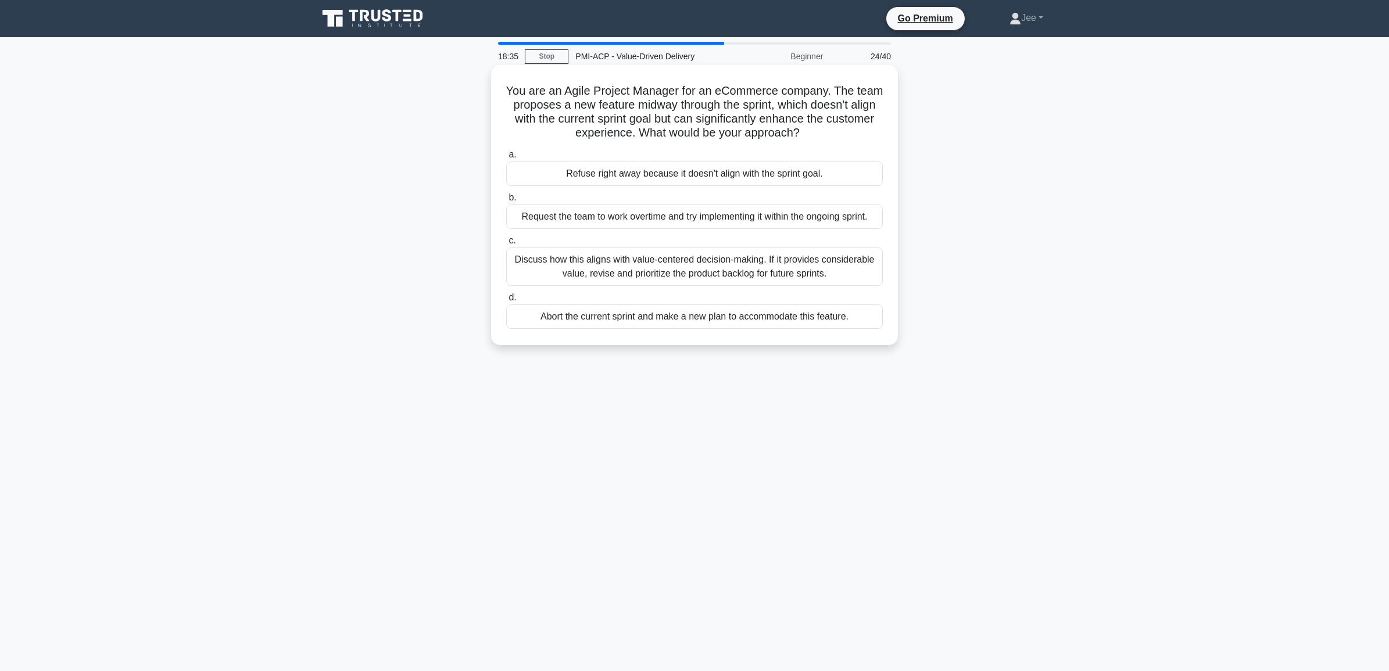
click at [713, 271] on div "Discuss how this aligns with value-centered decision-making. If it provides con…" at bounding box center [694, 267] width 377 height 38
click at [506, 245] on input "c. Discuss how this aligns with value-centered decision-making. If it provides …" at bounding box center [506, 241] width 0 height 8
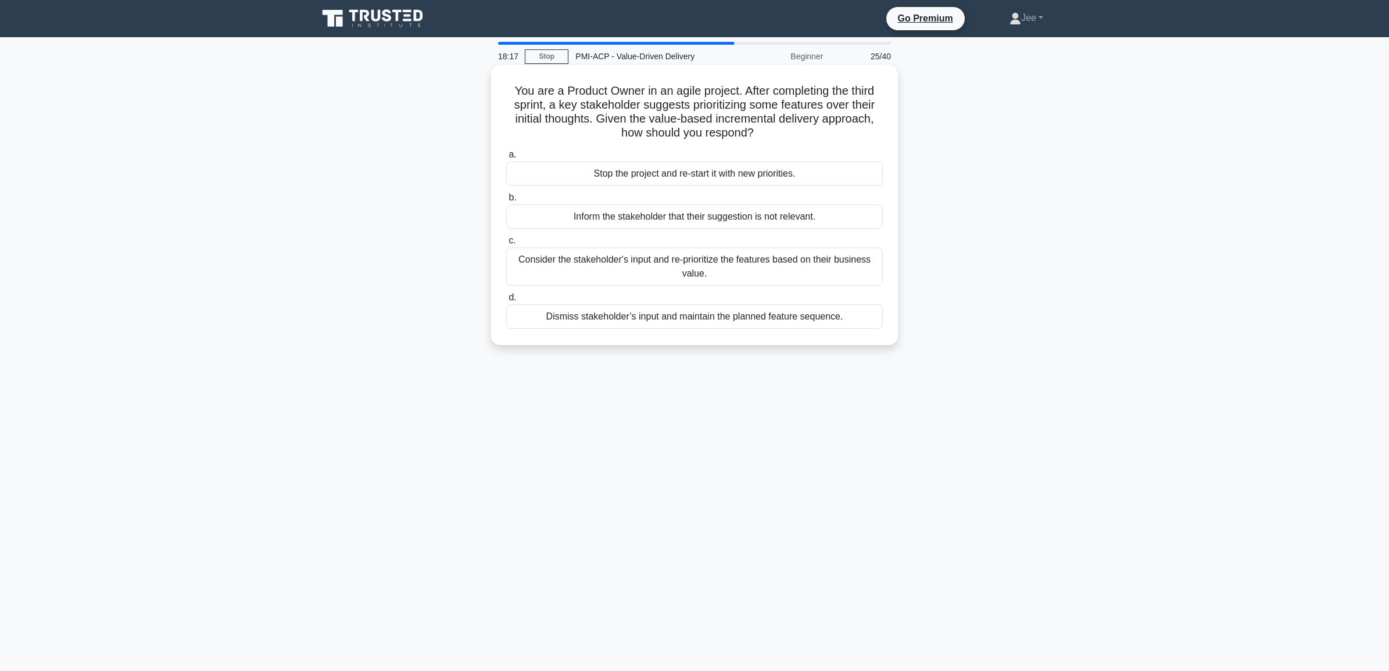
click at [553, 270] on div "Consider the stakeholder's input and re-prioritize the features based on their …" at bounding box center [694, 267] width 377 height 38
click at [506, 245] on input "c. Consider the stakeholder's input and re-prioritize the features based on the…" at bounding box center [506, 241] width 0 height 8
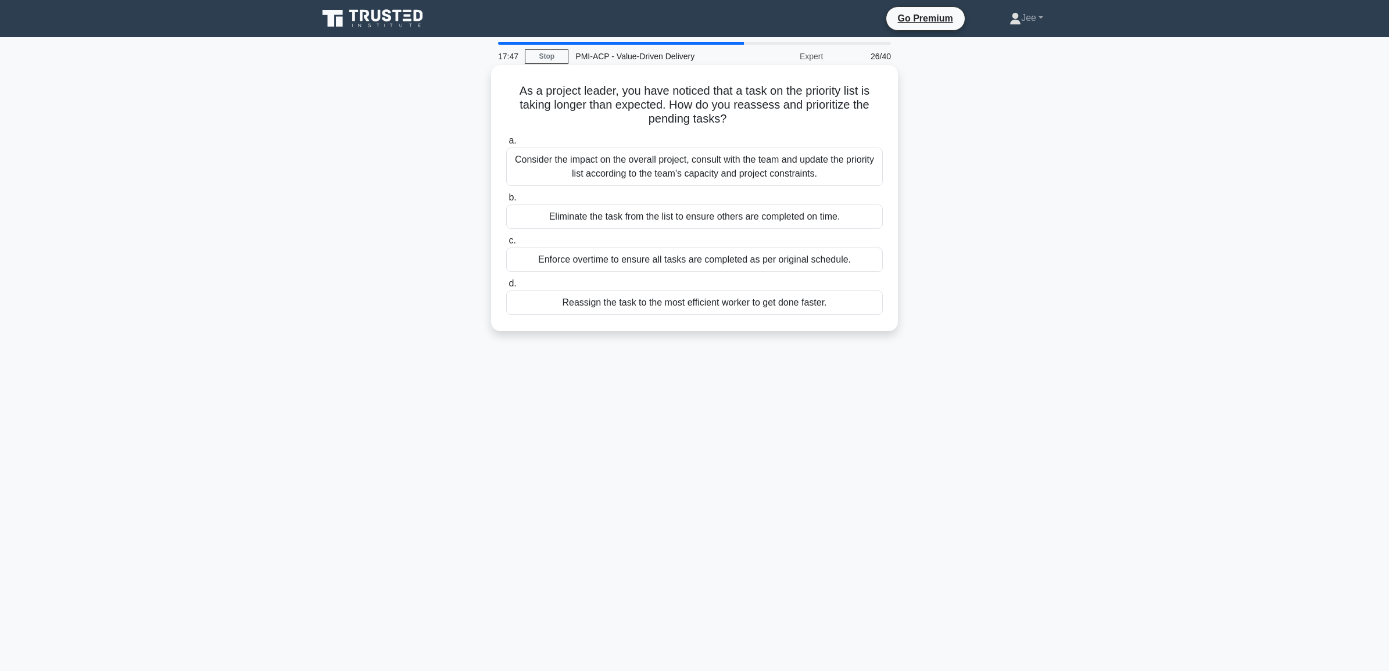
click at [591, 173] on div "Consider the impact on the overall project, consult with the team and update th…" at bounding box center [694, 167] width 377 height 38
click at [506, 145] on input "a. Consider the impact on the overall project, consult with the team and update…" at bounding box center [506, 141] width 0 height 8
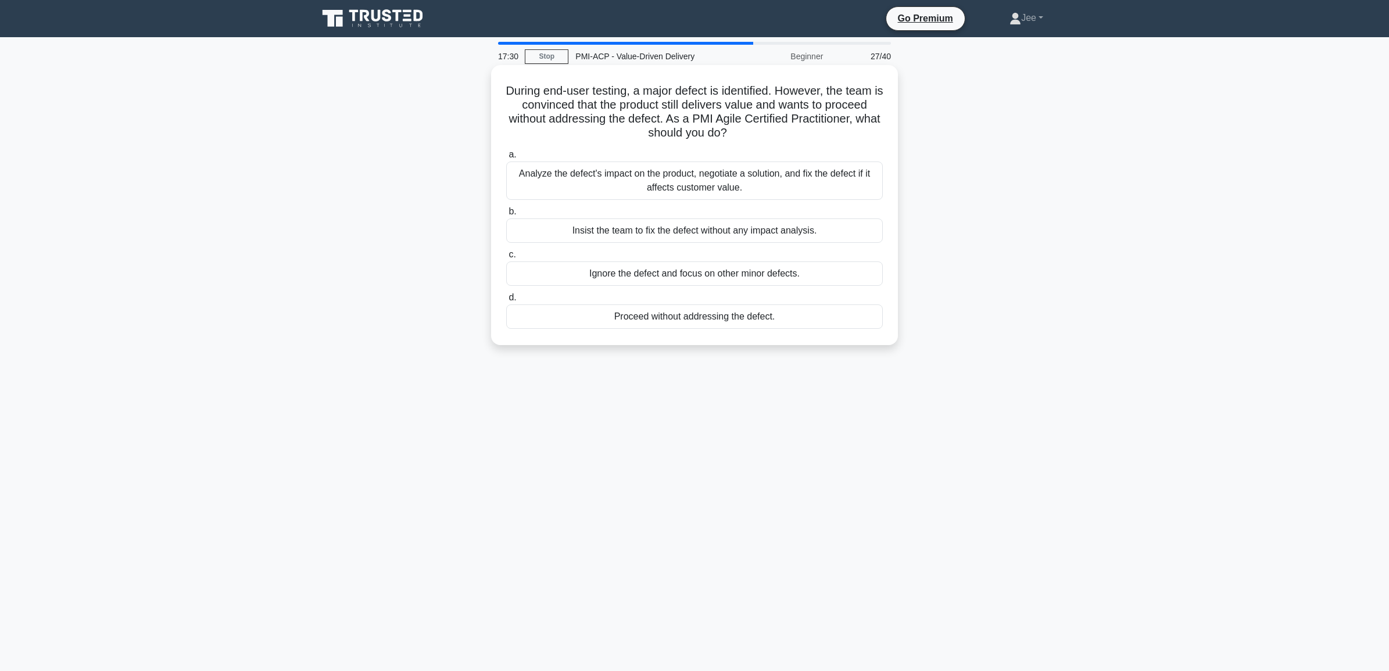
click at [657, 185] on div "Analyze the defect's impact on the product, negotiate a solution, and fix the d…" at bounding box center [694, 181] width 377 height 38
click at [506, 159] on input "a. Analyze the defect's impact on the product, negotiate a solution, and fix th…" at bounding box center [506, 155] width 0 height 8
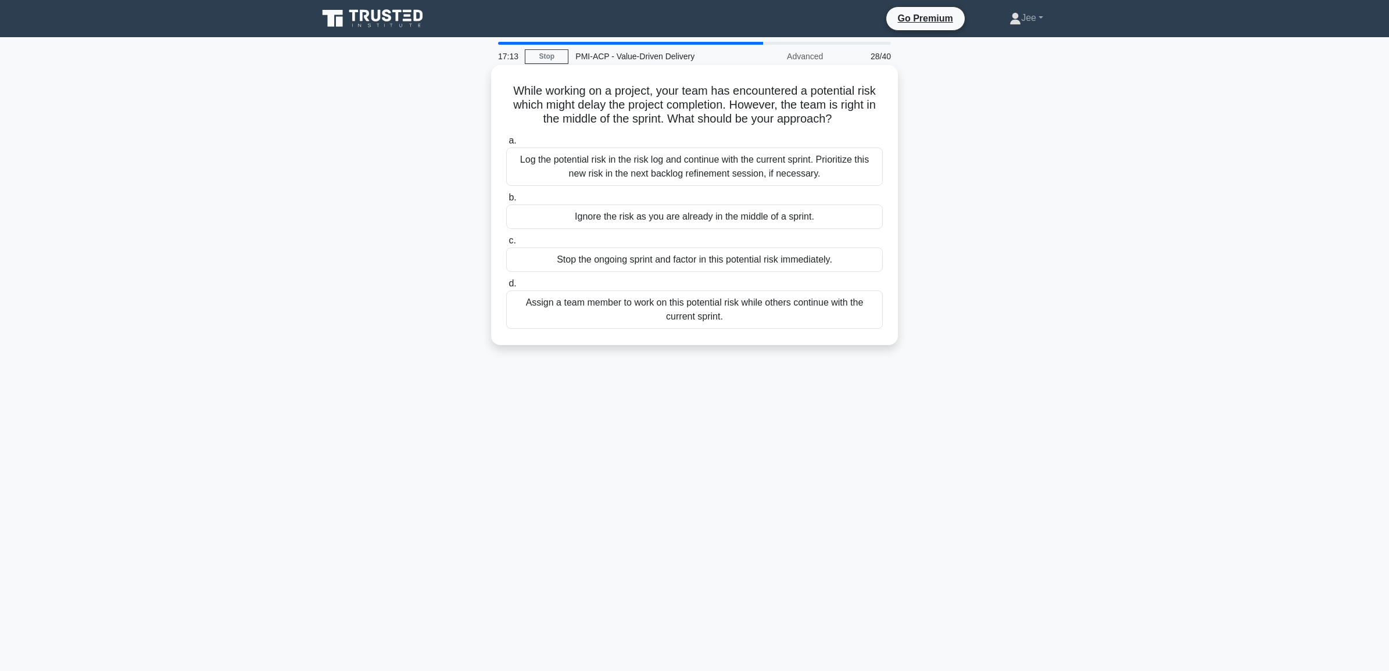
click at [564, 167] on div "Log the potential risk in the risk log and continue with the current sprint. Pr…" at bounding box center [694, 167] width 377 height 38
click at [506, 145] on input "a. Log the potential risk in the risk log and continue with the current sprint.…" at bounding box center [506, 141] width 0 height 8
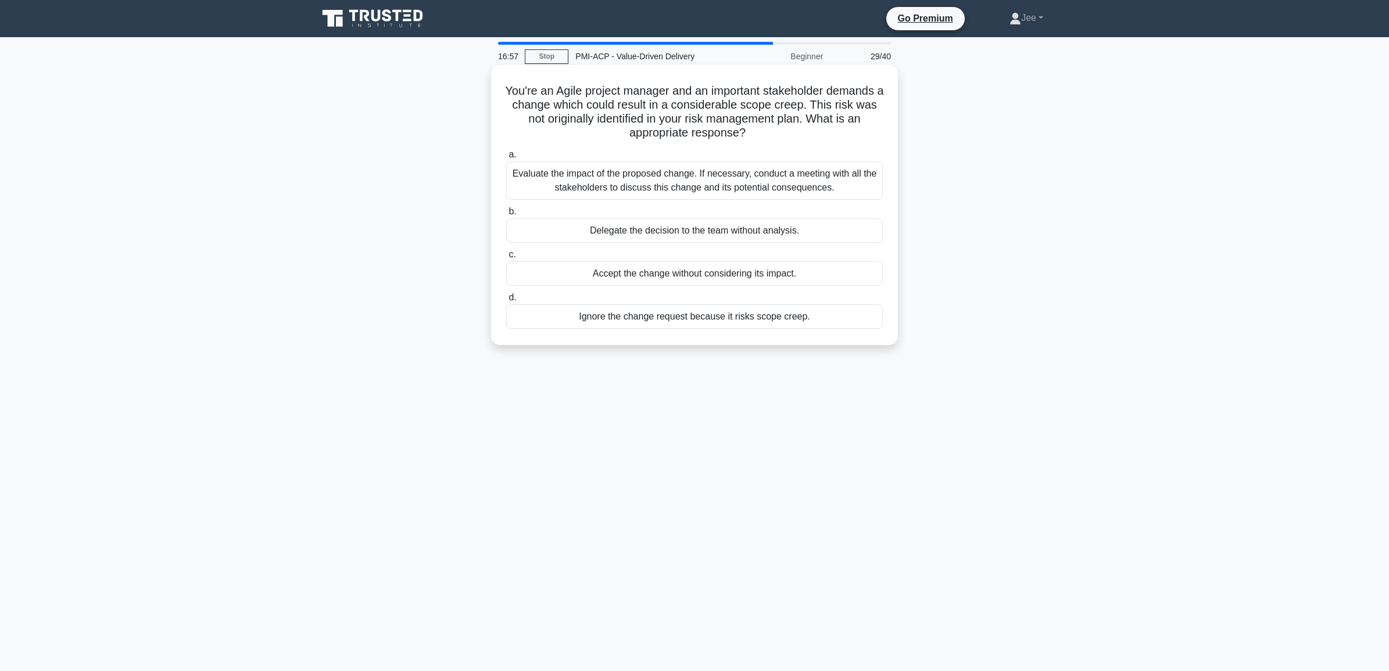
click at [667, 179] on div "Evaluate the impact of the proposed change. If necessary, conduct a meeting wit…" at bounding box center [694, 181] width 377 height 38
click at [506, 159] on input "a. Evaluate the impact of the proposed change. If necessary, conduct a meeting …" at bounding box center [506, 155] width 0 height 8
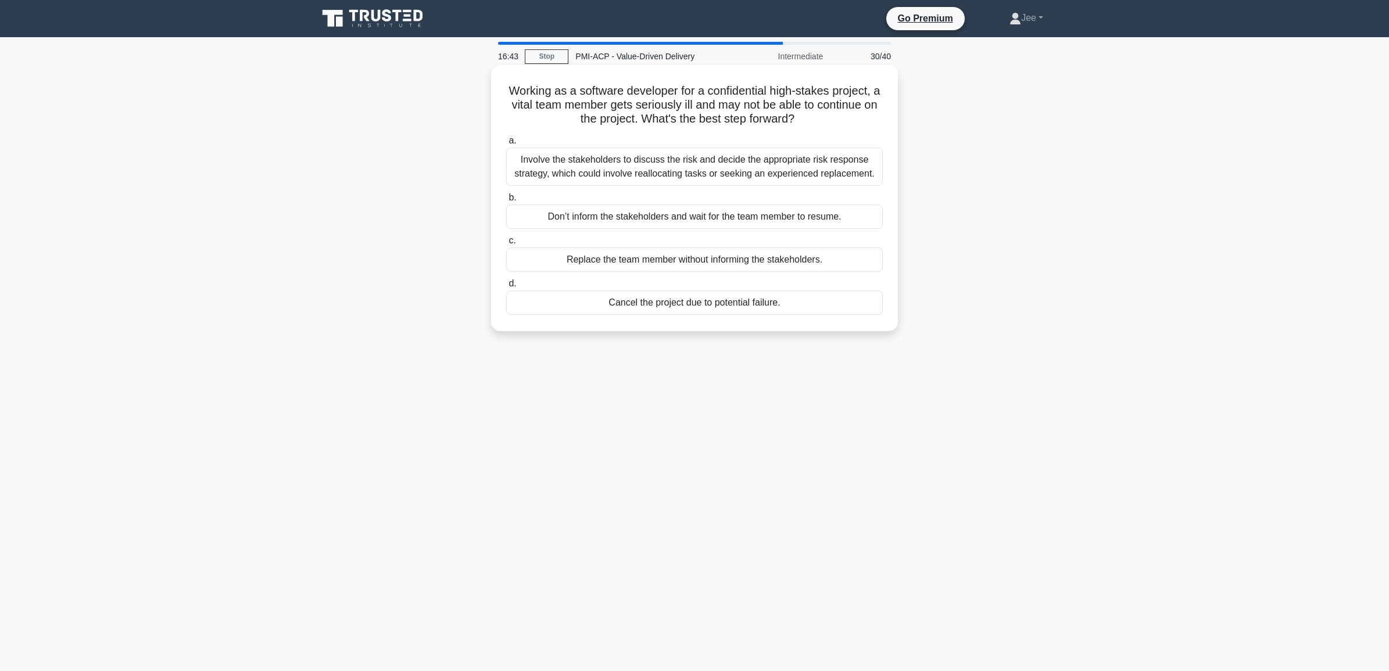
click at [576, 172] on div "Involve the stakeholders to discuss the risk and decide the appropriate risk re…" at bounding box center [694, 167] width 377 height 38
click at [506, 145] on input "a. Involve the stakeholders to discuss the risk and decide the appropriate risk…" at bounding box center [506, 141] width 0 height 8
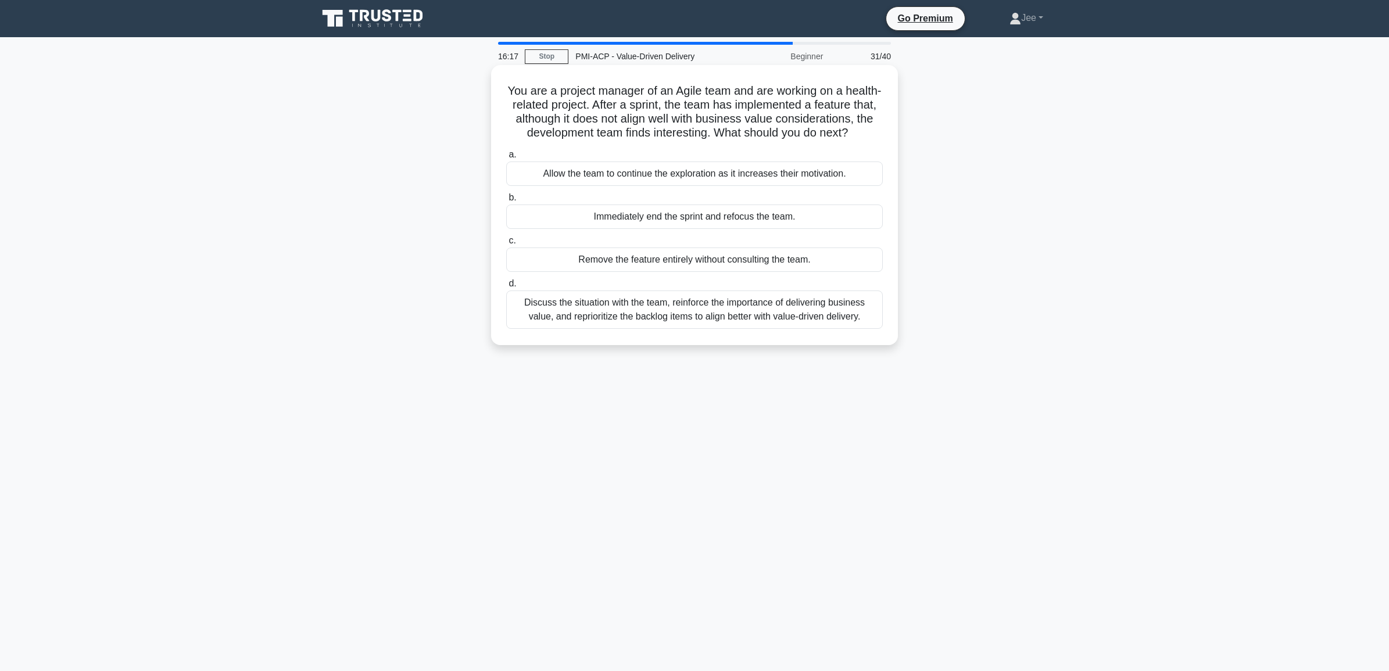
click at [607, 329] on div "Discuss the situation with the team, reinforce the importance of delivering bus…" at bounding box center [694, 310] width 377 height 38
click at [506, 288] on input "d. Discuss the situation with the team, reinforce the importance of delivering …" at bounding box center [506, 284] width 0 height 8
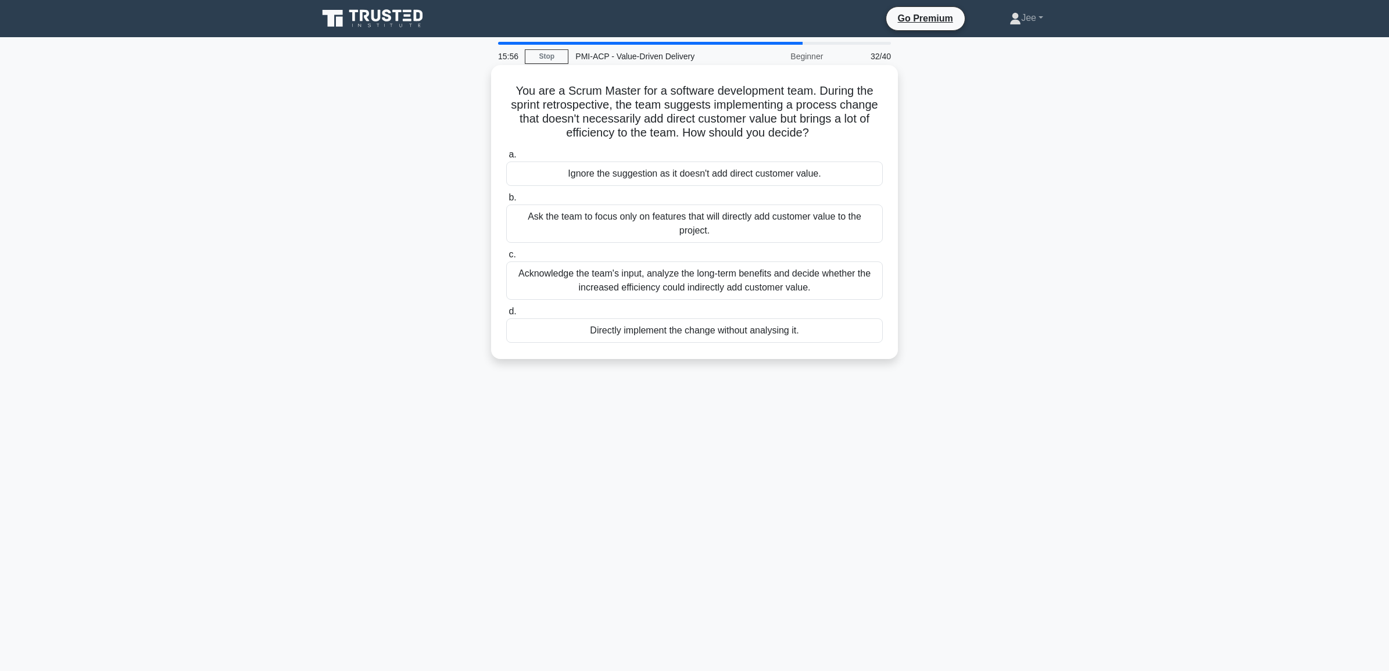
click at [702, 287] on div "Acknowledge the team's input, analyze the long-term benefits and decide whether…" at bounding box center [694, 281] width 377 height 38
click at [506, 259] on input "c. Acknowledge the team's input, analyze the long-term benefits and decide whet…" at bounding box center [506, 255] width 0 height 8
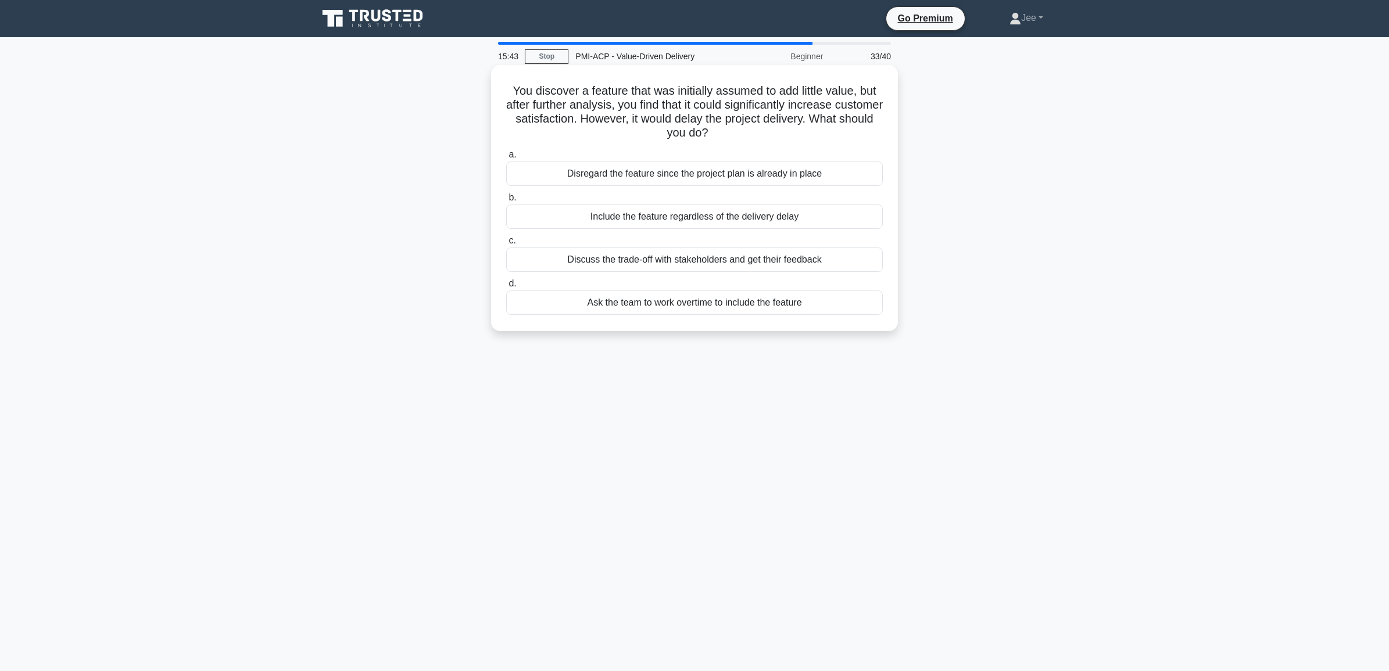
click at [632, 262] on div "Discuss the trade-off with stakeholders and get their feedback" at bounding box center [694, 260] width 377 height 24
click at [506, 245] on input "c. Discuss the trade-off with stakeholders and get their feedback" at bounding box center [506, 241] width 0 height 8
click at [635, 175] on div "Prioritize features based on customer value and focus on delivering those first." at bounding box center [694, 174] width 377 height 24
click at [506, 159] on input "a. Prioritize features based on customer value and focus on delivering those fi…" at bounding box center [506, 155] width 0 height 8
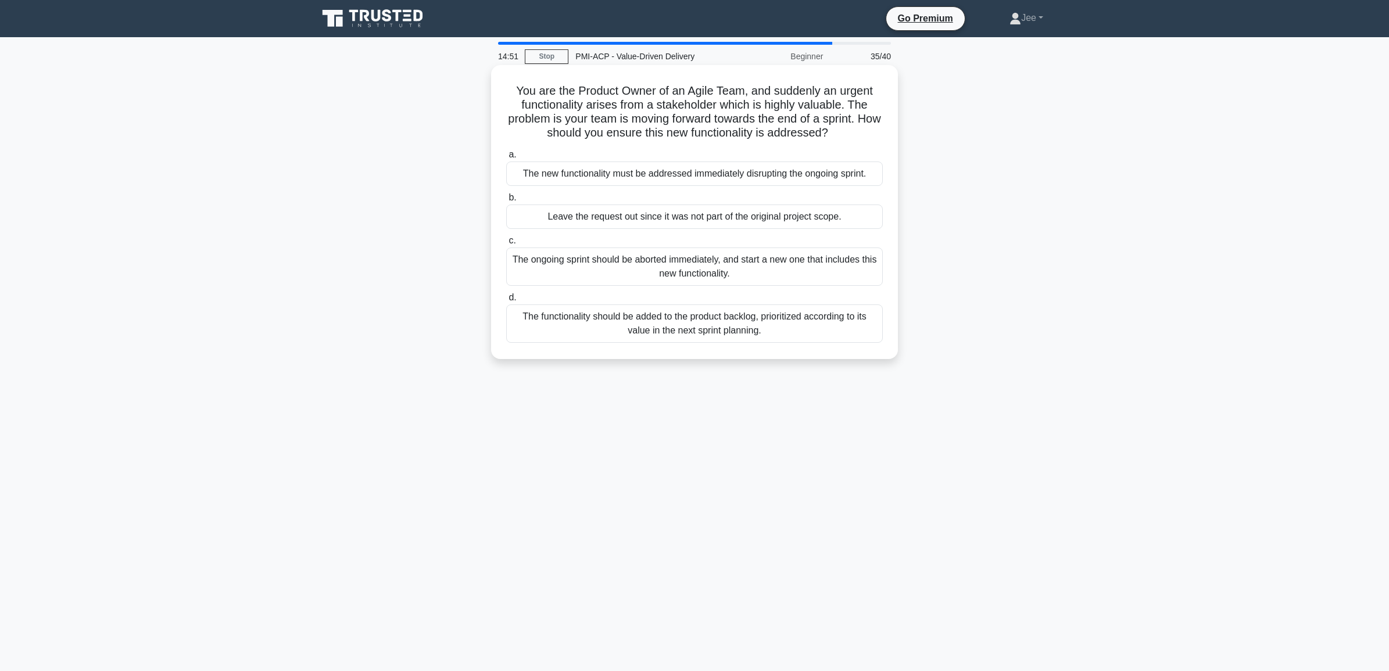
click at [662, 328] on div "The functionality should be added to the product backlog, prioritized according…" at bounding box center [694, 324] width 377 height 38
click at [506, 302] on input "d. The functionality should be added to the product backlog, prioritized accord…" at bounding box center [506, 298] width 0 height 8
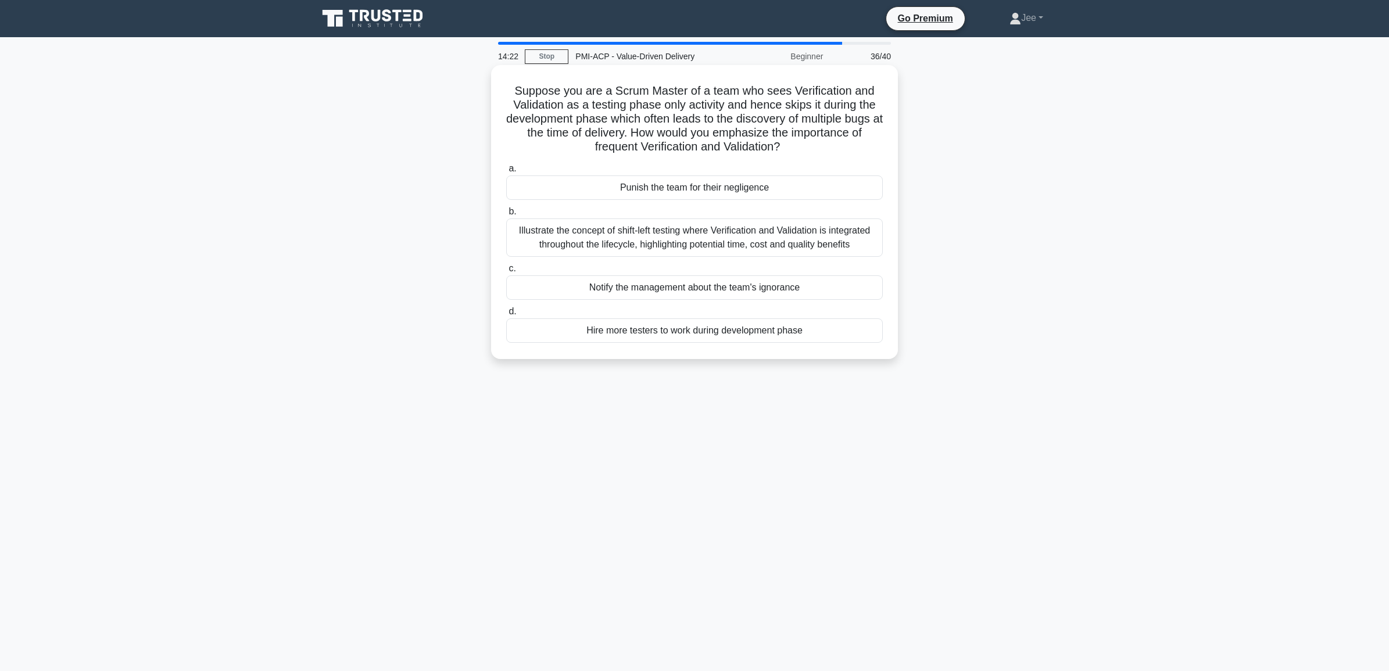
click at [602, 245] on div "Illustrate the concept of shift-left testing where Verification and Validation …" at bounding box center [694, 238] width 377 height 38
click at [506, 216] on input "b. Illustrate the concept of shift-left testing where Verification and Validati…" at bounding box center [506, 212] width 0 height 8
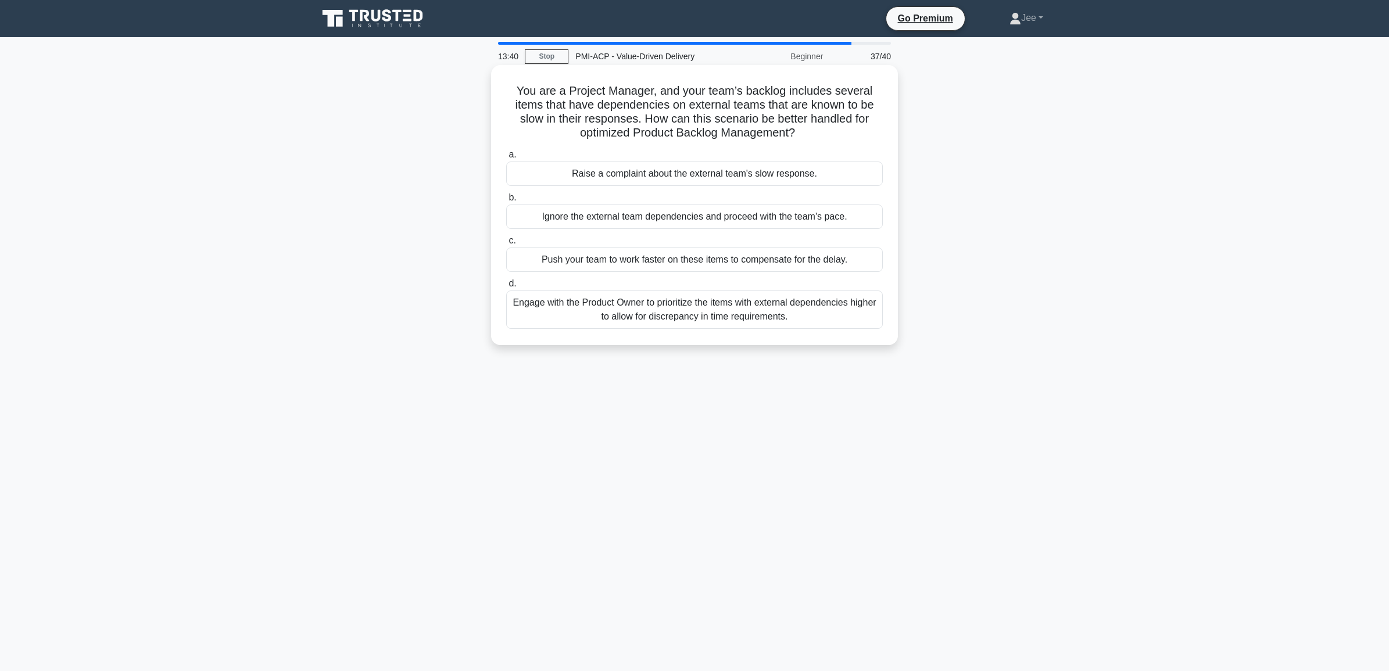
click at [673, 324] on div "Engage with the Product Owner to prioritize the items with external dependencie…" at bounding box center [694, 310] width 377 height 38
click at [506, 288] on input "d. Engage with the Product Owner to prioritize the items with external dependen…" at bounding box center [506, 284] width 0 height 8
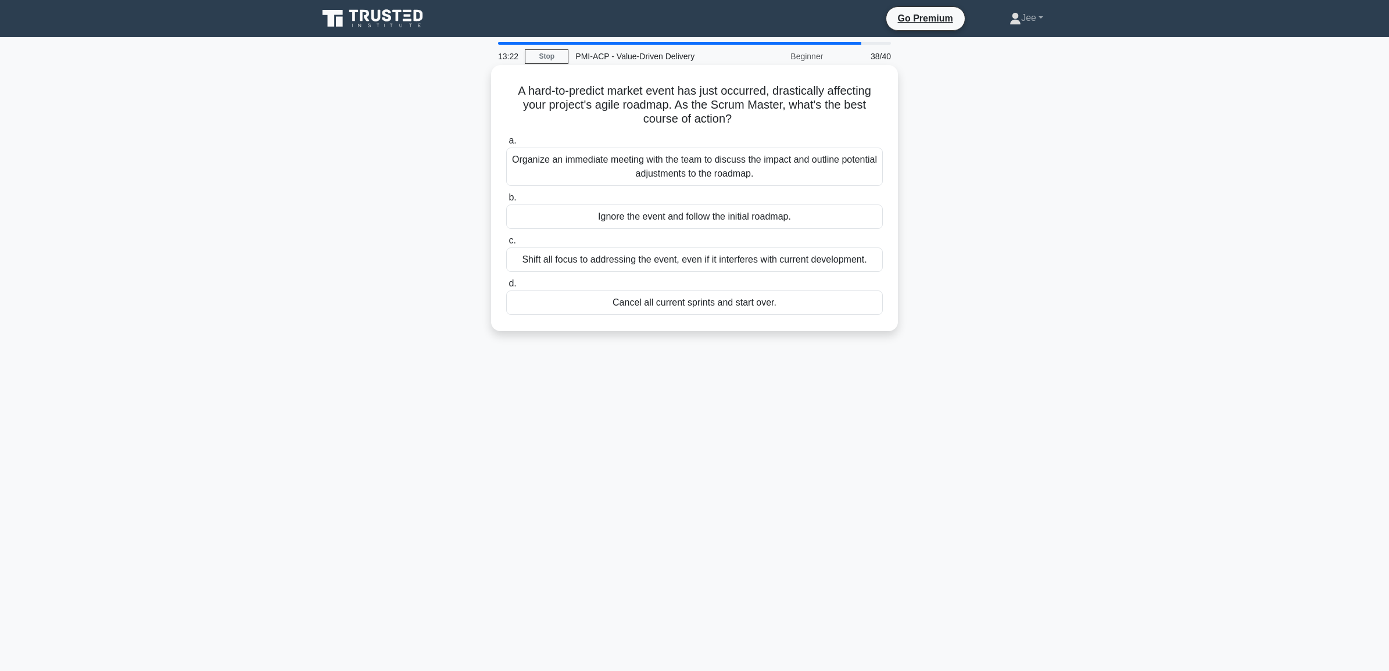
click at [675, 167] on div "Organize an immediate meeting with the team to discuss the impact and outline p…" at bounding box center [694, 167] width 377 height 38
click at [506, 145] on input "a. Organize an immediate meeting with the team to discuss the impact and outlin…" at bounding box center [506, 141] width 0 height 8
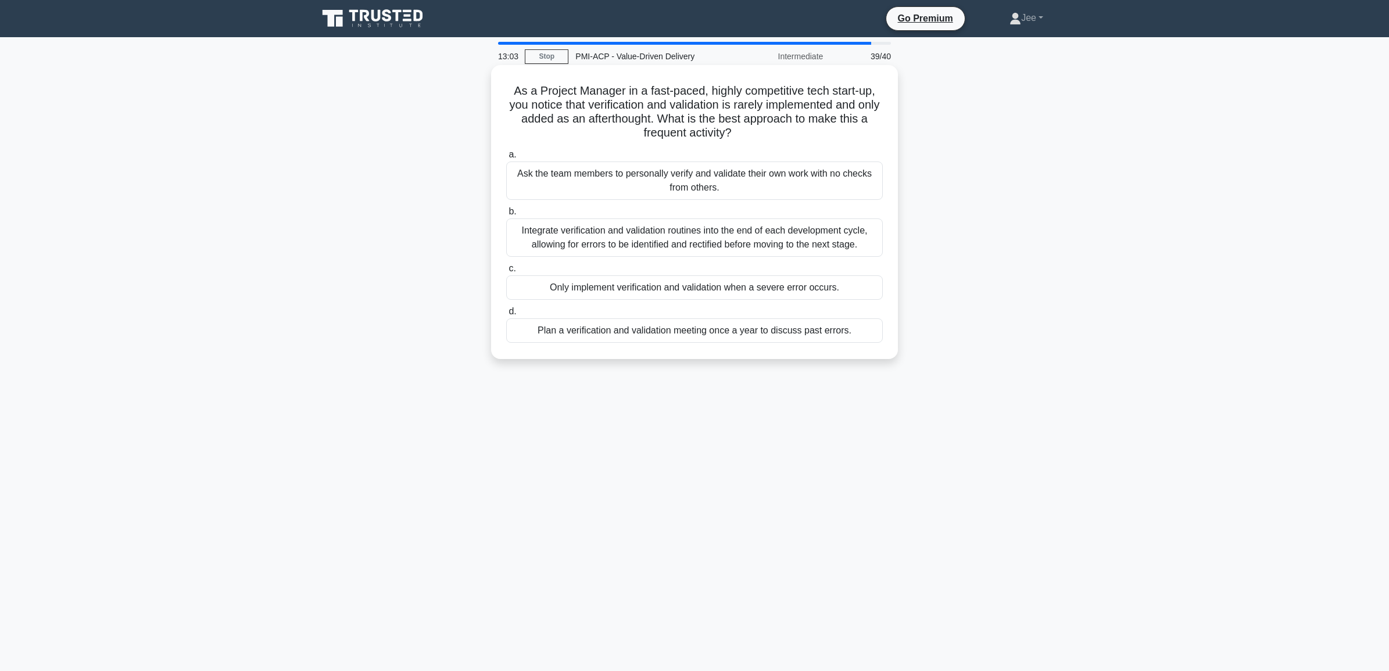
click at [559, 244] on div "Integrate verification and validation routines into the end of each development…" at bounding box center [694, 238] width 377 height 38
click at [506, 216] on input "b. Integrate verification and validation routines into the end of each developm…" at bounding box center [506, 212] width 0 height 8
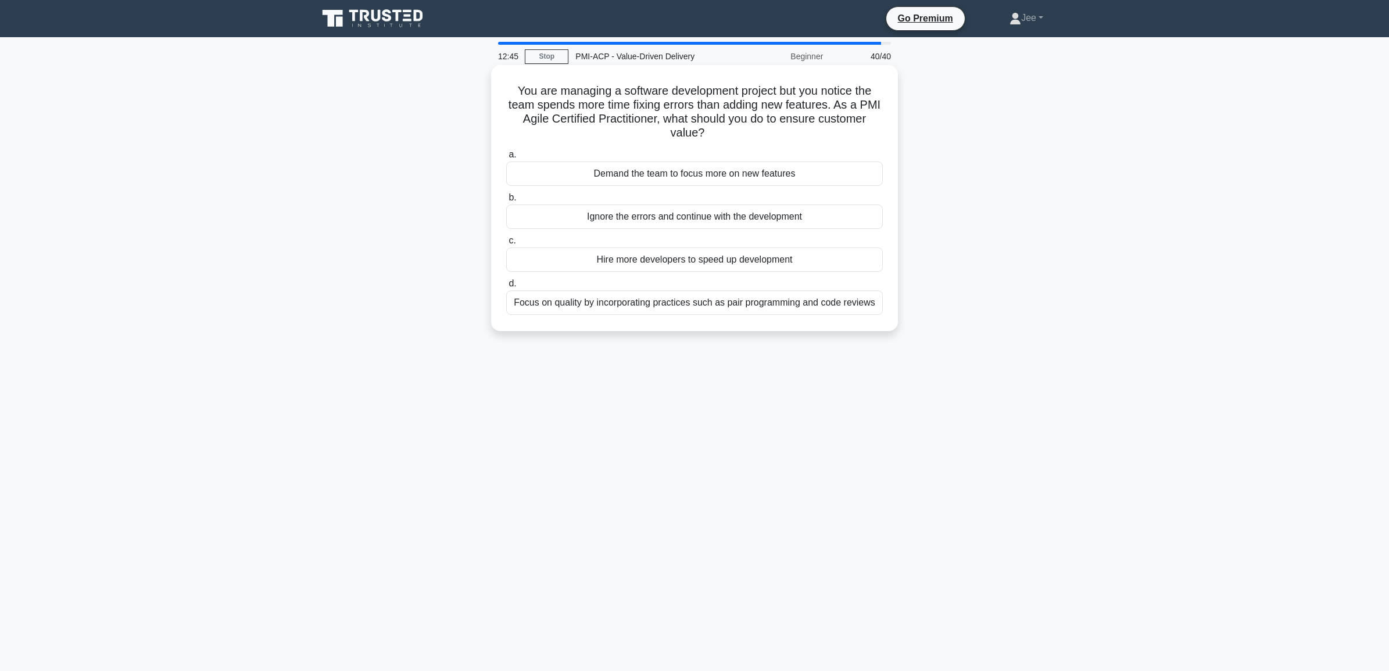
click at [535, 307] on div "Focus on quality by incorporating practices such as pair programming and code r…" at bounding box center [694, 303] width 377 height 24
click at [506, 288] on input "d. Focus on quality by incorporating practices such as pair programming and cod…" at bounding box center [506, 284] width 0 height 8
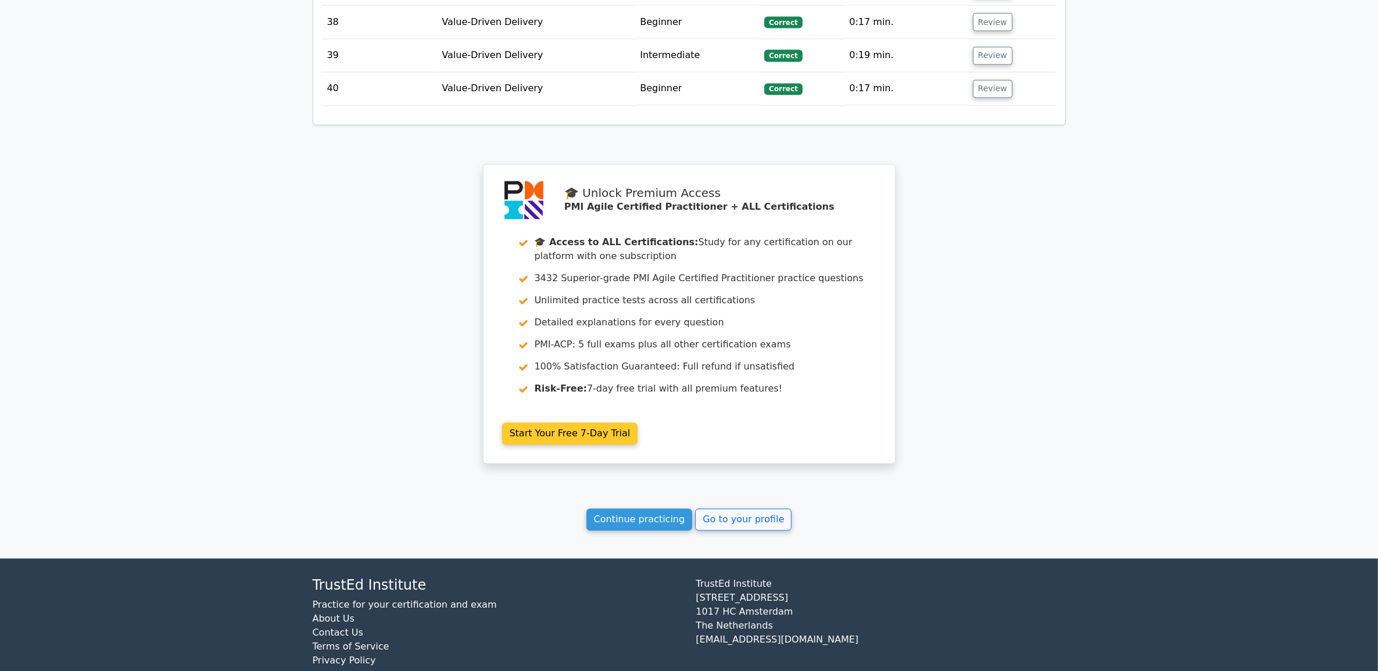
scroll to position [2716, 0]
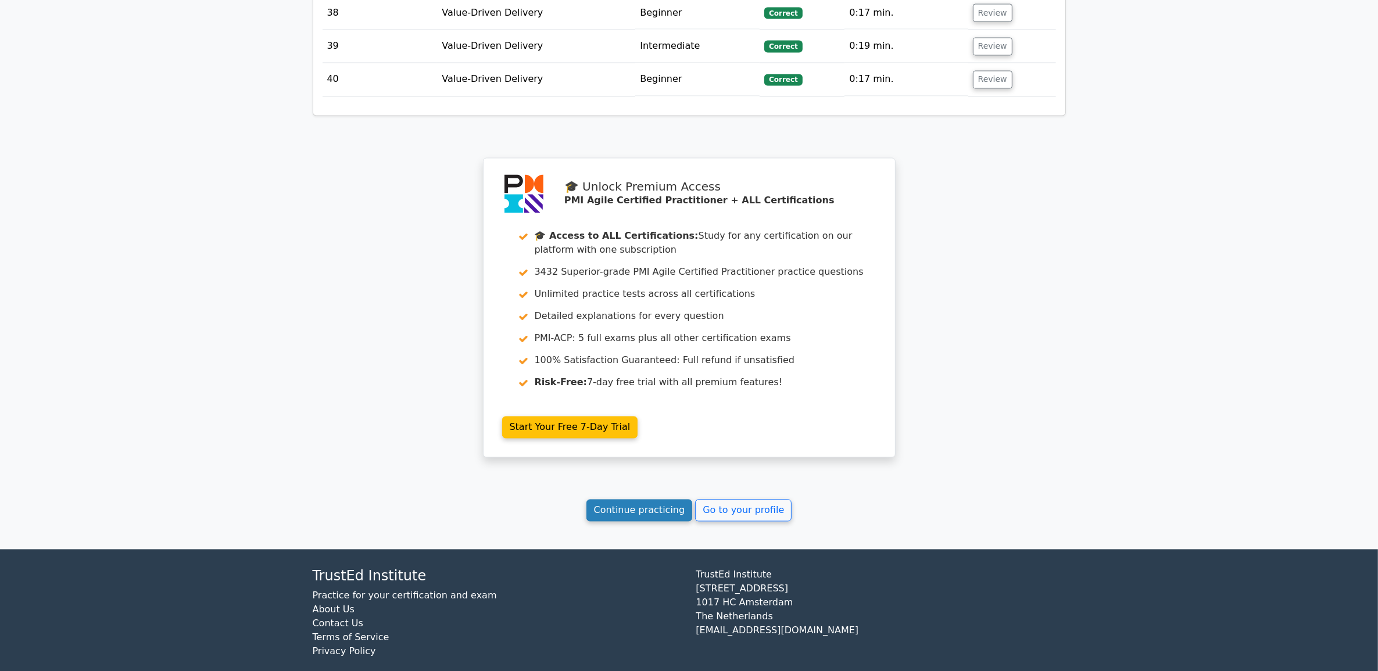
click at [655, 500] on link "Continue practicing" at bounding box center [640, 511] width 106 height 22
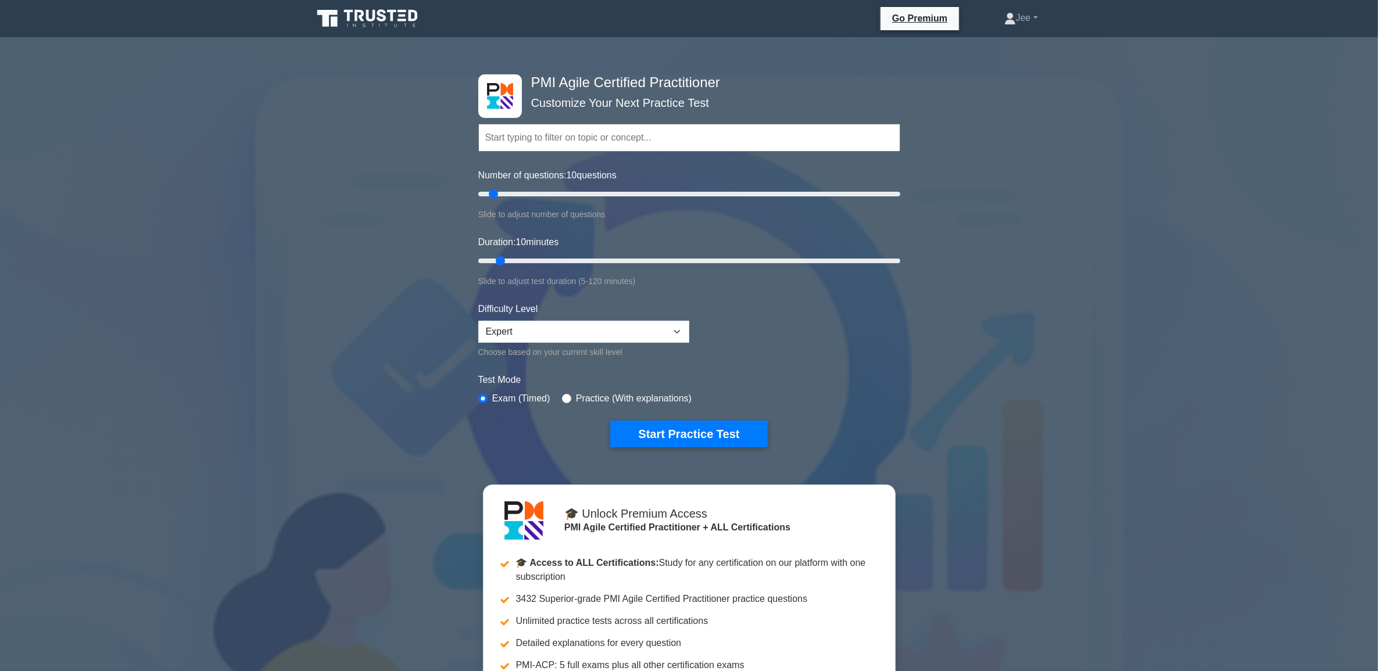
click at [577, 138] on input "text" at bounding box center [689, 138] width 422 height 28
drag, startPoint x: 489, startPoint y: 192, endPoint x: 557, endPoint y: 210, distance: 69.7
type input "40"
click at [557, 201] on input "Number of questions: 40 questions" at bounding box center [689, 194] width 422 height 14
drag, startPoint x: 502, startPoint y: 258, endPoint x: 573, endPoint y: 257, distance: 71.5
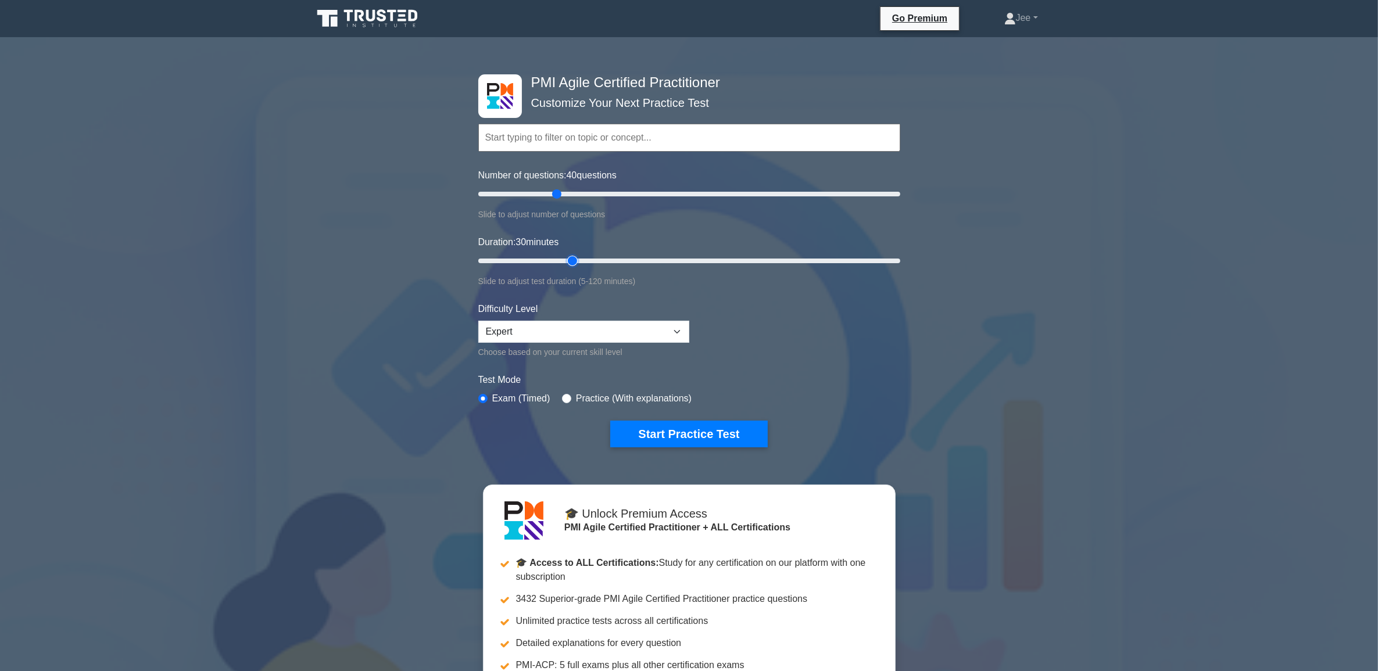
click at [573, 257] on input "Duration: 30 minutes" at bounding box center [689, 261] width 422 height 14
drag, startPoint x: 568, startPoint y: 257, endPoint x: 591, endPoint y: 252, distance: 23.8
type input "35"
click at [591, 254] on input "Duration: 35 minutes" at bounding box center [689, 261] width 422 height 14
click at [576, 141] on input "text" at bounding box center [689, 138] width 422 height 28
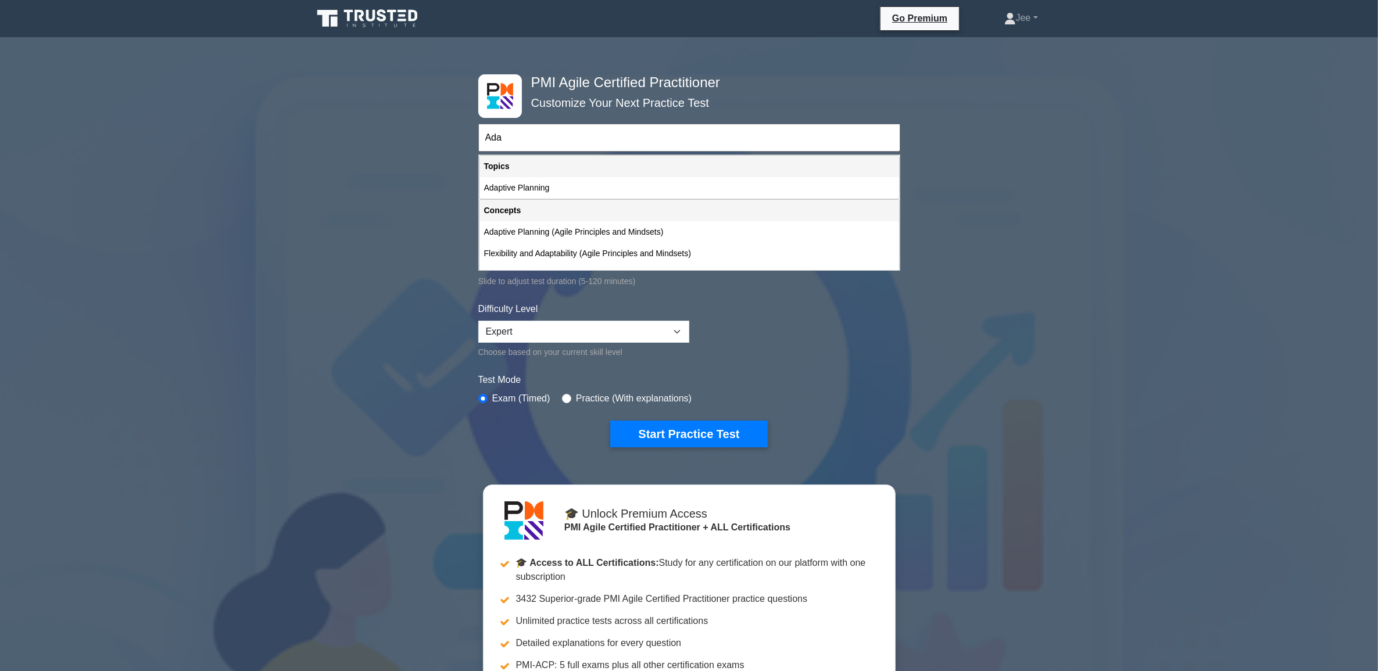
click at [532, 185] on div "Adaptive Planning" at bounding box center [690, 188] width 420 height 22
type input "Adaptive Planning"
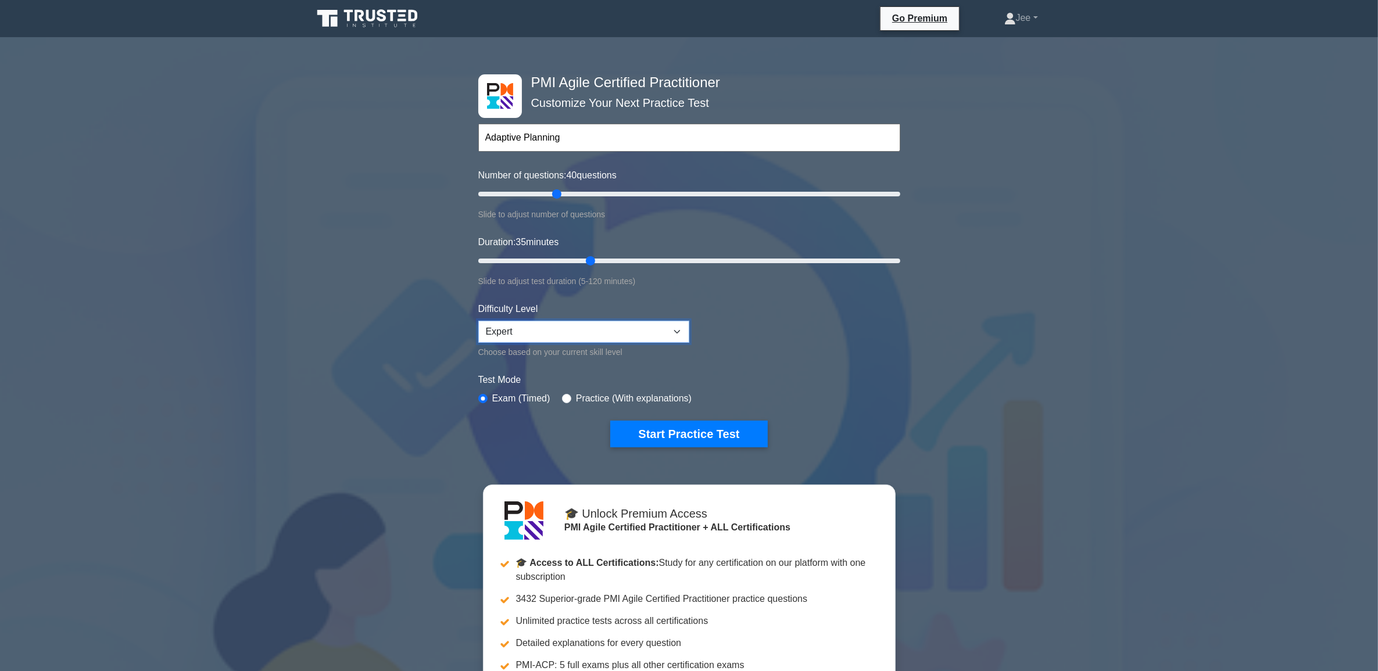
click at [670, 338] on select "Beginner Intermediate Expert" at bounding box center [583, 332] width 211 height 22
click at [478, 321] on select "Beginner Intermediate Expert" at bounding box center [583, 332] width 211 height 22
click at [806, 360] on form "Topics Agile Principles and Mindsets Effective Stakeholder Engagement Value-Dri…" at bounding box center [689, 267] width 422 height 359
click at [695, 434] on button "Start Practice Test" at bounding box center [688, 434] width 157 height 27
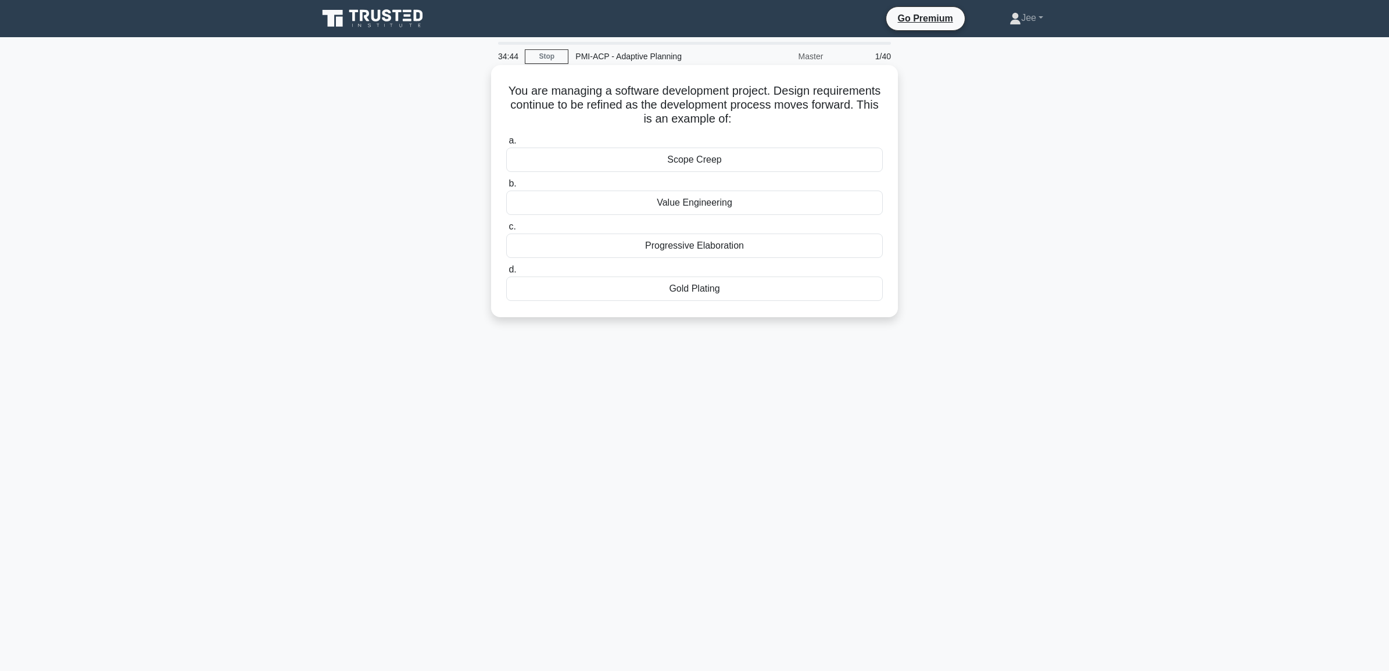
click at [684, 250] on div "Progressive Elaboration" at bounding box center [694, 246] width 377 height 24
click at [506, 231] on input "c. Progressive Elaboration" at bounding box center [506, 227] width 0 height 8
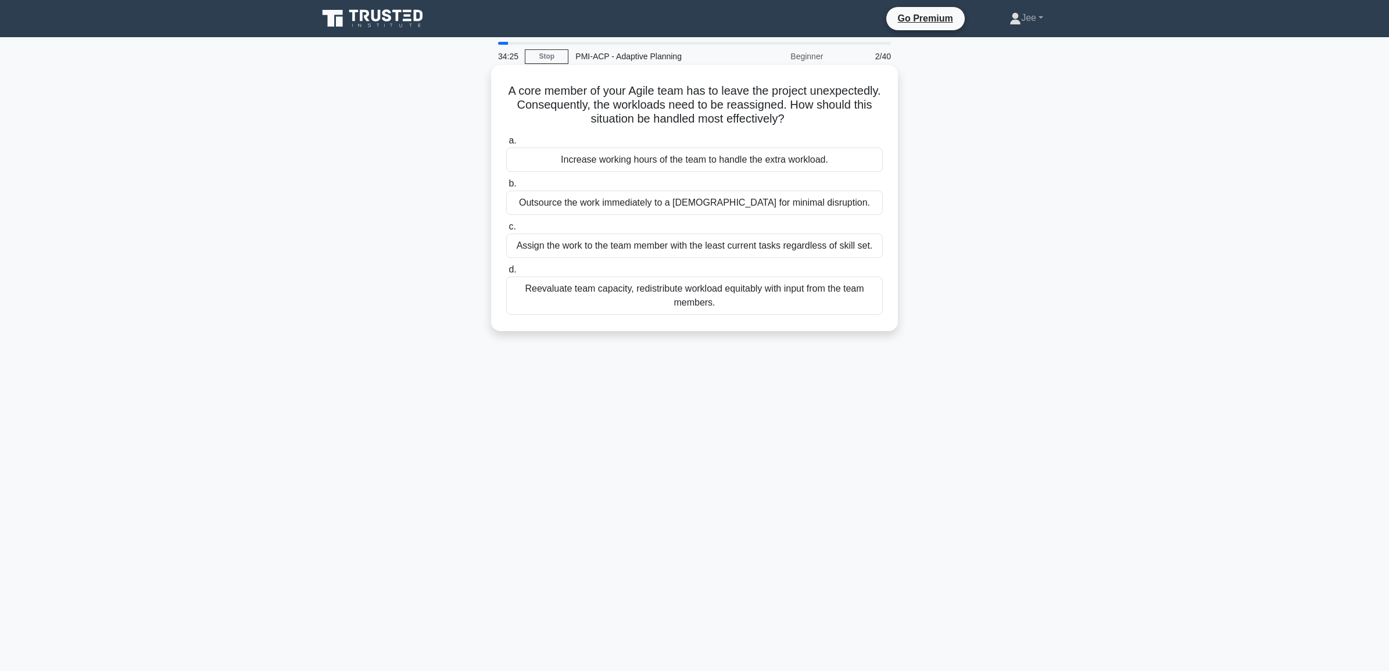
click at [679, 297] on div "Reevaluate team capacity, redistribute workload equitably with input from the t…" at bounding box center [694, 296] width 377 height 38
click at [506, 274] on input "d. Reevaluate team capacity, redistribute workload equitably with input from th…" at bounding box center [506, 270] width 0 height 8
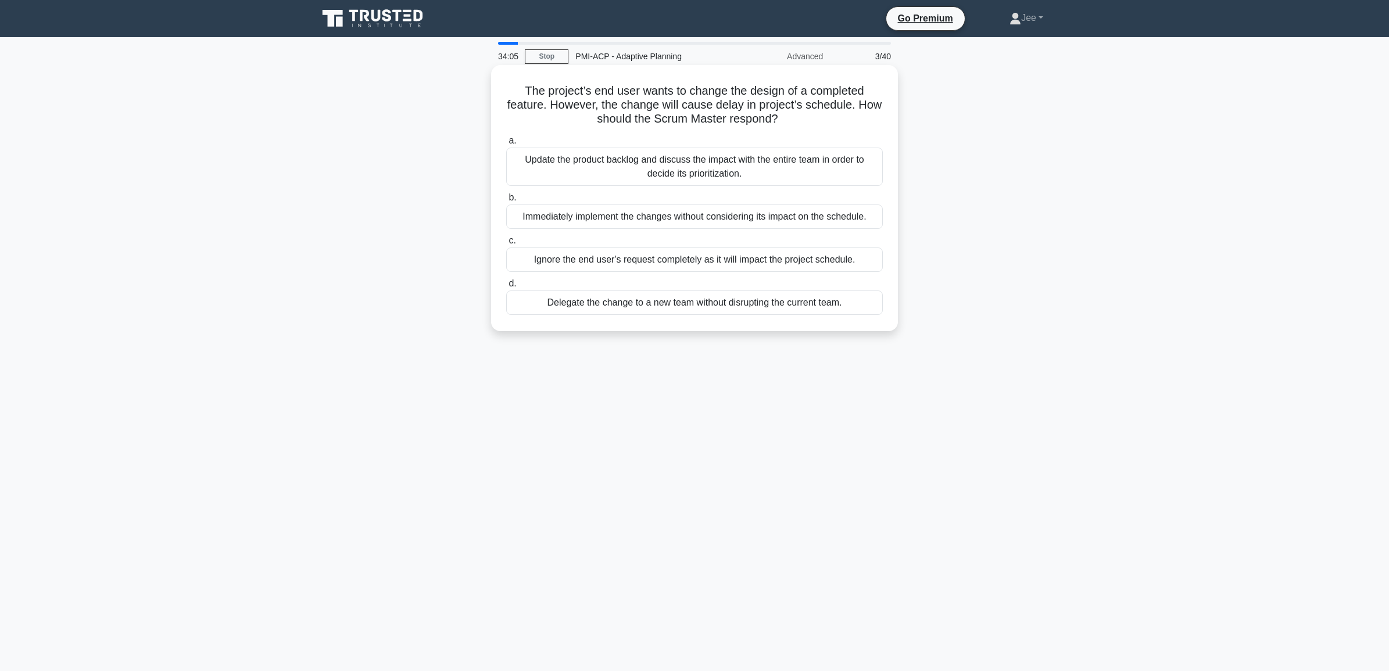
click at [666, 173] on div "Update the product backlog and discuss the impact with the entire team in order…" at bounding box center [694, 167] width 377 height 38
click at [506, 145] on input "a. Update the product backlog and discuss the impact with the entire team in or…" at bounding box center [506, 141] width 0 height 8
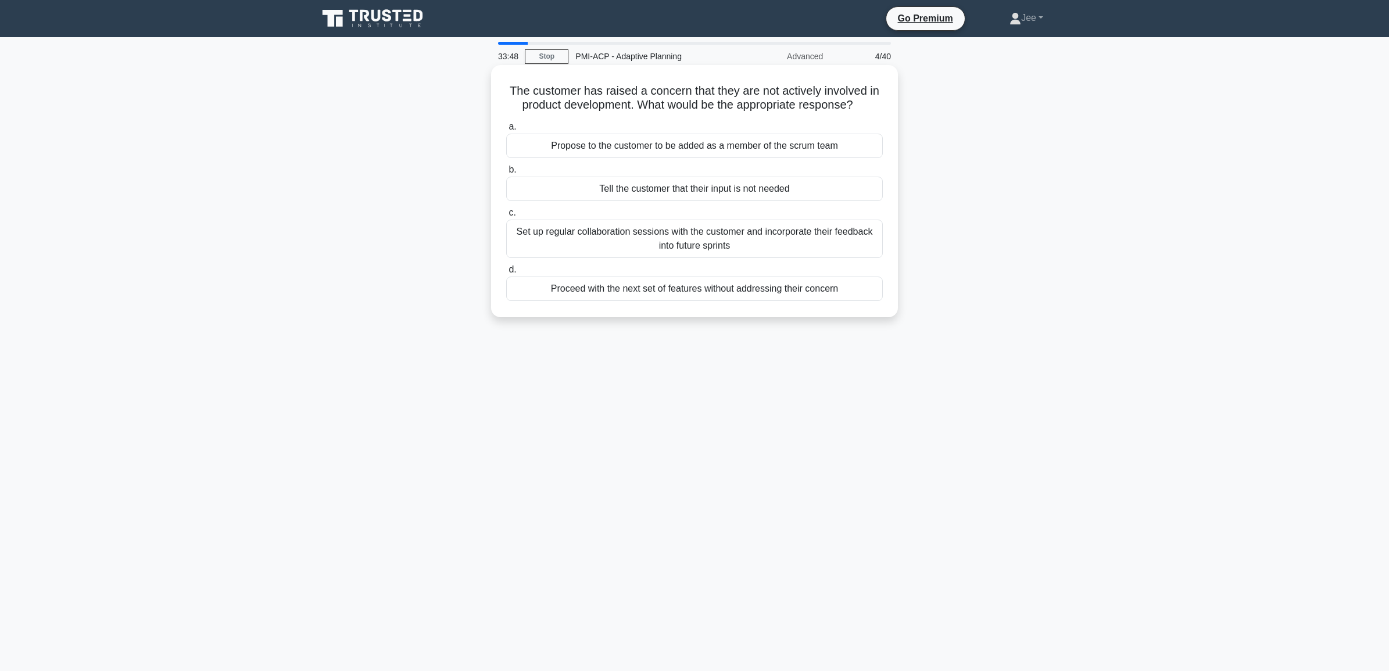
click at [646, 245] on div "Set up regular collaboration sessions with the customer and incorporate their f…" at bounding box center [694, 239] width 377 height 38
click at [506, 217] on input "c. Set up regular collaboration sessions with the customer and incorporate thei…" at bounding box center [506, 213] width 0 height 8
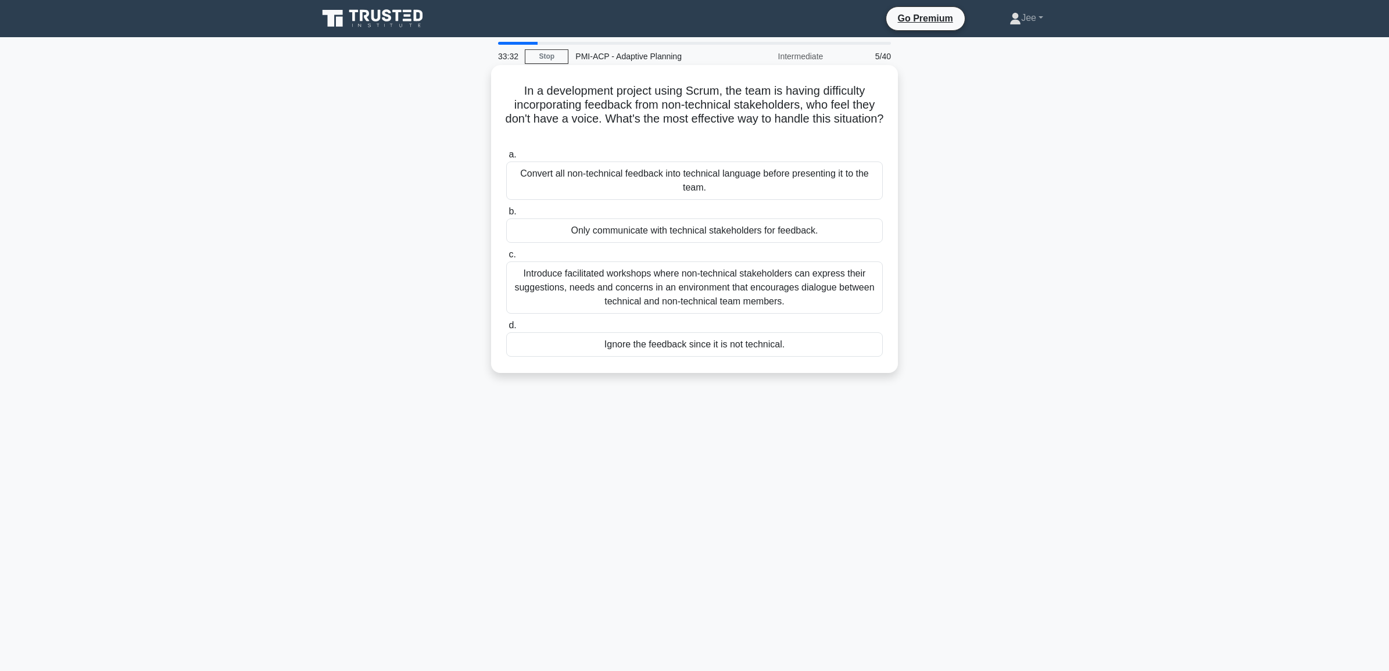
click at [631, 283] on div "Introduce facilitated workshops where non-technical stakeholders can express th…" at bounding box center [694, 288] width 377 height 52
click at [506, 259] on input "c. Introduce facilitated workshops where non-technical stakeholders can express…" at bounding box center [506, 255] width 0 height 8
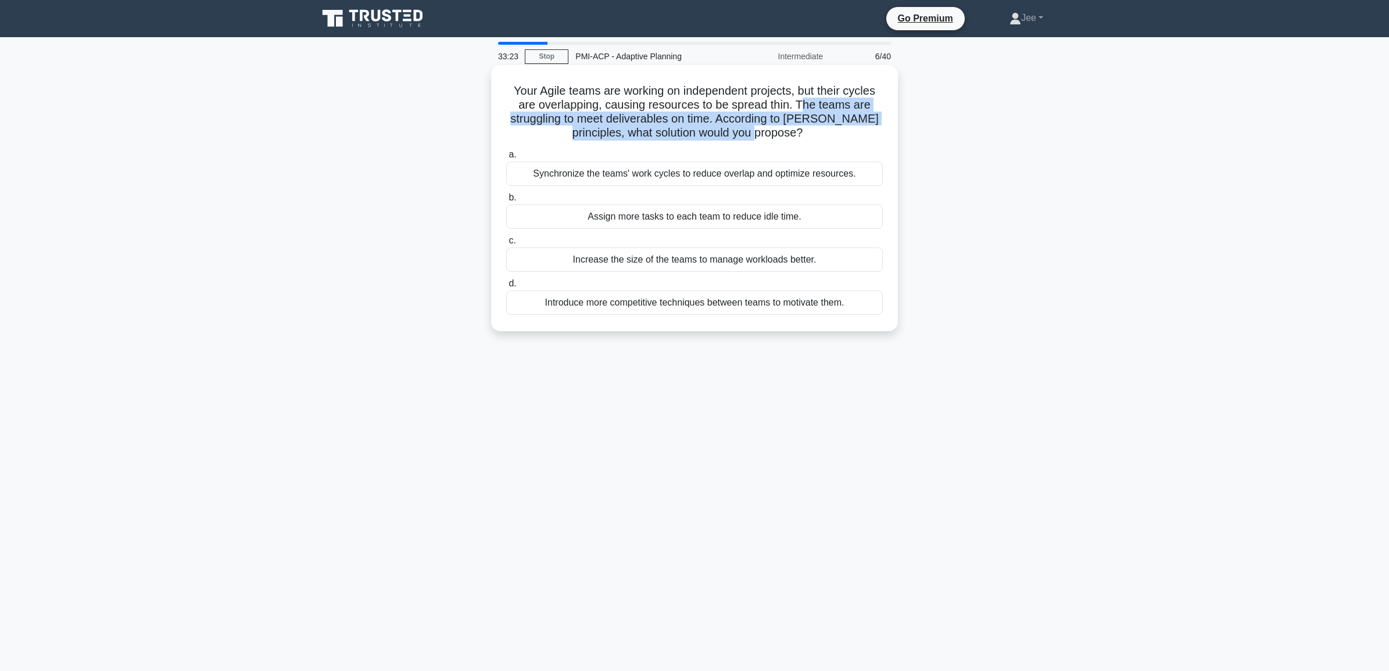
drag, startPoint x: 806, startPoint y: 103, endPoint x: 826, endPoint y: 126, distance: 30.1
click at [826, 126] on h5 "Your Agile teams are working on independent projects, but their cycles are over…" at bounding box center [694, 112] width 379 height 57
drag, startPoint x: 826, startPoint y: 126, endPoint x: 736, endPoint y: 127, distance: 90.1
click at [736, 127] on h5 "Your Agile teams are working on independent projects, but their cycles are over…" at bounding box center [694, 112] width 379 height 57
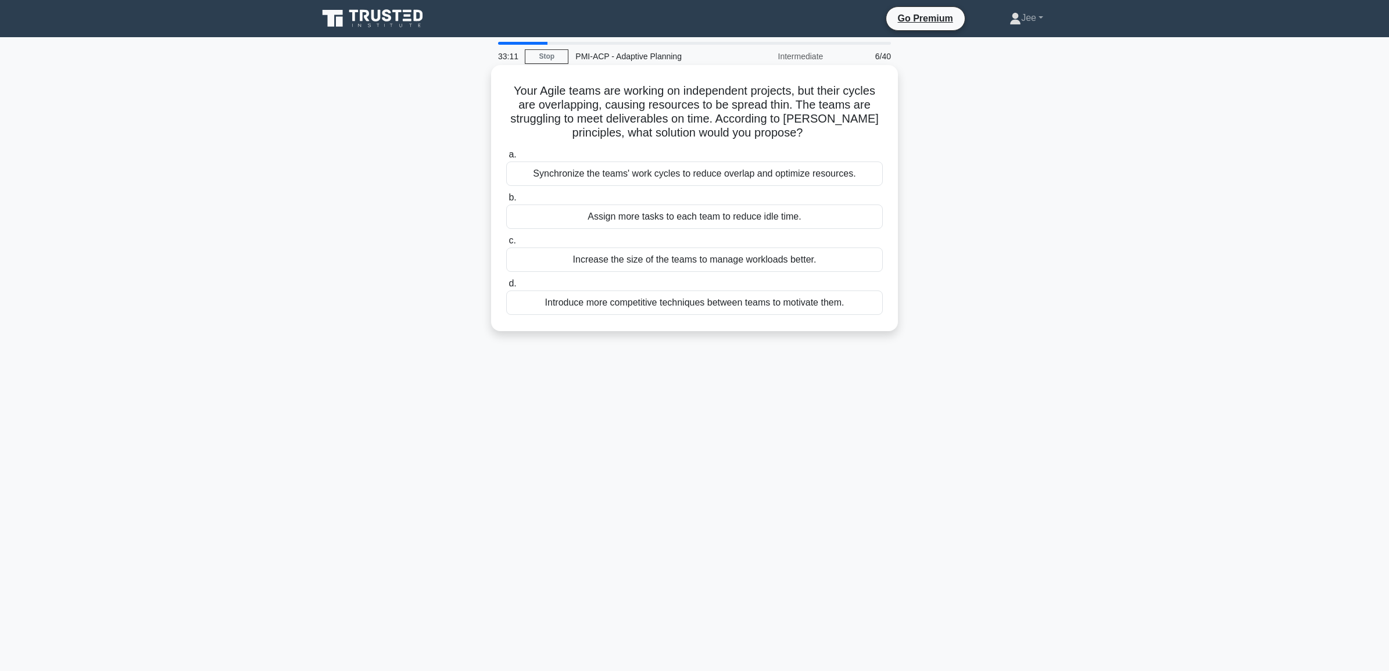
click at [629, 176] on div "Synchronize the teams' work cycles to reduce overlap and optimize resources." at bounding box center [694, 174] width 377 height 24
click at [506, 159] on input "a. Synchronize the teams' work cycles to reduce overlap and optimize resources." at bounding box center [506, 155] width 0 height 8
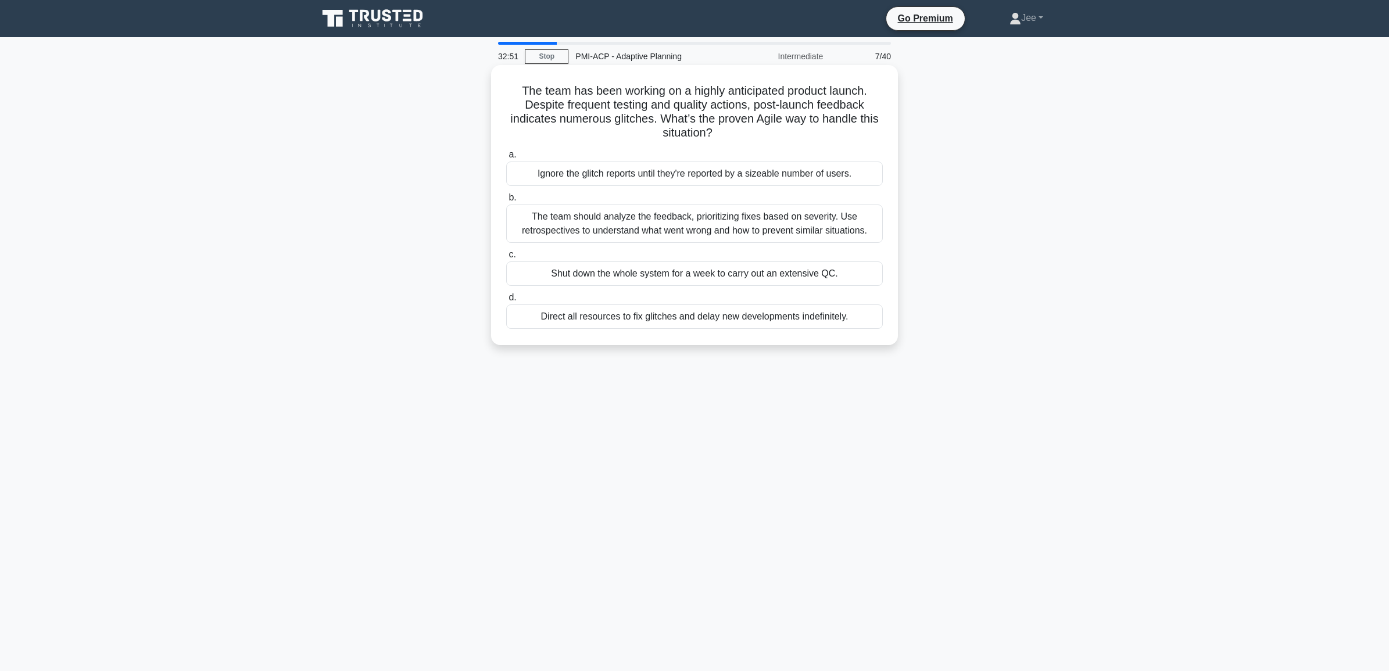
click at [621, 224] on div "The team should analyze the feedback, prioritizing fixes based on severity. Use…" at bounding box center [694, 224] width 377 height 38
click at [506, 202] on input "b. The team should analyze the feedback, prioritizing fixes based on severity. …" at bounding box center [506, 198] width 0 height 8
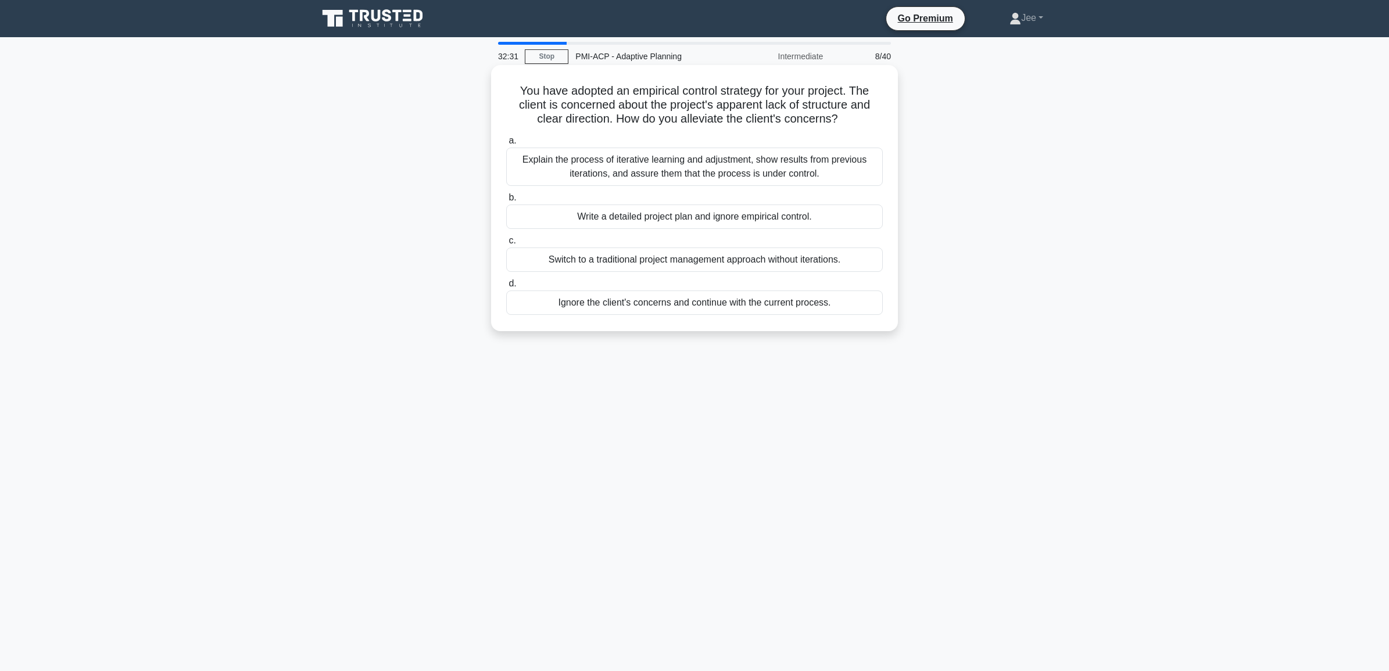
click at [736, 172] on div "Explain the process of iterative learning and adjustment, show results from pre…" at bounding box center [694, 167] width 377 height 38
click at [506, 145] on input "a. Explain the process of iterative learning and adjustment, show results from …" at bounding box center [506, 141] width 0 height 8
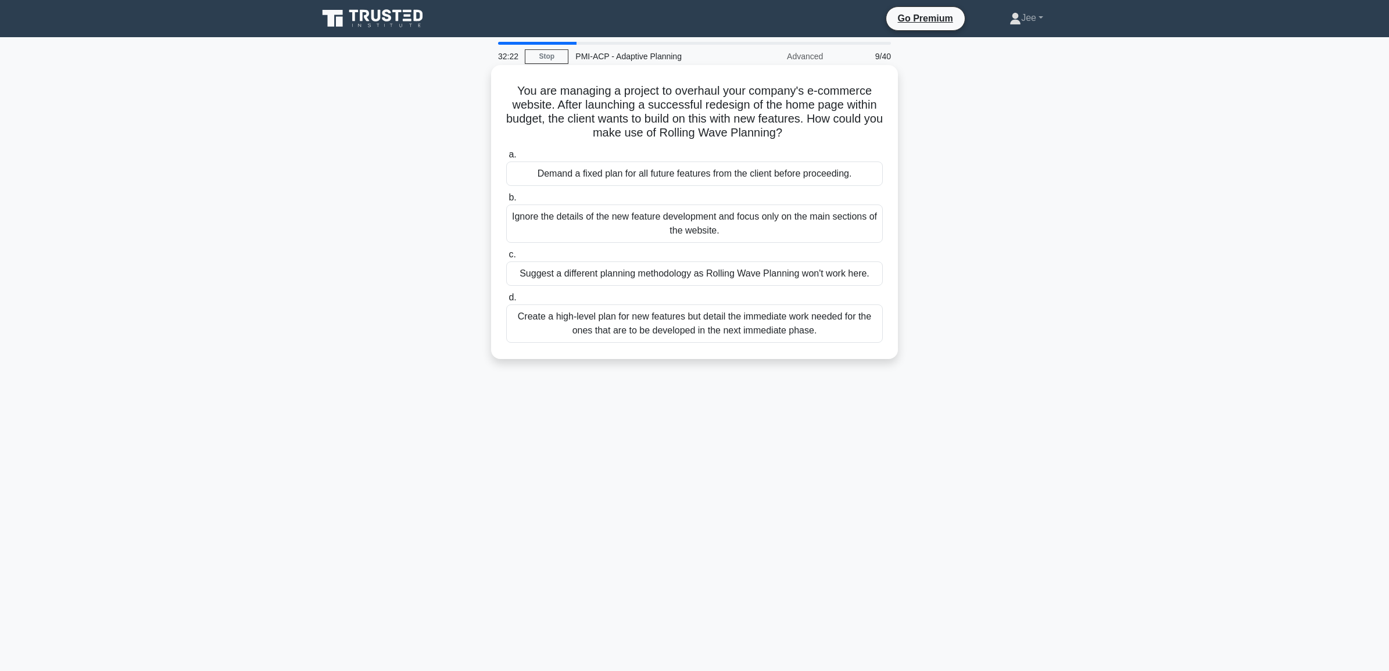
drag, startPoint x: 576, startPoint y: 122, endPoint x: 801, endPoint y: 128, distance: 225.6
click at [801, 128] on h5 "You are managing a project to overhaul your company's e-commerce website. After…" at bounding box center [694, 112] width 379 height 57
click at [658, 335] on div "Create a high-level plan for new features but detail the immediate work needed …" at bounding box center [694, 324] width 377 height 38
click at [506, 302] on input "d. Create a high-level plan for new features but detail the immediate work need…" at bounding box center [506, 298] width 0 height 8
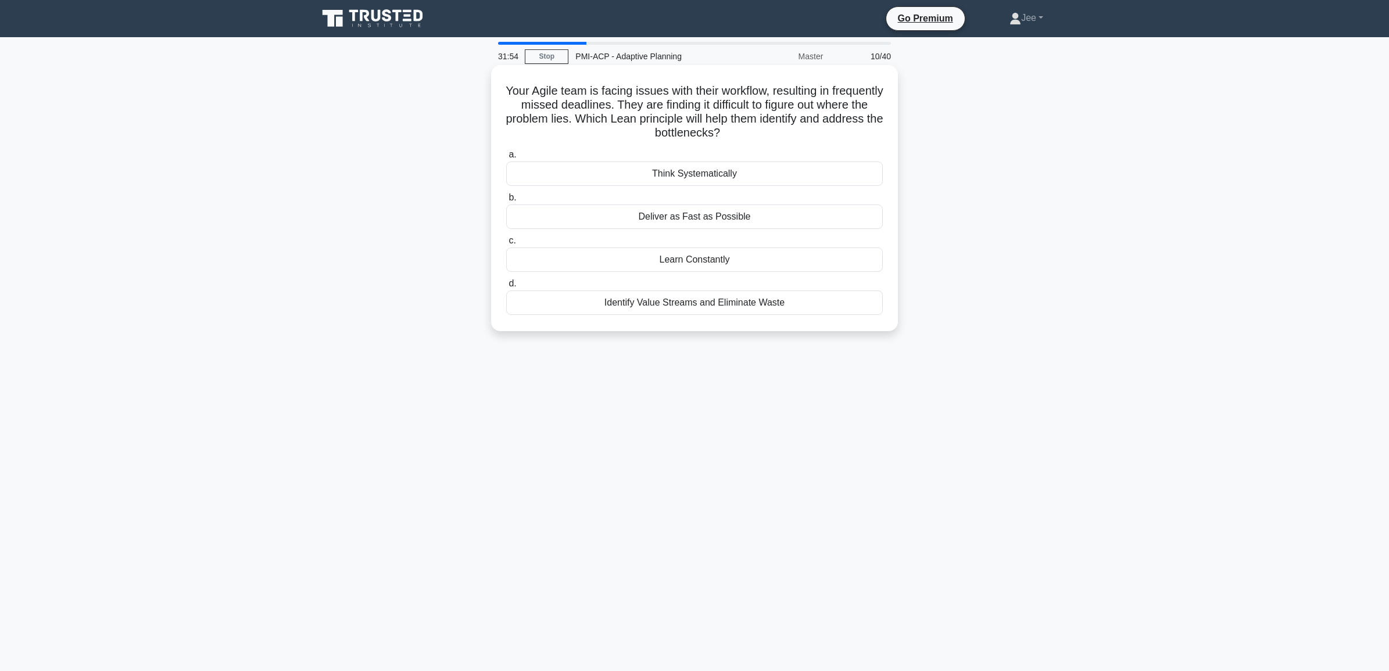
drag, startPoint x: 675, startPoint y: 105, endPoint x: 869, endPoint y: 128, distance: 195.0
click at [869, 128] on h5 "Your Agile team is facing issues with their workflow, resulting in frequently m…" at bounding box center [694, 112] width 379 height 57
click at [702, 309] on div "Identify Value Streams and Eliminate Waste" at bounding box center [694, 303] width 377 height 24
click at [506, 288] on input "d. Identify Value Streams and Eliminate Waste" at bounding box center [506, 284] width 0 height 8
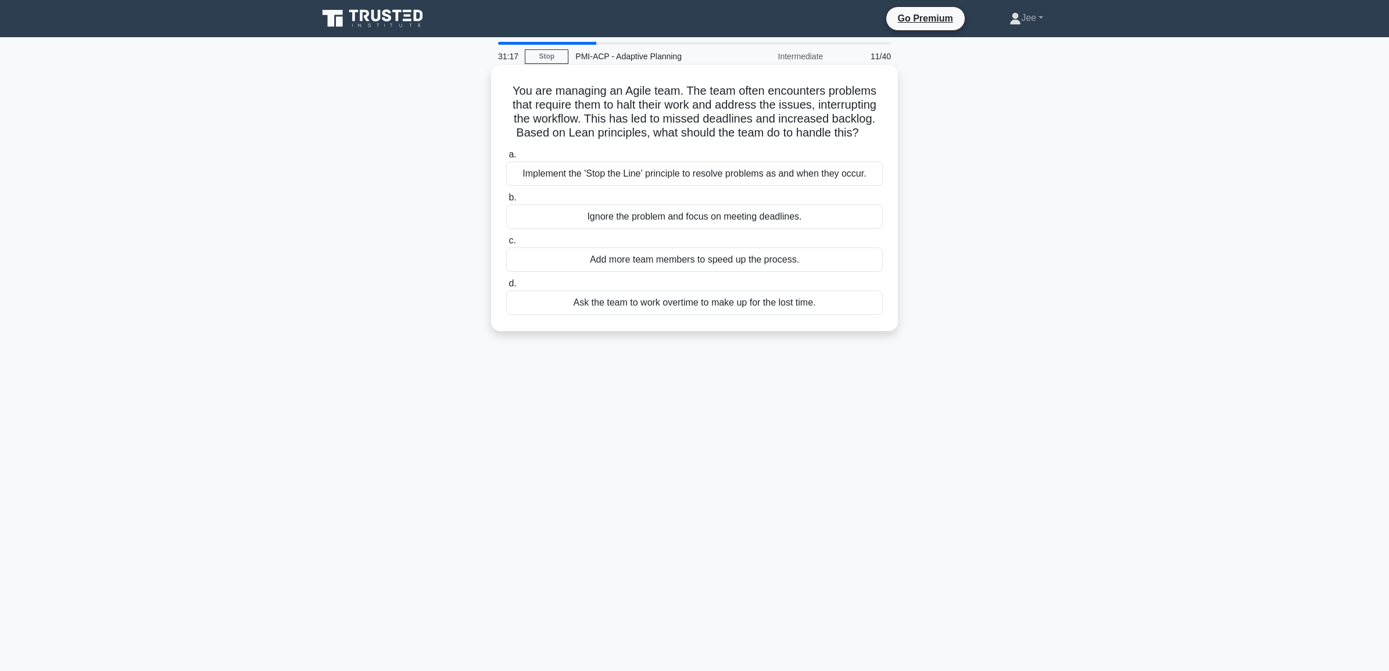
click at [618, 176] on div "Implement the 'Stop the Line' principle to resolve problems as and when they oc…" at bounding box center [694, 174] width 377 height 24
click at [506, 159] on input "a. Implement the 'Stop the Line' principle to resolve problems as and when they…" at bounding box center [506, 155] width 0 height 8
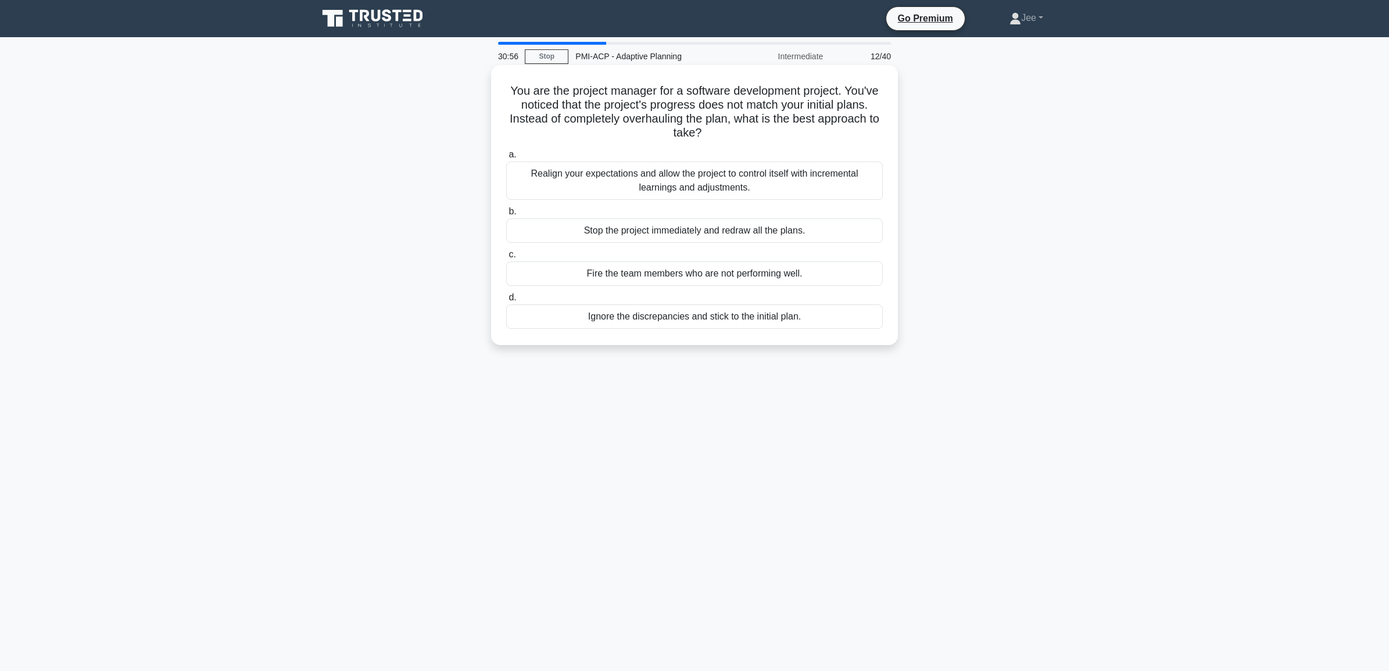
click at [619, 181] on div "Realign your expectations and allow the project to control itself with incremen…" at bounding box center [694, 181] width 377 height 38
click at [506, 159] on input "a. Realign your expectations and allow the project to control itself with incre…" at bounding box center [506, 155] width 0 height 8
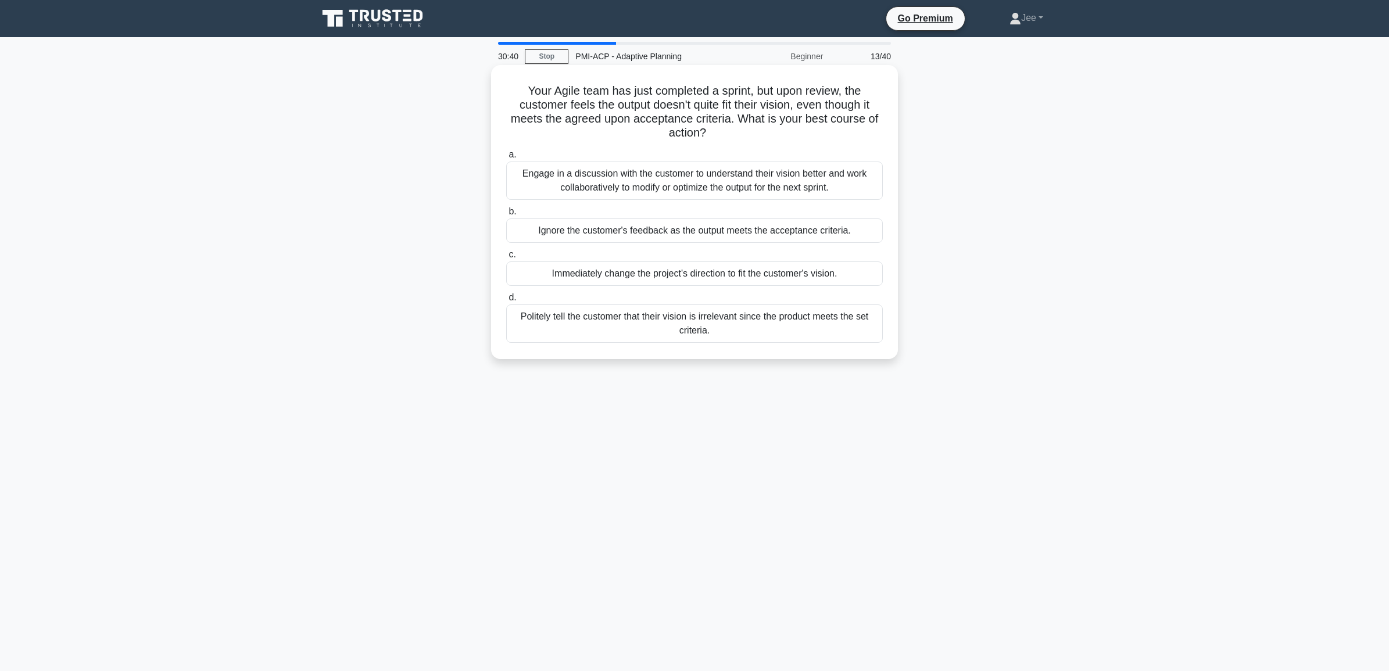
click at [634, 184] on div "Engage in a discussion with the customer to understand their vision better and …" at bounding box center [694, 181] width 377 height 38
click at [506, 159] on input "a. Engage in a discussion with the customer to understand their vision better a…" at bounding box center [506, 155] width 0 height 8
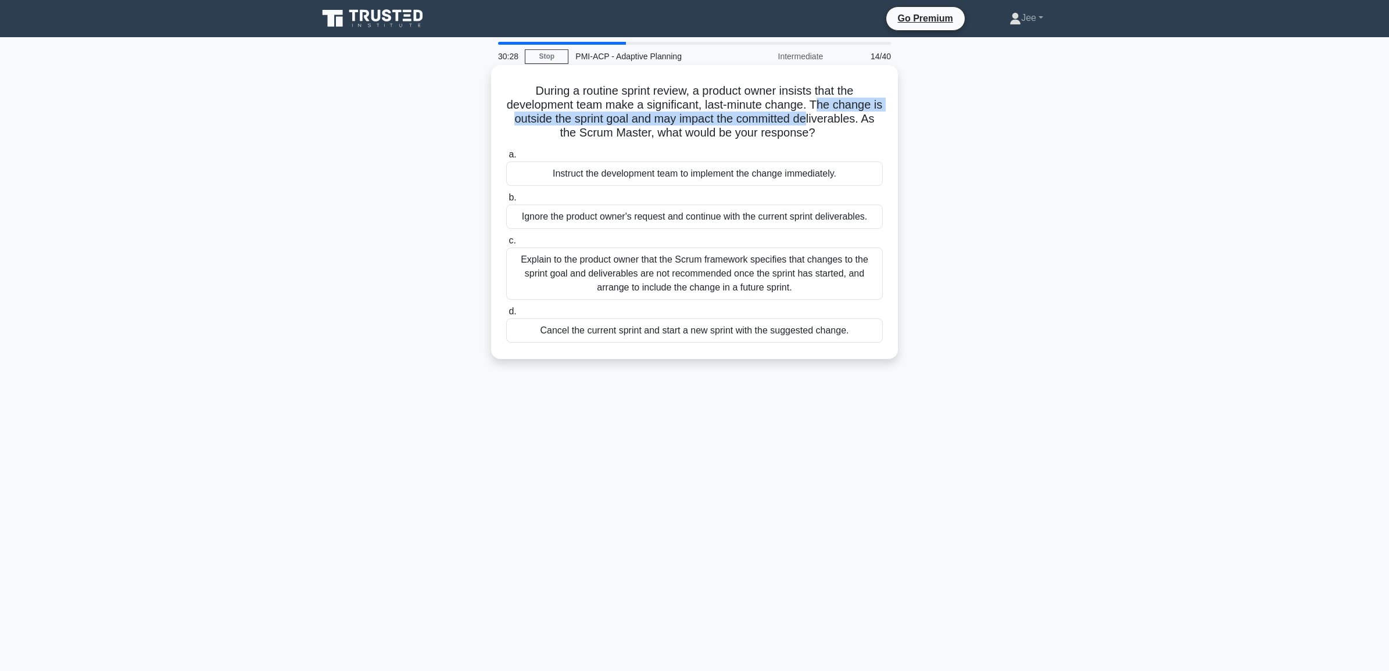
drag, startPoint x: 827, startPoint y: 109, endPoint x: 824, endPoint y: 123, distance: 14.3
click at [824, 123] on h5 "During a routine sprint review, a product owner insists that the development te…" at bounding box center [694, 112] width 379 height 57
drag, startPoint x: 824, startPoint y: 123, endPoint x: 738, endPoint y: 128, distance: 85.6
click at [738, 128] on h5 "During a routine sprint review, a product owner insists that the development te…" at bounding box center [694, 112] width 379 height 57
click at [680, 286] on div "Explain to the product owner that the Scrum framework specifies that changes to…" at bounding box center [694, 274] width 377 height 52
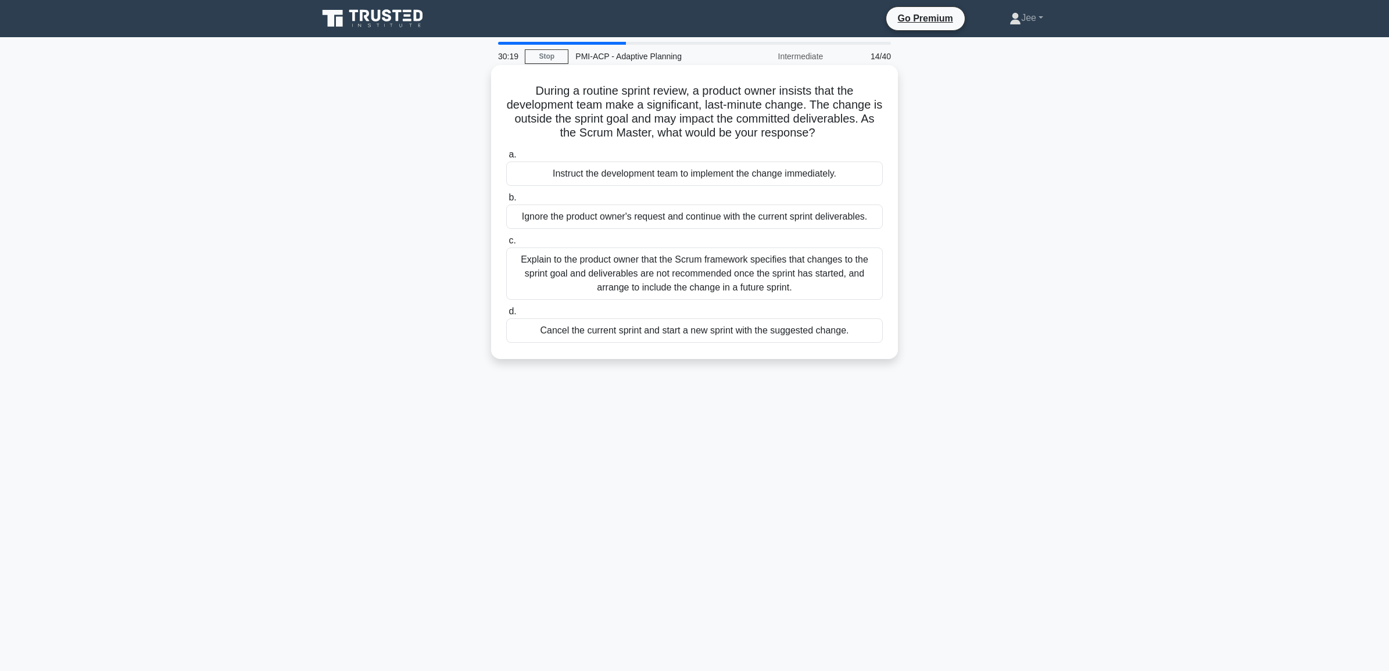
click at [506, 245] on input "c. Explain to the product owner that the Scrum framework specifies that changes…" at bounding box center [506, 241] width 0 height 8
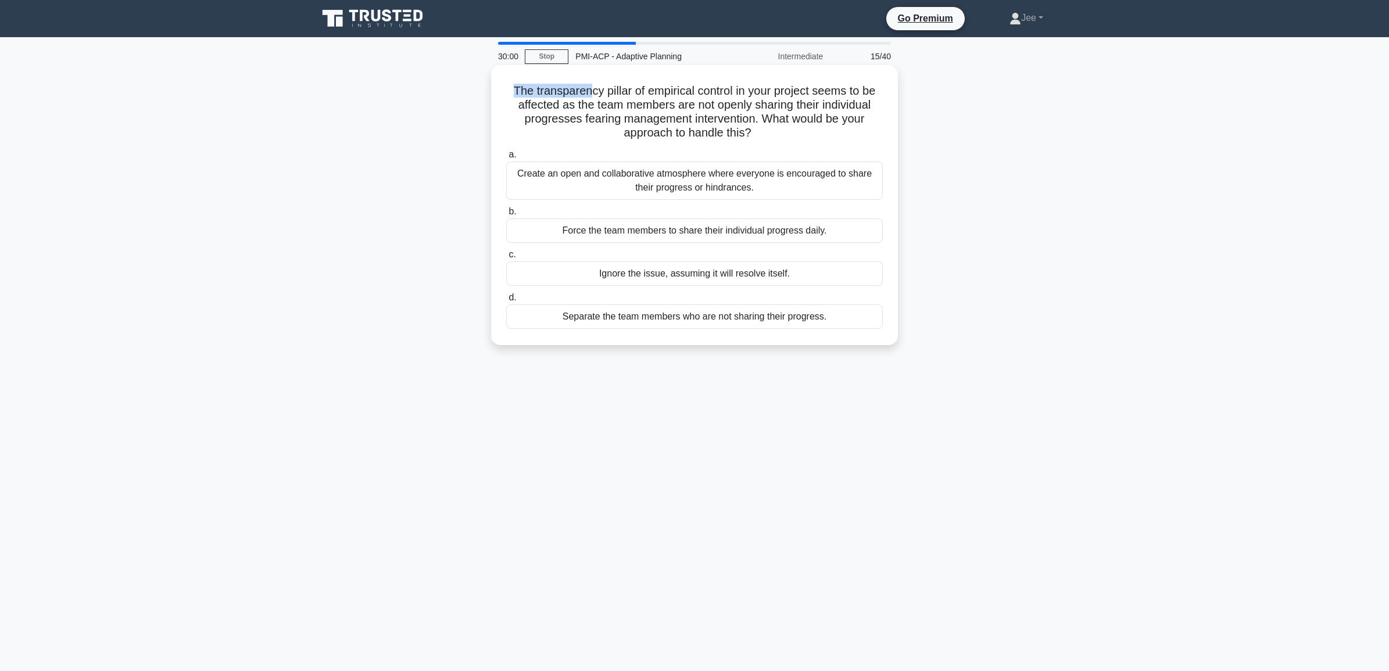
drag, startPoint x: 509, startPoint y: 91, endPoint x: 585, endPoint y: 92, distance: 76.2
click at [585, 92] on h5 "The transparency pillar of empirical control in your project seems to be affect…" at bounding box center [694, 112] width 379 height 57
drag, startPoint x: 585, startPoint y: 92, endPoint x: 567, endPoint y: 92, distance: 18.6
click at [567, 92] on h5 "The transparency pillar of empirical control in your project seems to be affect…" at bounding box center [694, 112] width 379 height 57
click at [646, 181] on div "Create an open and collaborative atmosphere where everyone is encouraged to sha…" at bounding box center [694, 181] width 377 height 38
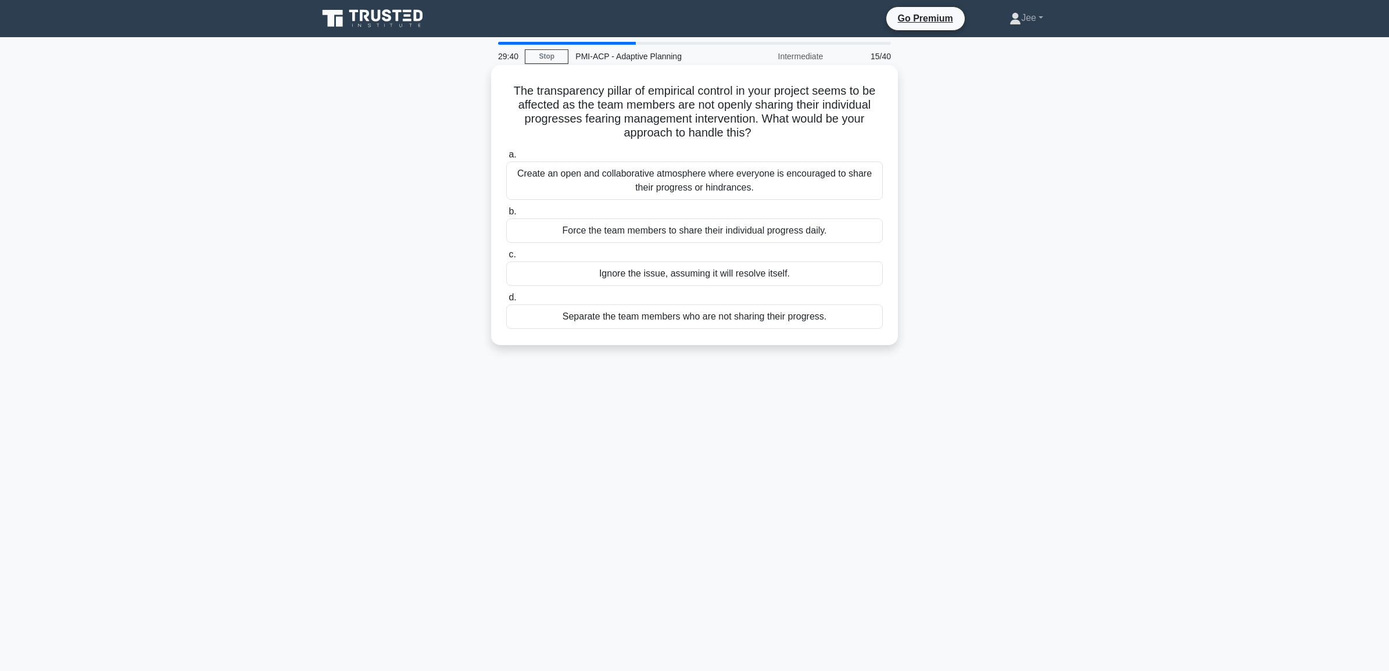
click at [506, 159] on input "a. Create an open and collaborative atmosphere where everyone is encouraged to …" at bounding box center [506, 155] width 0 height 8
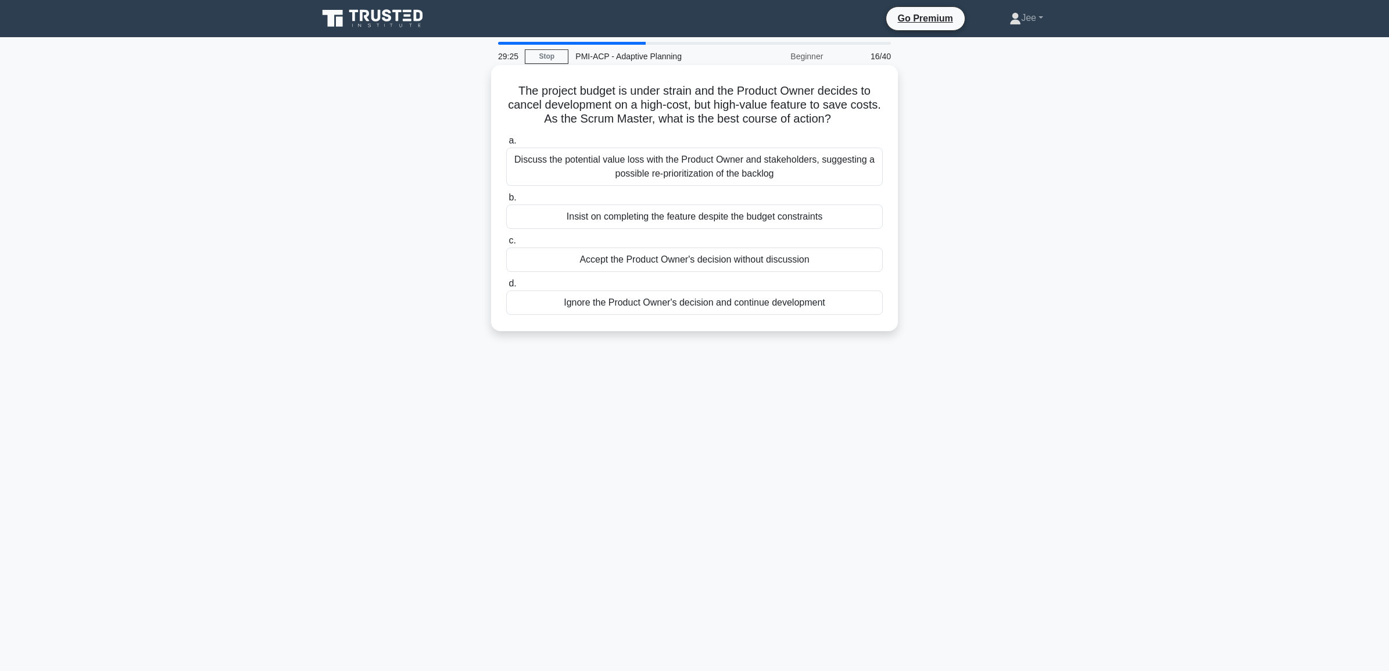
click at [630, 173] on div "Discuss the potential value loss with the Product Owner and stakeholders, sugge…" at bounding box center [694, 167] width 377 height 38
click at [506, 145] on input "a. Discuss the potential value loss with the Product Owner and stakeholders, su…" at bounding box center [506, 141] width 0 height 8
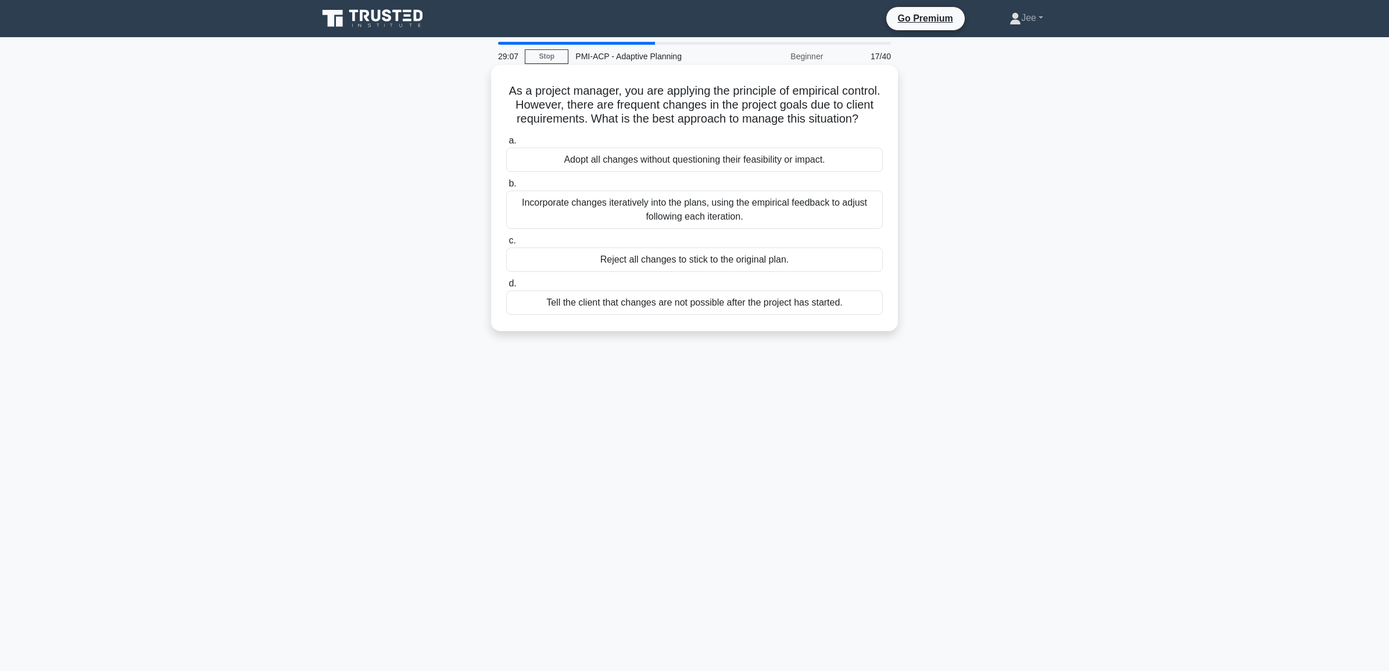
click at [606, 227] on div "Incorporate changes iteratively into the plans, using the empirical feedback to…" at bounding box center [694, 210] width 377 height 38
click at [506, 188] on input "b. Incorporate changes iteratively into the plans, using the empirical feedback…" at bounding box center [506, 184] width 0 height 8
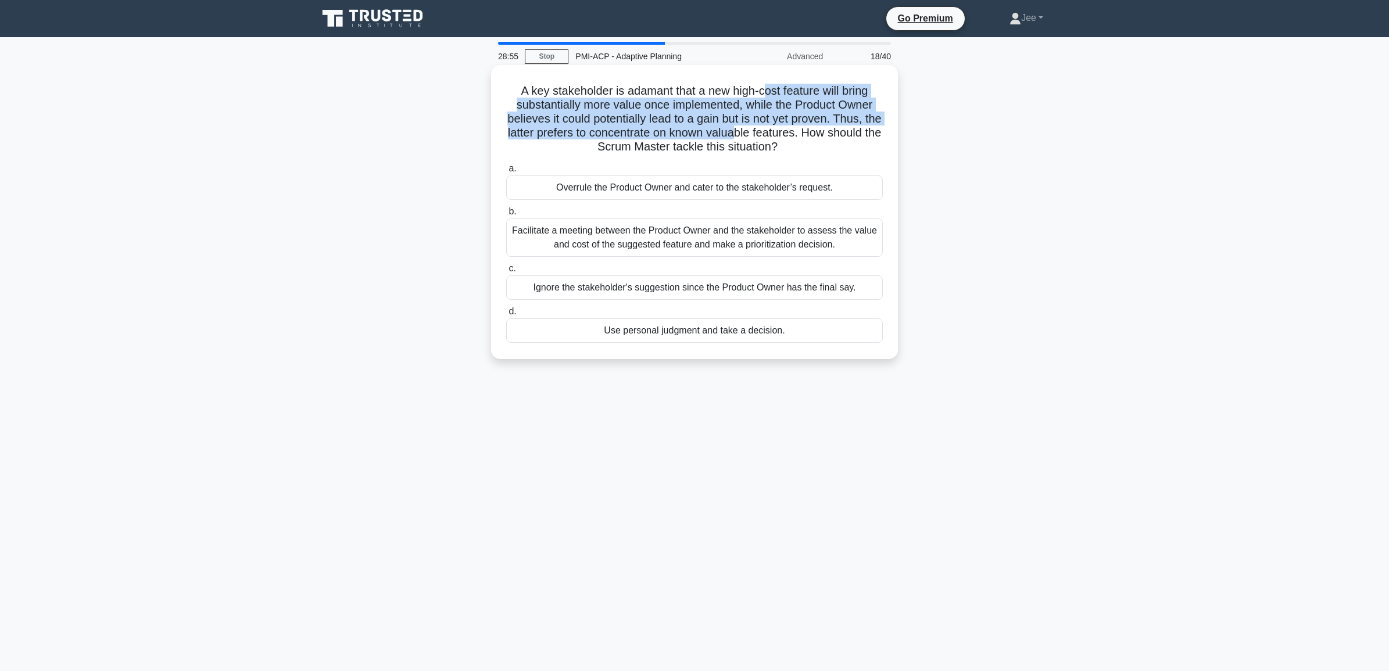
drag, startPoint x: 763, startPoint y: 90, endPoint x: 774, endPoint y: 140, distance: 51.1
click at [774, 140] on h5 "A key stakeholder is adamant that a new high-cost feature will bring substantia…" at bounding box center [694, 119] width 379 height 71
drag, startPoint x: 774, startPoint y: 140, endPoint x: 730, endPoint y: 138, distance: 43.7
click at [730, 138] on h5 "A key stakeholder is adamant that a new high-cost feature will bring substantia…" at bounding box center [694, 119] width 379 height 71
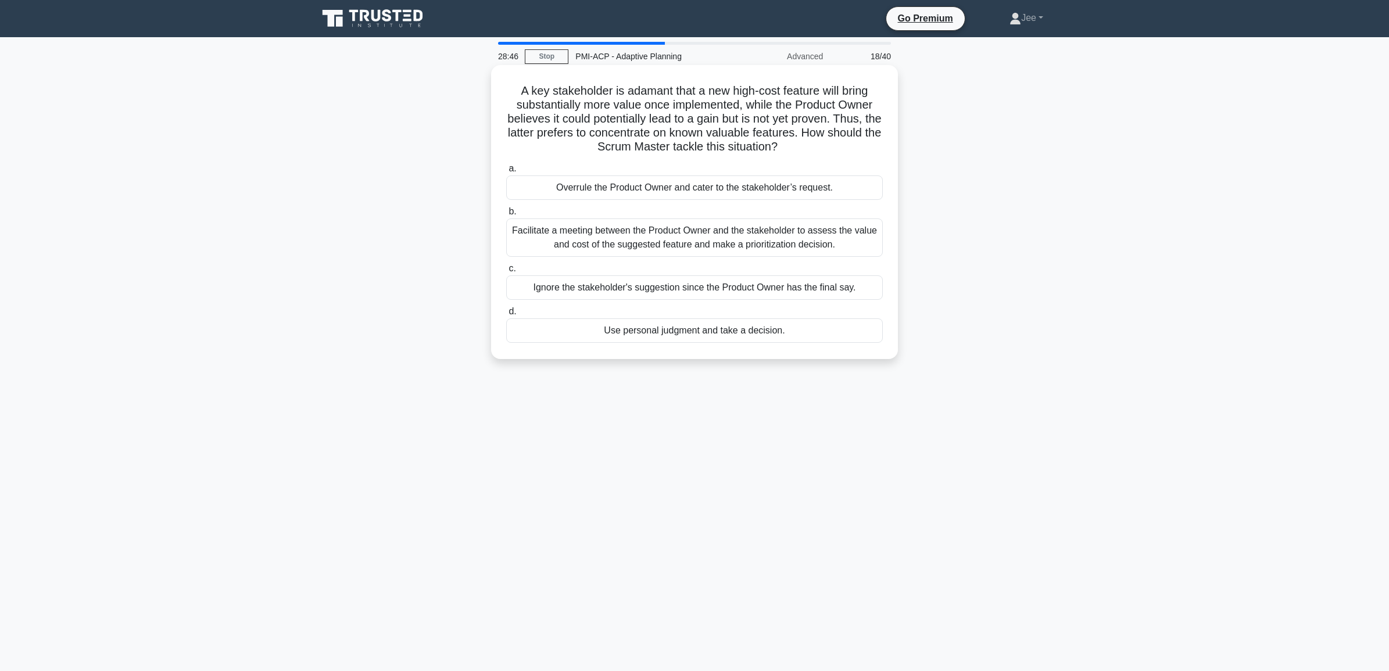
click at [612, 240] on div "Facilitate a meeting between the Product Owner and the stakeholder to assess th…" at bounding box center [694, 238] width 377 height 38
click at [506, 216] on input "b. Facilitate a meeting between the Product Owner and the stakeholder to assess…" at bounding box center [506, 212] width 0 height 8
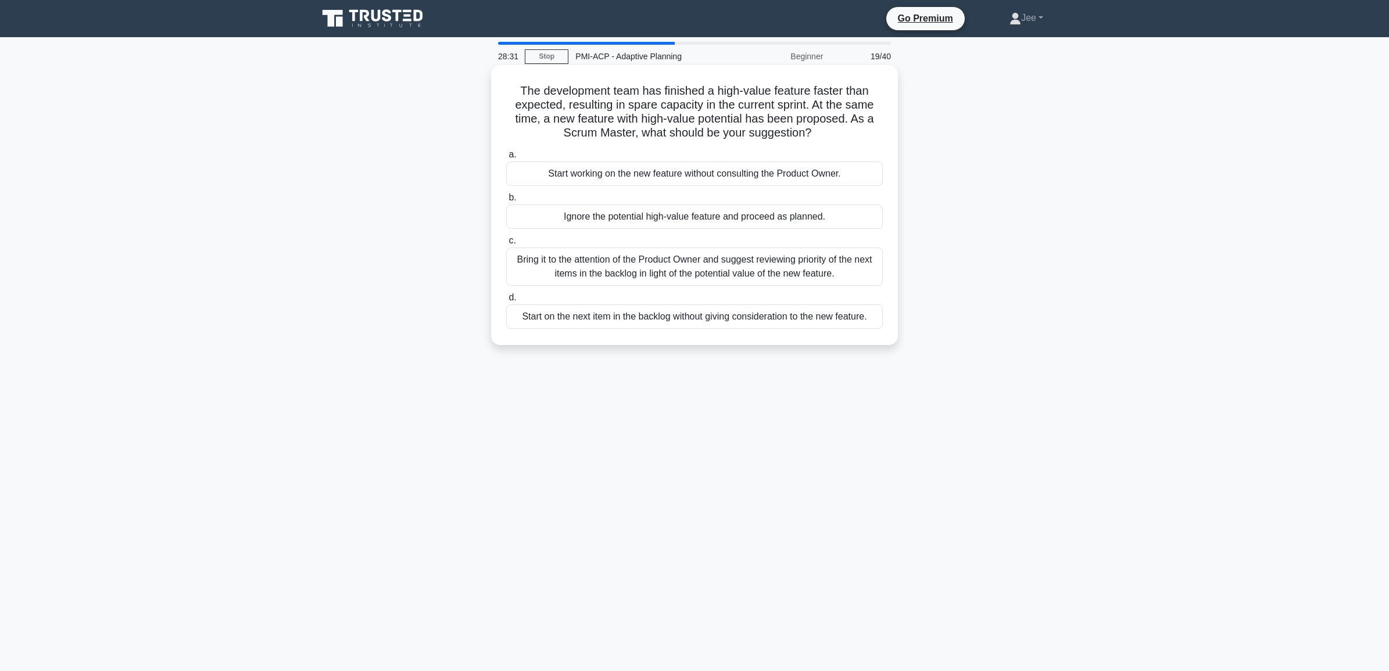
click at [812, 102] on h5 "The development team has finished a high-value feature faster than expected, re…" at bounding box center [694, 112] width 379 height 57
drag, startPoint x: 817, startPoint y: 102, endPoint x: 849, endPoint y: 119, distance: 35.6
click at [849, 119] on h5 "The development team has finished a high-value feature faster than expected, re…" at bounding box center [694, 112] width 379 height 57
drag, startPoint x: 849, startPoint y: 119, endPoint x: 859, endPoint y: 120, distance: 10.5
click at [859, 120] on h5 "The development team has finished a high-value feature faster than expected, re…" at bounding box center [694, 112] width 379 height 57
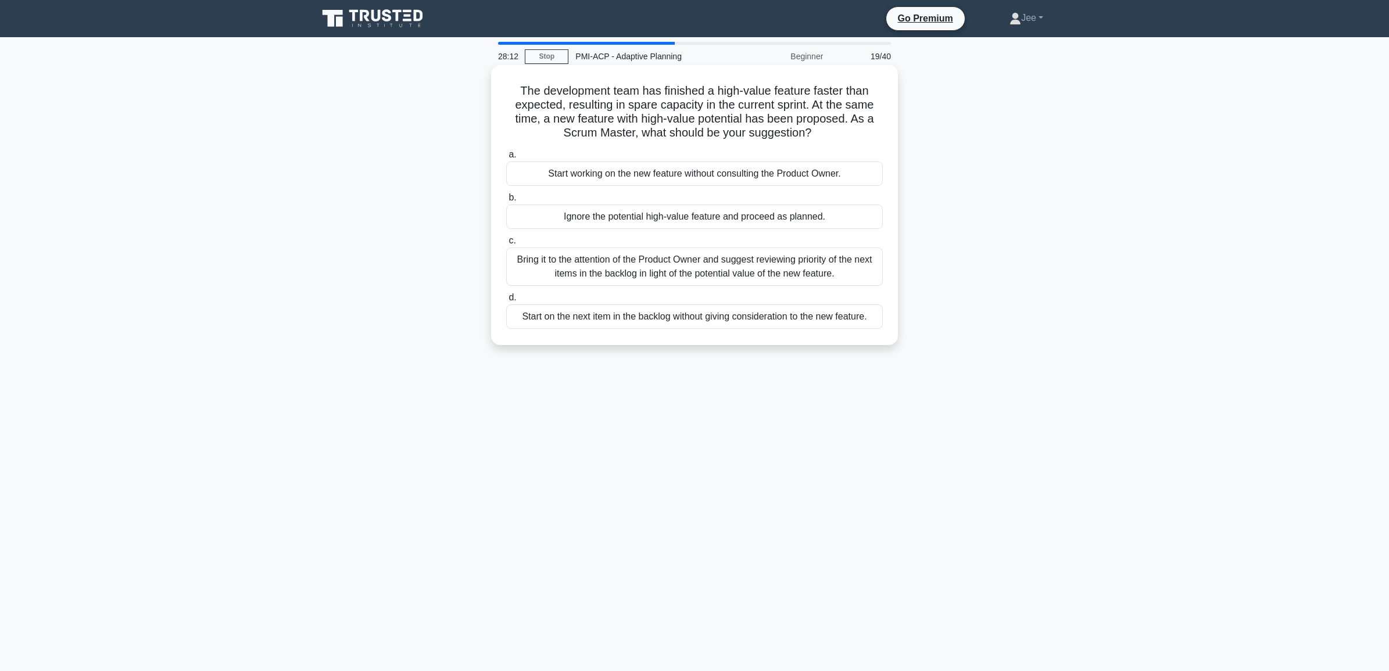
click at [594, 275] on div "Bring it to the attention of the Product Owner and suggest reviewing priority o…" at bounding box center [694, 267] width 377 height 38
click at [506, 245] on input "c. Bring it to the attention of the Product Owner and suggest reviewing priorit…" at bounding box center [506, 241] width 0 height 8
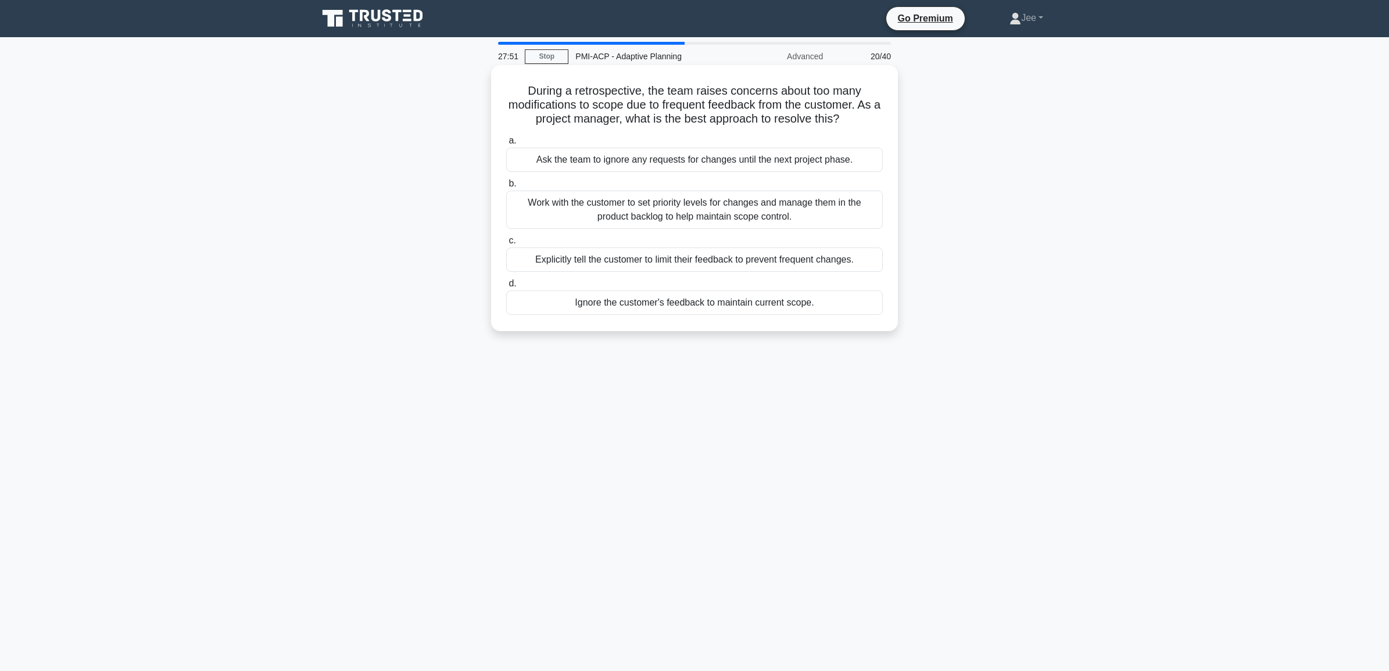
click at [611, 213] on div "Work with the customer to set priority levels for changes and manage them in th…" at bounding box center [694, 210] width 377 height 38
click at [506, 188] on input "b. Work with the customer to set priority levels for changes and manage them in…" at bounding box center [506, 184] width 0 height 8
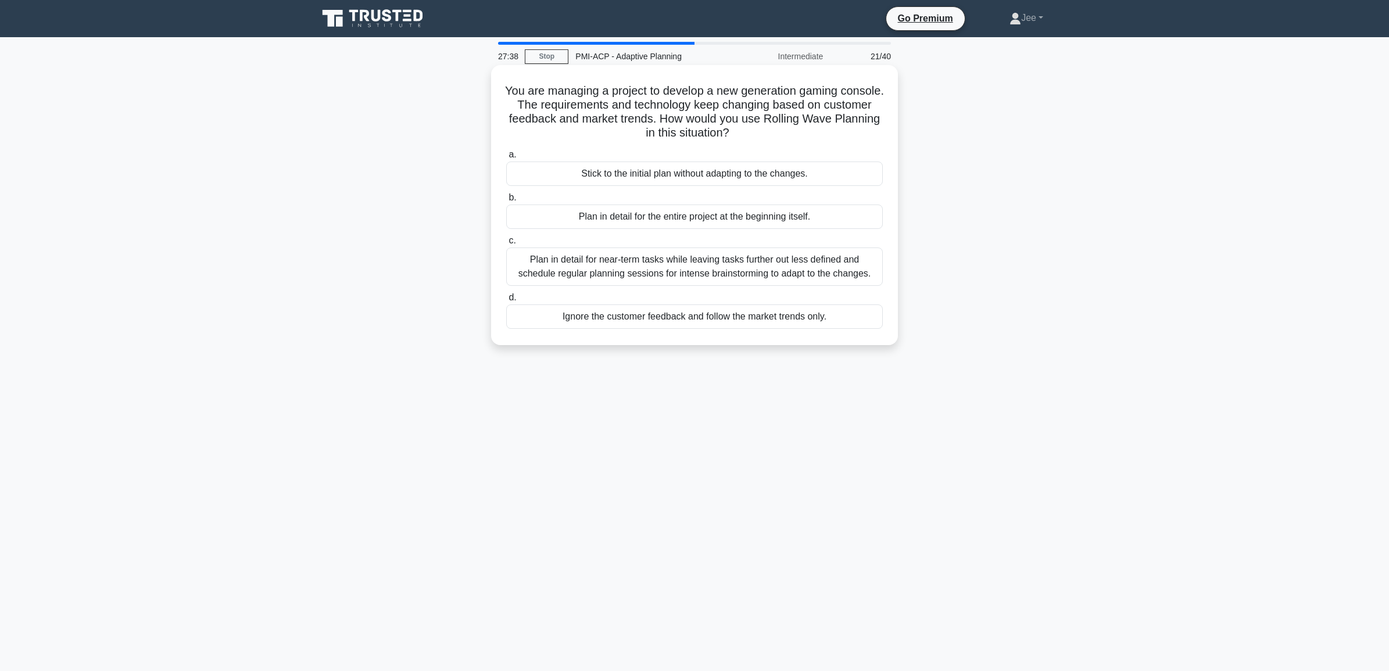
click at [687, 273] on div "Plan in detail for near-term tasks while leaving tasks further out less defined…" at bounding box center [694, 267] width 377 height 38
click at [506, 245] on input "c. Plan in detail for near-term tasks while leaving tasks further out less defi…" at bounding box center [506, 241] width 0 height 8
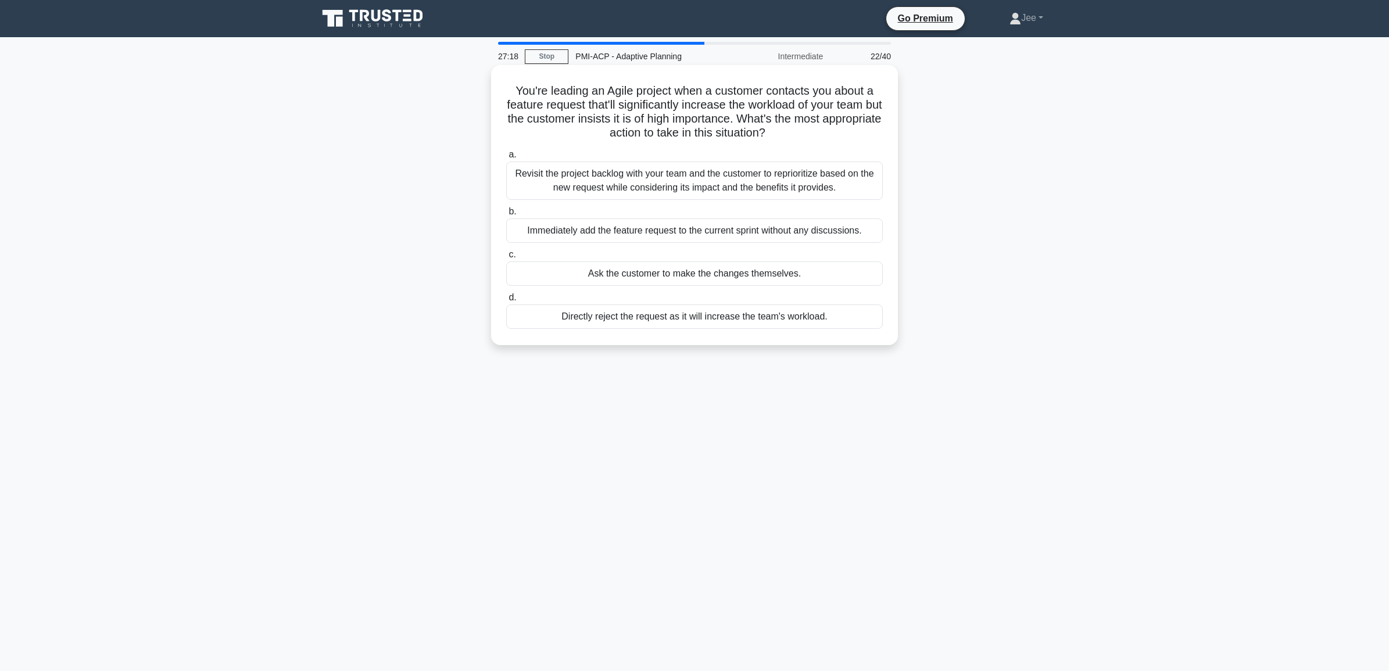
click at [622, 182] on div "Revisit the project backlog with your team and the customer to reprioritize bas…" at bounding box center [694, 181] width 377 height 38
click at [506, 159] on input "a. Revisit the project backlog with your team and the customer to reprioritize …" at bounding box center [506, 155] width 0 height 8
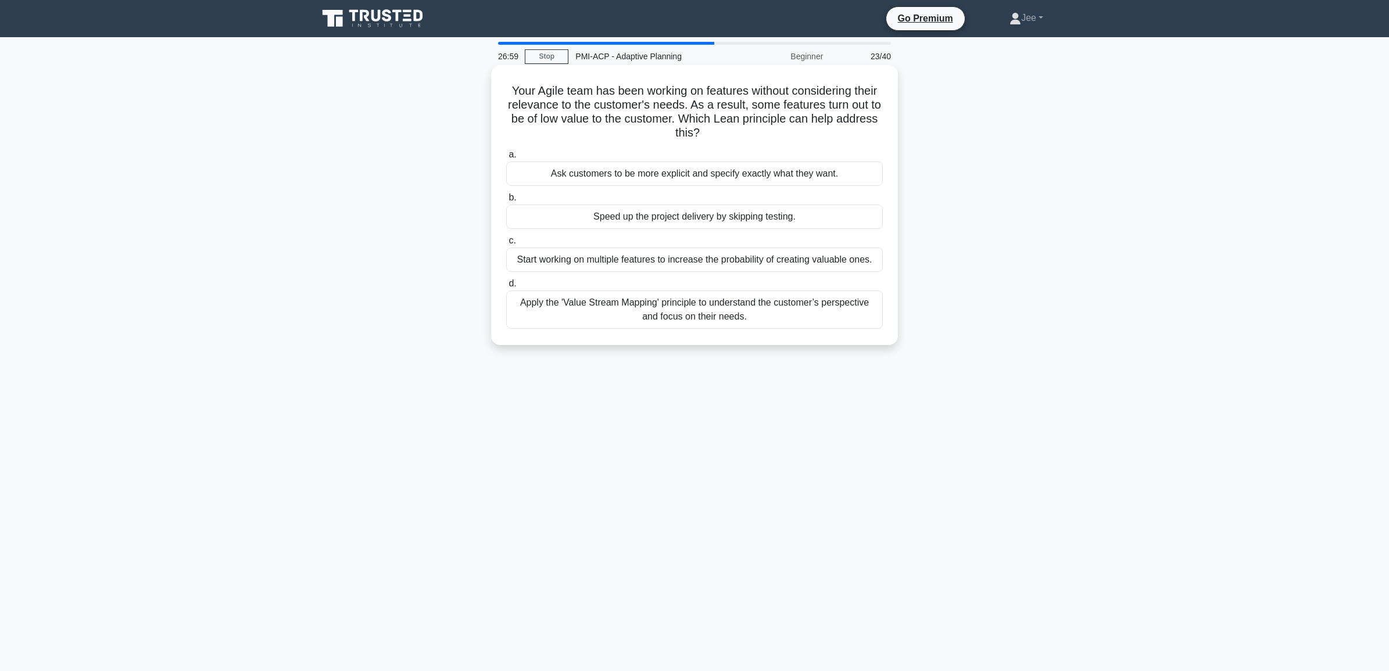
click at [681, 321] on div "Apply the 'Value Stream Mapping' principle to understand the customer’s perspec…" at bounding box center [694, 310] width 377 height 38
click at [506, 288] on input "d. Apply the 'Value Stream Mapping' principle to understand the customer’s pers…" at bounding box center [506, 284] width 0 height 8
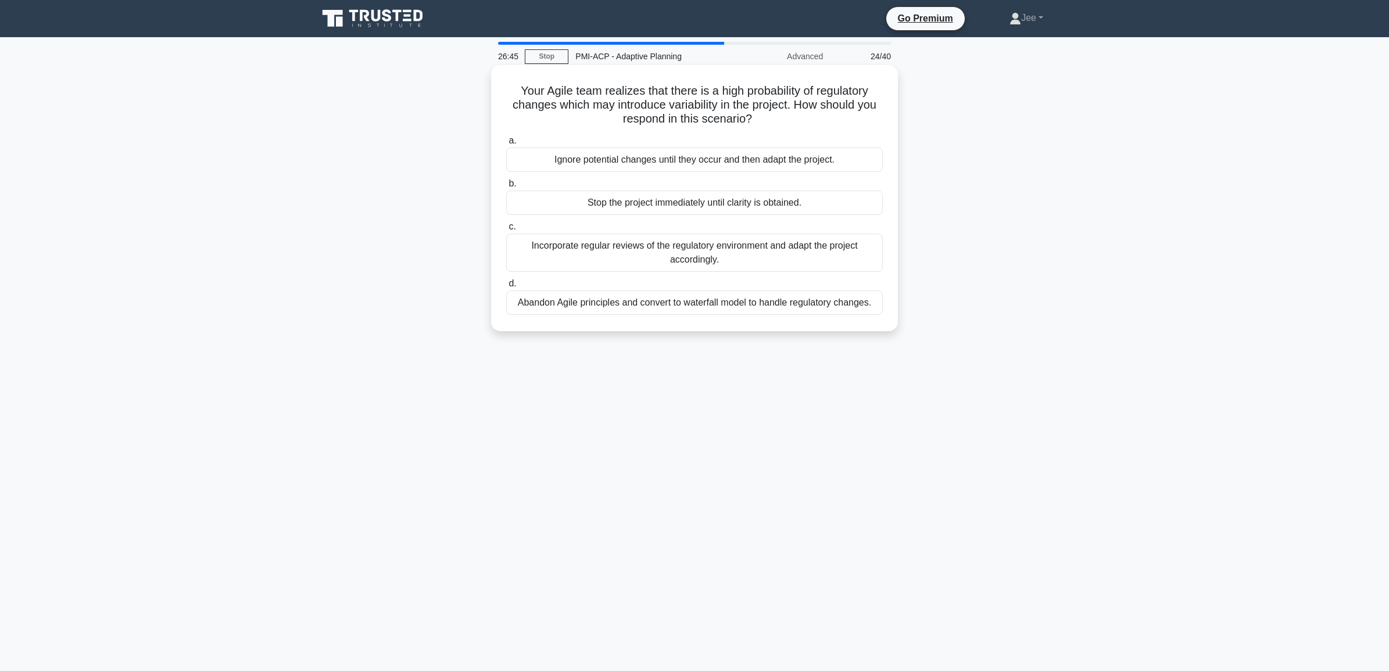
click at [626, 254] on div "Incorporate regular reviews of the regulatory environment and adapt the project…" at bounding box center [694, 253] width 377 height 38
click at [506, 231] on input "c. Incorporate regular reviews of the regulatory environment and adapt the proj…" at bounding box center [506, 227] width 0 height 8
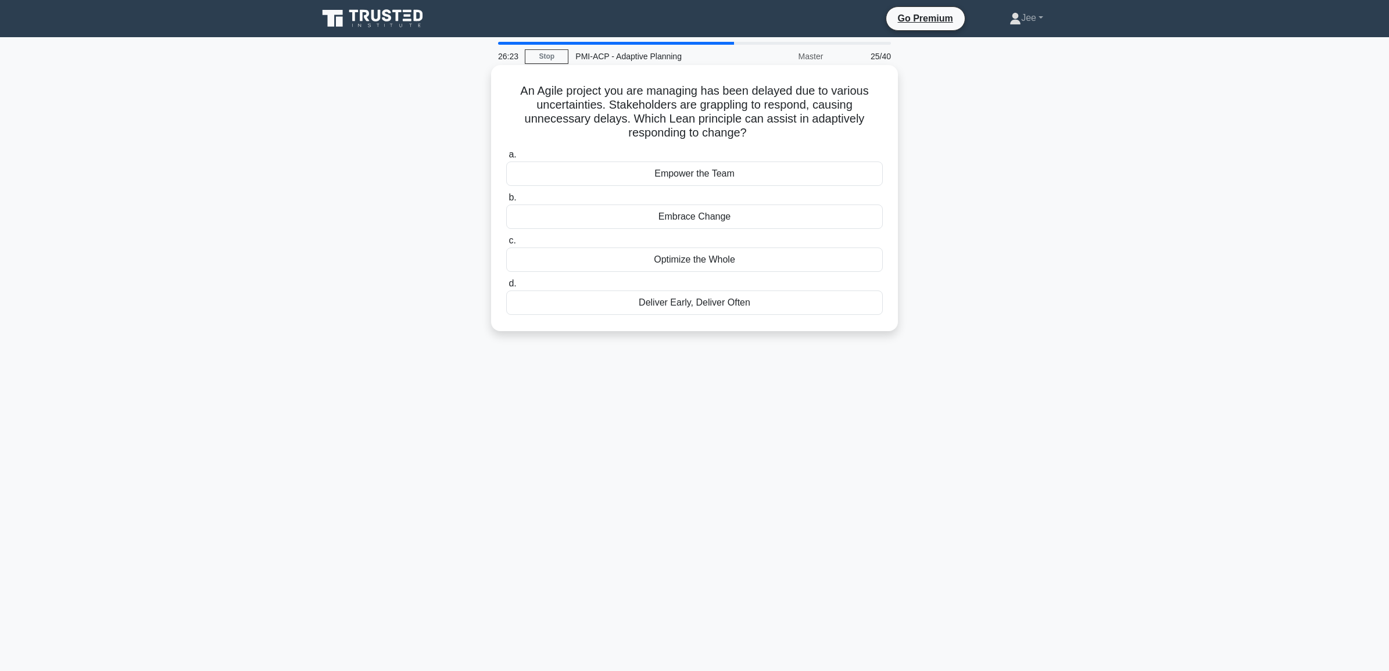
drag, startPoint x: 616, startPoint y: 103, endPoint x: 748, endPoint y: 137, distance: 136.1
click at [748, 137] on h5 "An Agile project you are managing has been delayed due to various uncertainties…" at bounding box center [694, 112] width 379 height 57
click at [678, 216] on div "Embrace Change" at bounding box center [694, 217] width 377 height 24
click at [506, 202] on input "b. Embrace Change" at bounding box center [506, 198] width 0 height 8
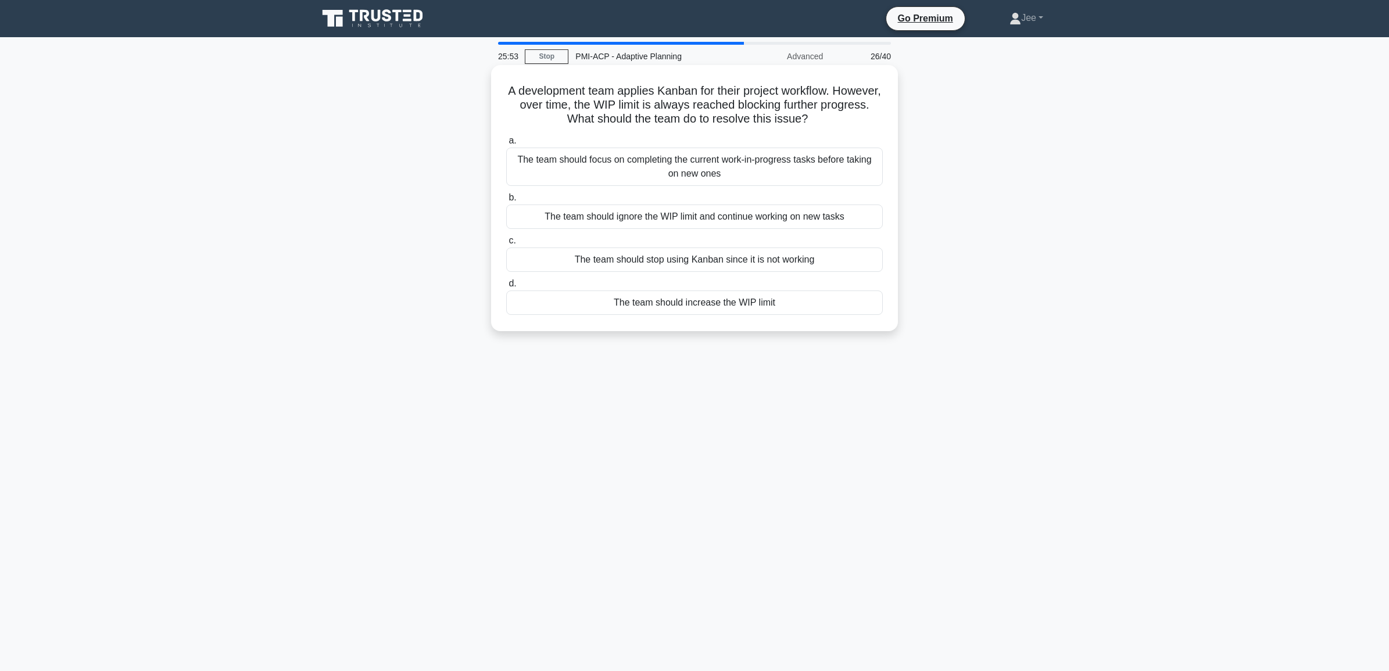
click at [741, 169] on div "The team should focus on completing the current work-in-progress tasks before t…" at bounding box center [694, 167] width 377 height 38
click at [506, 145] on input "a. The team should focus on completing the current work-in-progress tasks befor…" at bounding box center [506, 141] width 0 height 8
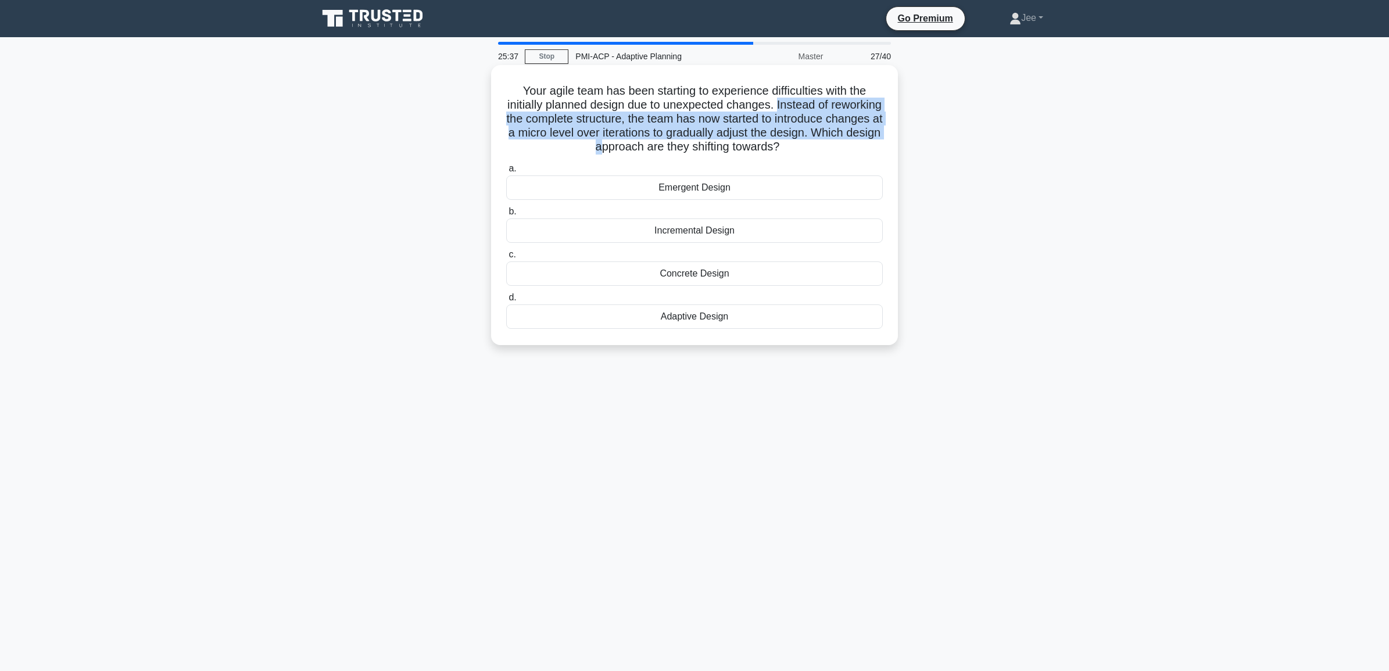
drag, startPoint x: 807, startPoint y: 105, endPoint x: 669, endPoint y: 144, distance: 143.9
click at [669, 144] on h5 "Your agile team has been starting to experience difficulties with the initially…" at bounding box center [694, 119] width 379 height 71
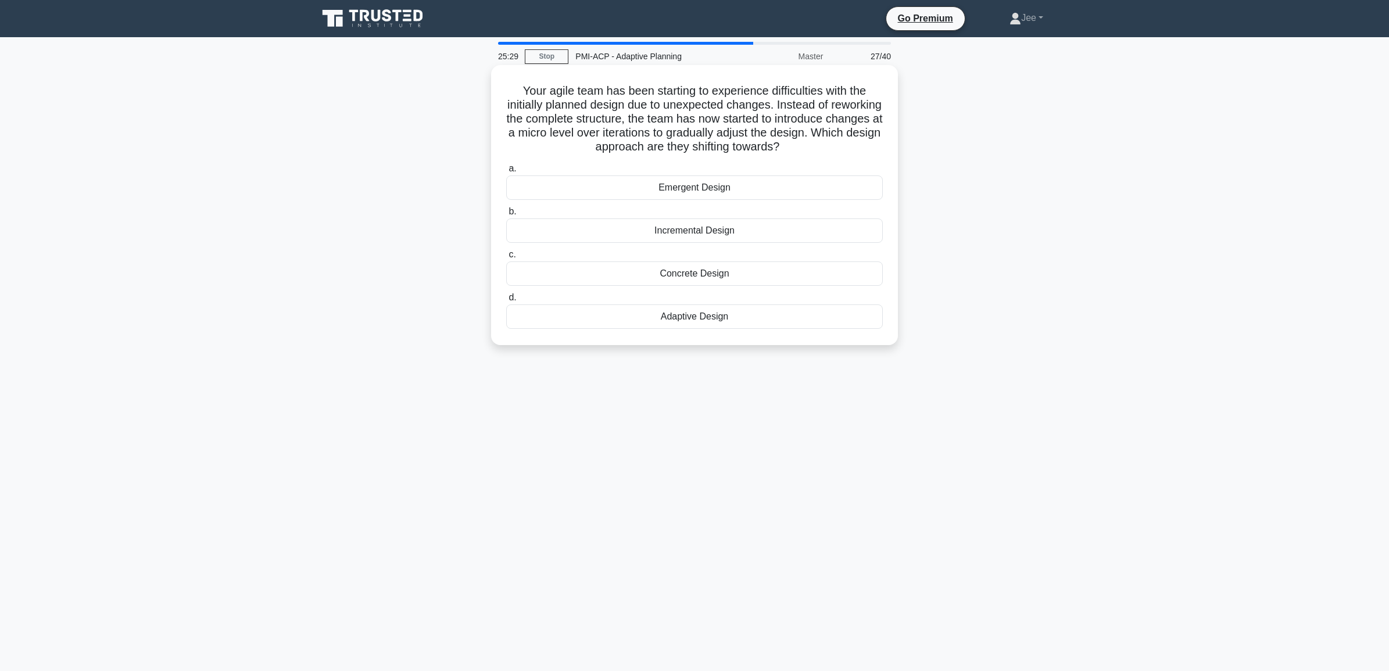
click at [695, 320] on div "Adaptive Design" at bounding box center [694, 317] width 377 height 24
click at [506, 302] on input "d. Adaptive Design" at bounding box center [506, 298] width 0 height 8
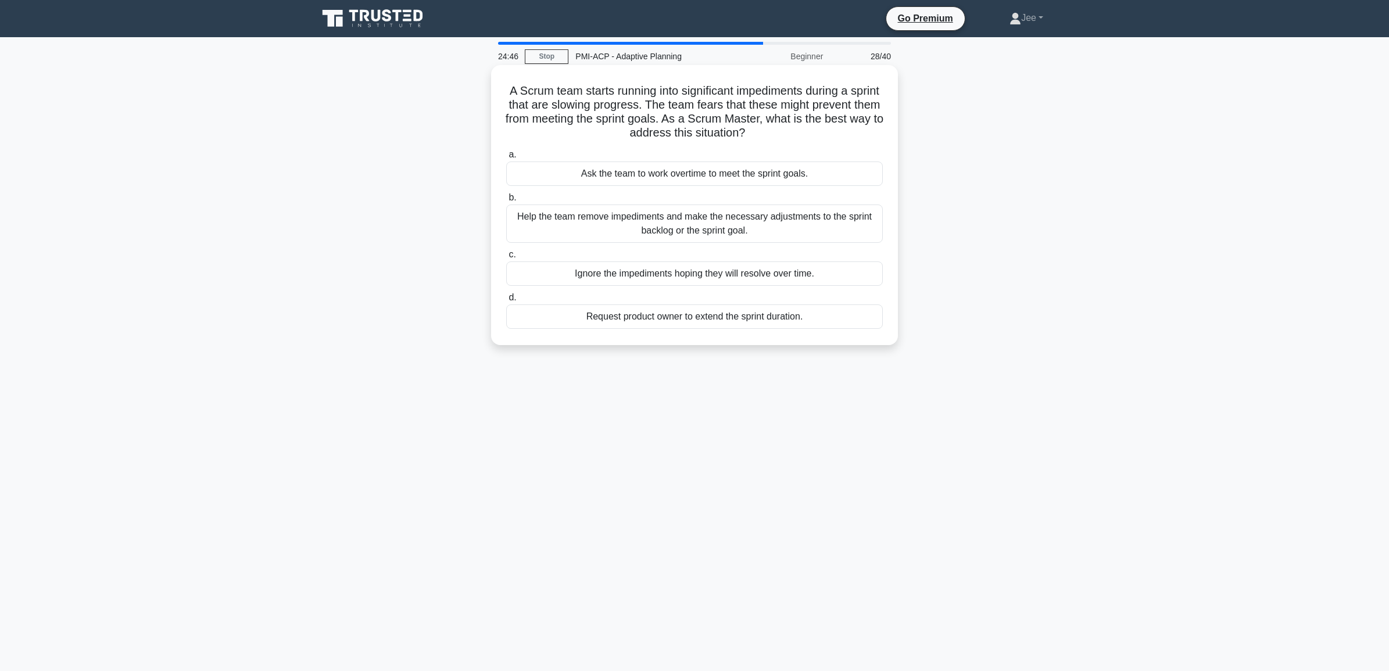
click at [650, 231] on div "Help the team remove impediments and make the necessary adjustments to the spri…" at bounding box center [694, 224] width 377 height 38
click at [506, 202] on input "b. Help the team remove impediments and make the necessary adjustments to the s…" at bounding box center [506, 198] width 0 height 8
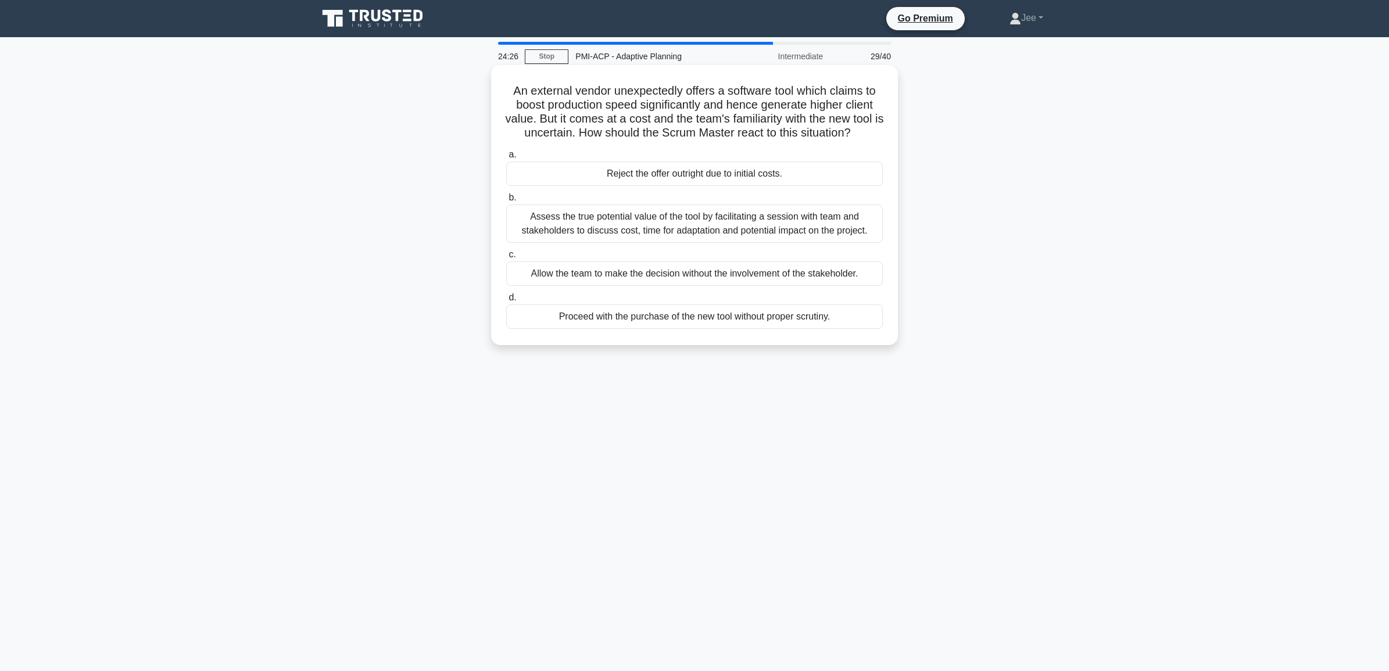
click at [582, 243] on div "Assess the true potential value of the tool by facilitating a session with team…" at bounding box center [694, 224] width 377 height 38
click at [506, 202] on input "b. Assess the true potential value of the tool by facilitating a session with t…" at bounding box center [506, 198] width 0 height 8
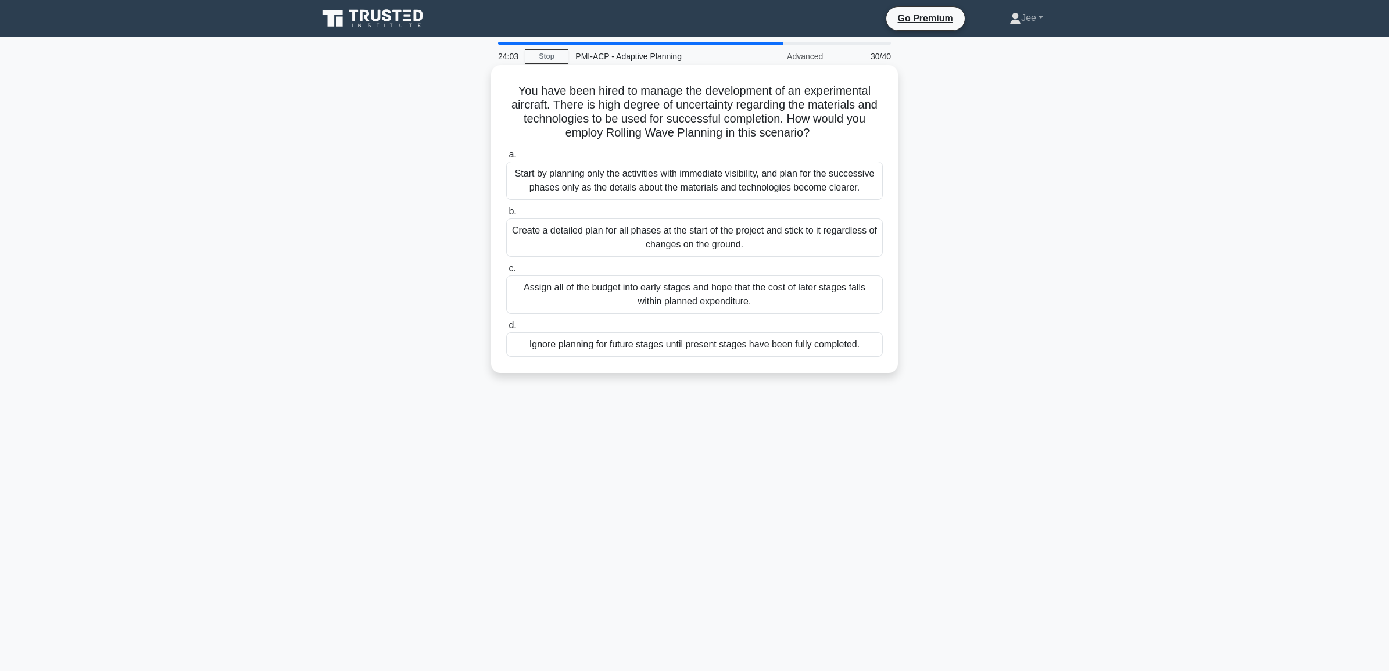
click at [596, 184] on div "Start by planning only the activities with immediate visibility, and plan for t…" at bounding box center [694, 181] width 377 height 38
click at [506, 159] on input "a. Start by planning only the activities with immediate visibility, and plan fo…" at bounding box center [506, 155] width 0 height 8
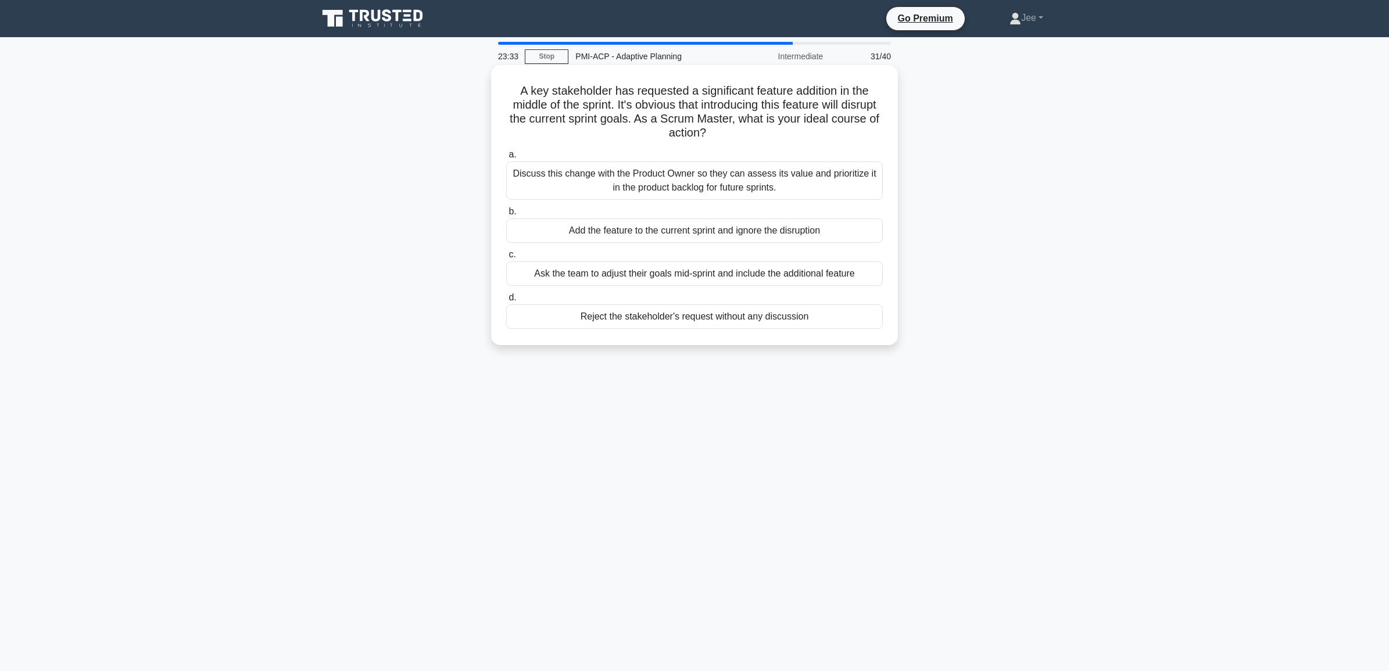
click at [684, 171] on div "Discuss this change with the Product Owner so they can assess its value and pri…" at bounding box center [694, 181] width 377 height 38
click at [506, 159] on input "a. Discuss this change with the Product Owner so they can assess its value and …" at bounding box center [506, 155] width 0 height 8
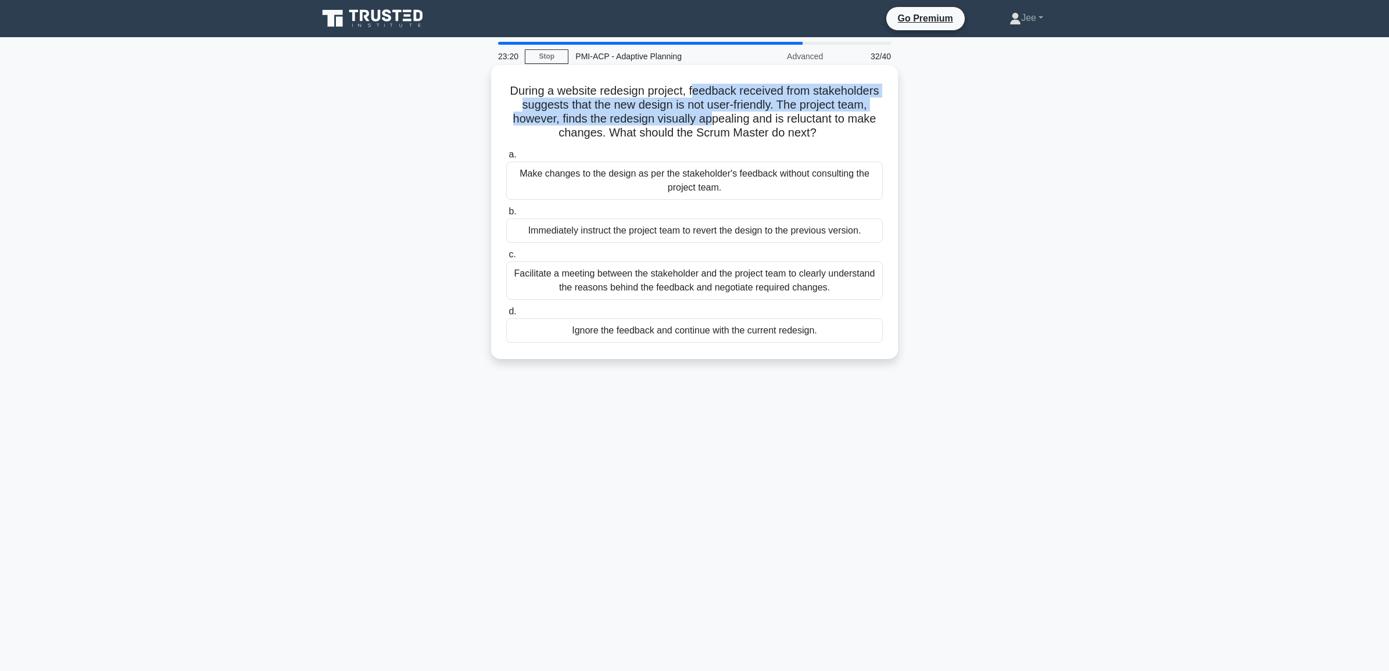
drag, startPoint x: 692, startPoint y: 87, endPoint x: 711, endPoint y: 121, distance: 38.5
click at [711, 121] on h5 "During a website redesign project, feedback received from stakeholders suggests…" at bounding box center [694, 112] width 379 height 57
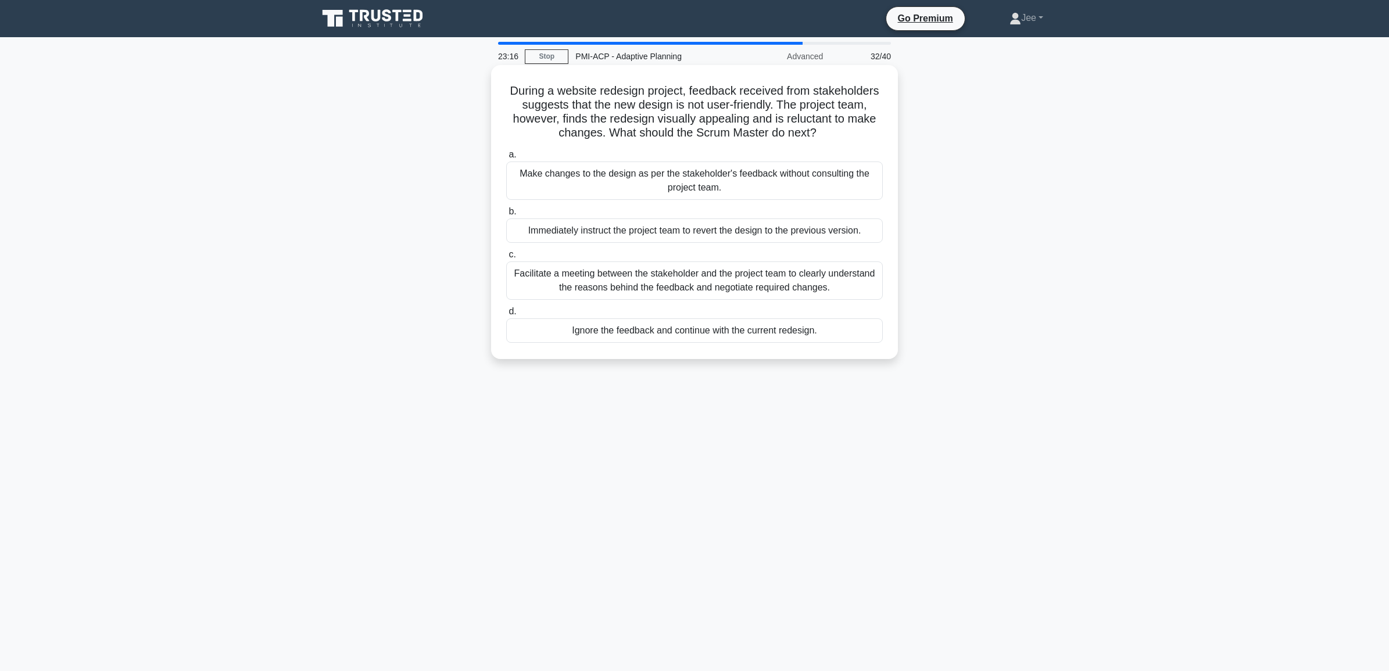
click at [662, 292] on div "Facilitate a meeting between the stakeholder and the project team to clearly un…" at bounding box center [694, 281] width 377 height 38
click at [506, 259] on input "c. Facilitate a meeting between the stakeholder and the project team to clearly…" at bounding box center [506, 255] width 0 height 8
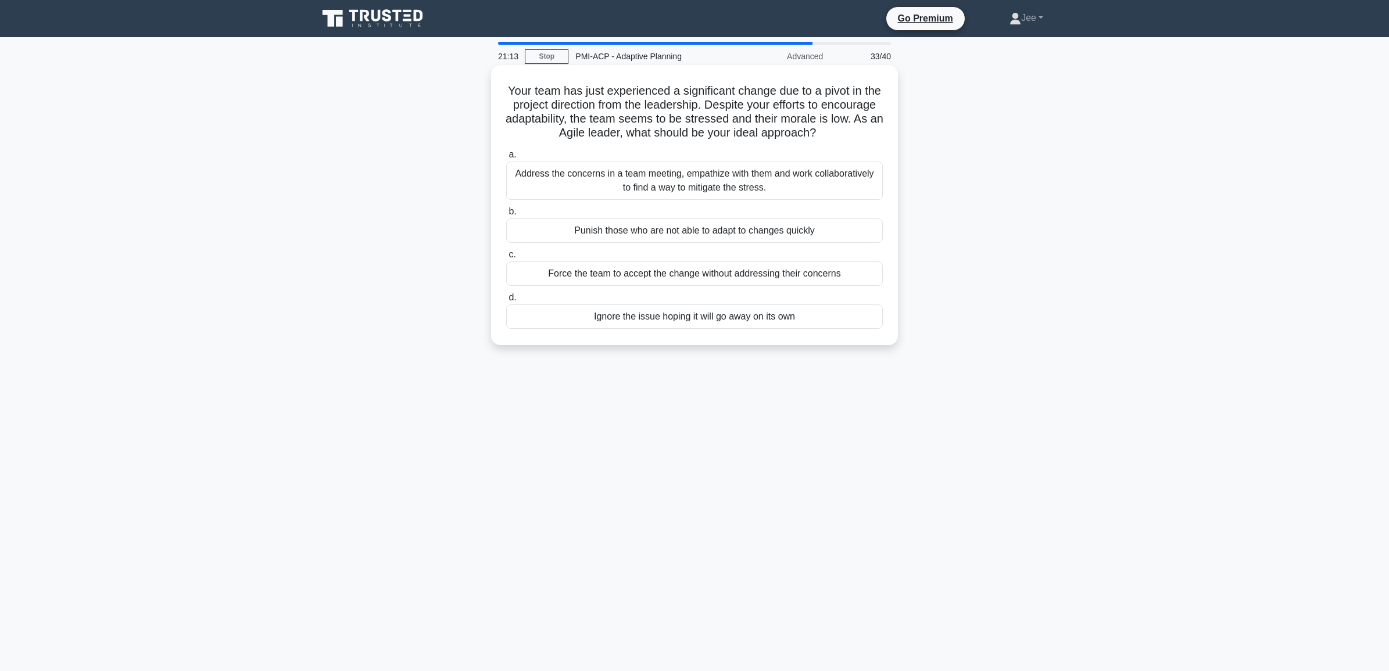
click at [554, 182] on div "Address the concerns in a team meeting, empathize with them and work collaborat…" at bounding box center [694, 181] width 377 height 38
click at [506, 159] on input "a. Address the concerns in a team meeting, empathize with them and work collabo…" at bounding box center [506, 155] width 0 height 8
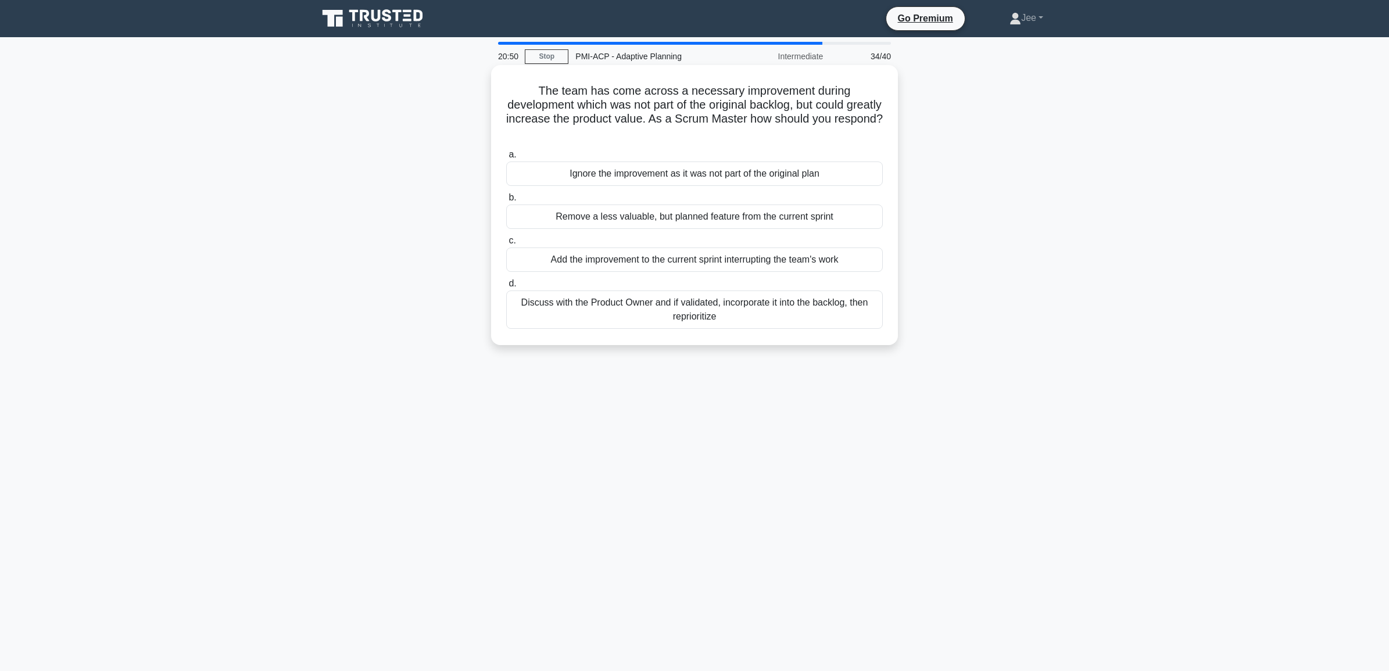
click at [792, 316] on div "Discuss with the Product Owner and if validated, incorporate it into the backlo…" at bounding box center [694, 310] width 377 height 38
click at [506, 288] on input "d. Discuss with the Product Owner and if validated, incorporate it into the bac…" at bounding box center [506, 284] width 0 height 8
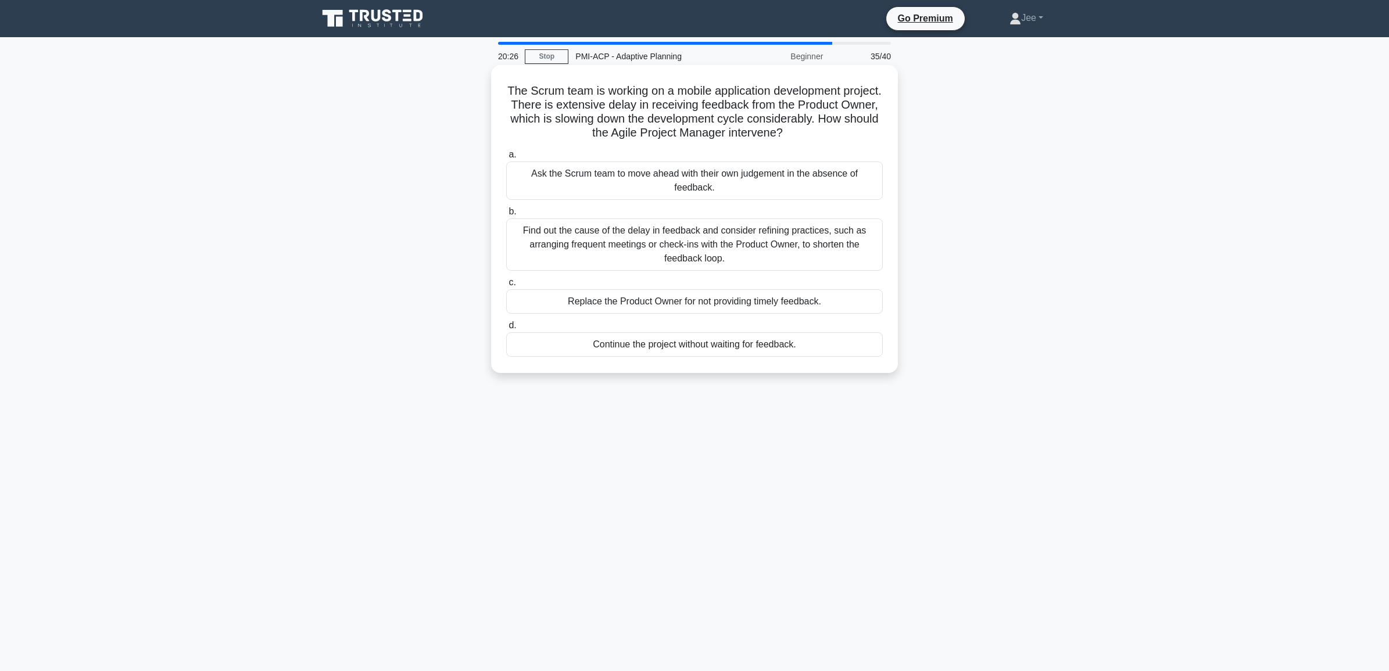
click at [583, 250] on div "Find out the cause of the delay in feedback and consider refining practices, su…" at bounding box center [694, 245] width 377 height 52
click at [506, 216] on input "b. Find out the cause of the delay in feedback and consider refining practices,…" at bounding box center [506, 212] width 0 height 8
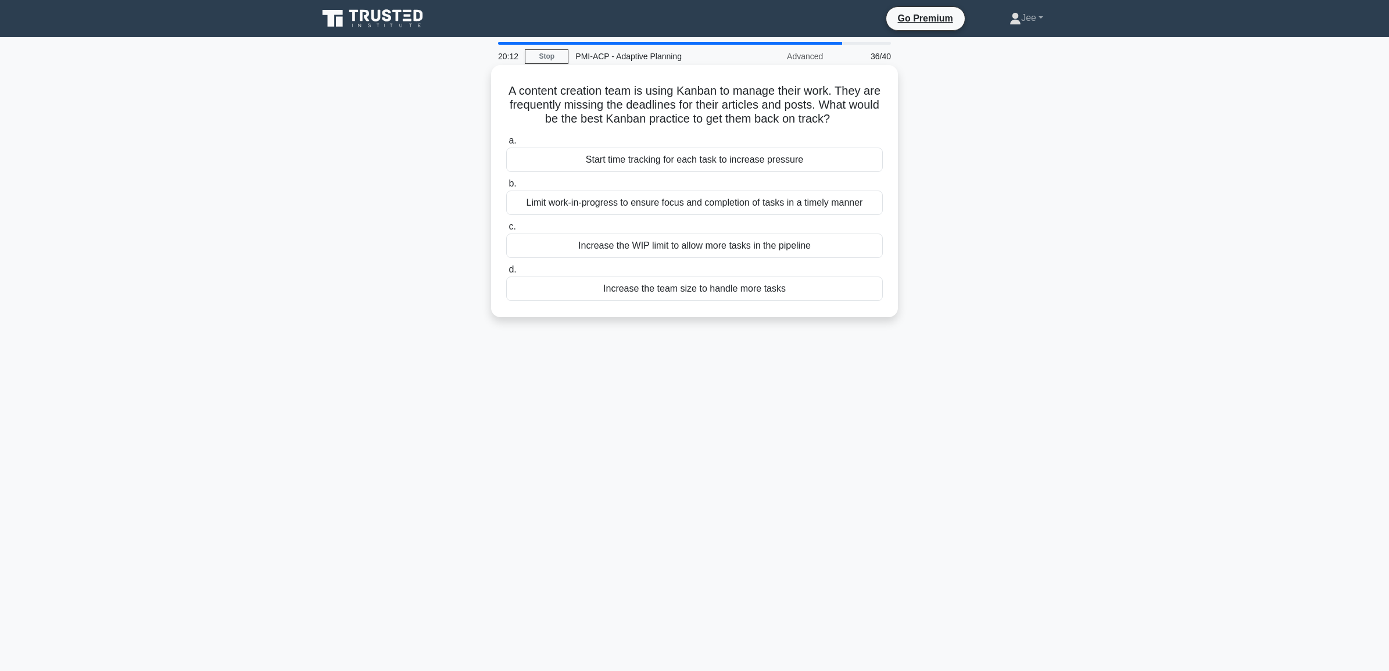
click at [570, 204] on div "Limit work-in-progress to ensure focus and completion of tasks in a timely mann…" at bounding box center [694, 203] width 377 height 24
click at [506, 188] on input "b. Limit work-in-progress to ensure focus and completion of tasks in a timely m…" at bounding box center [506, 184] width 0 height 8
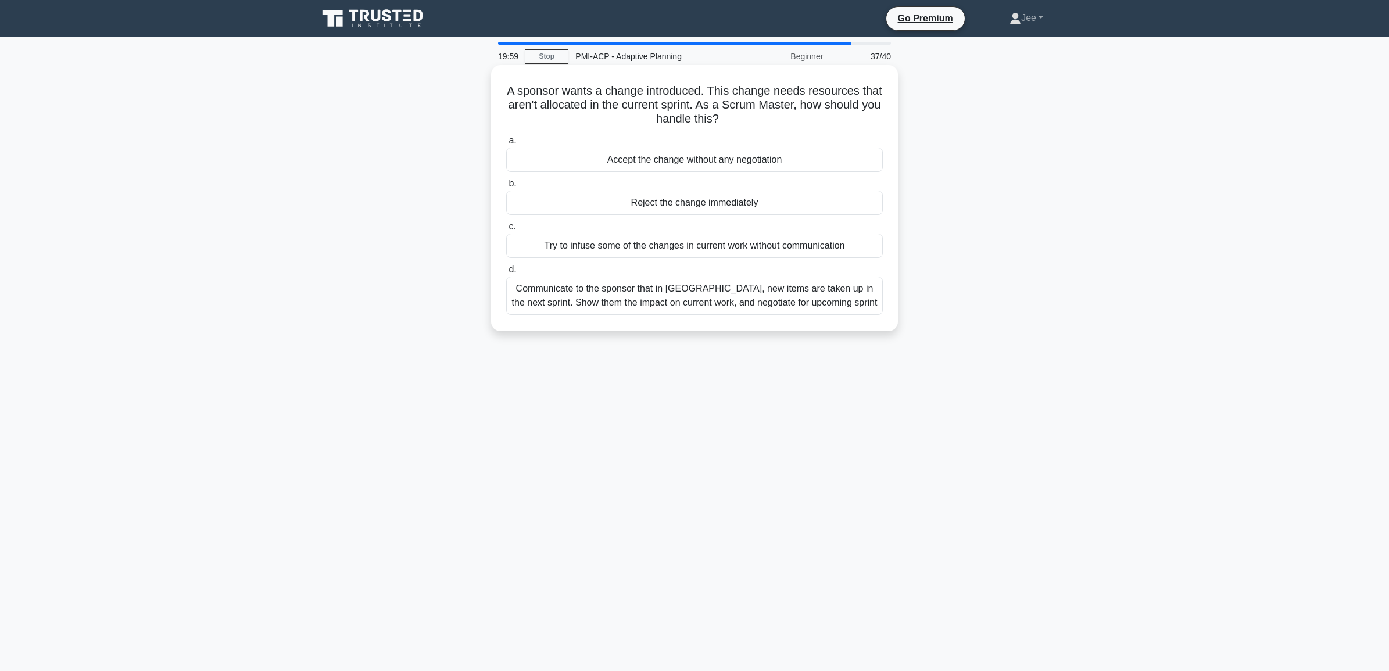
click at [635, 303] on div "Communicate to the sponsor that in Agile, new items are taken up in the next sp…" at bounding box center [694, 296] width 377 height 38
click at [506, 274] on input "d. Communicate to the sponsor that in Agile, new items are taken up in the next…" at bounding box center [506, 270] width 0 height 8
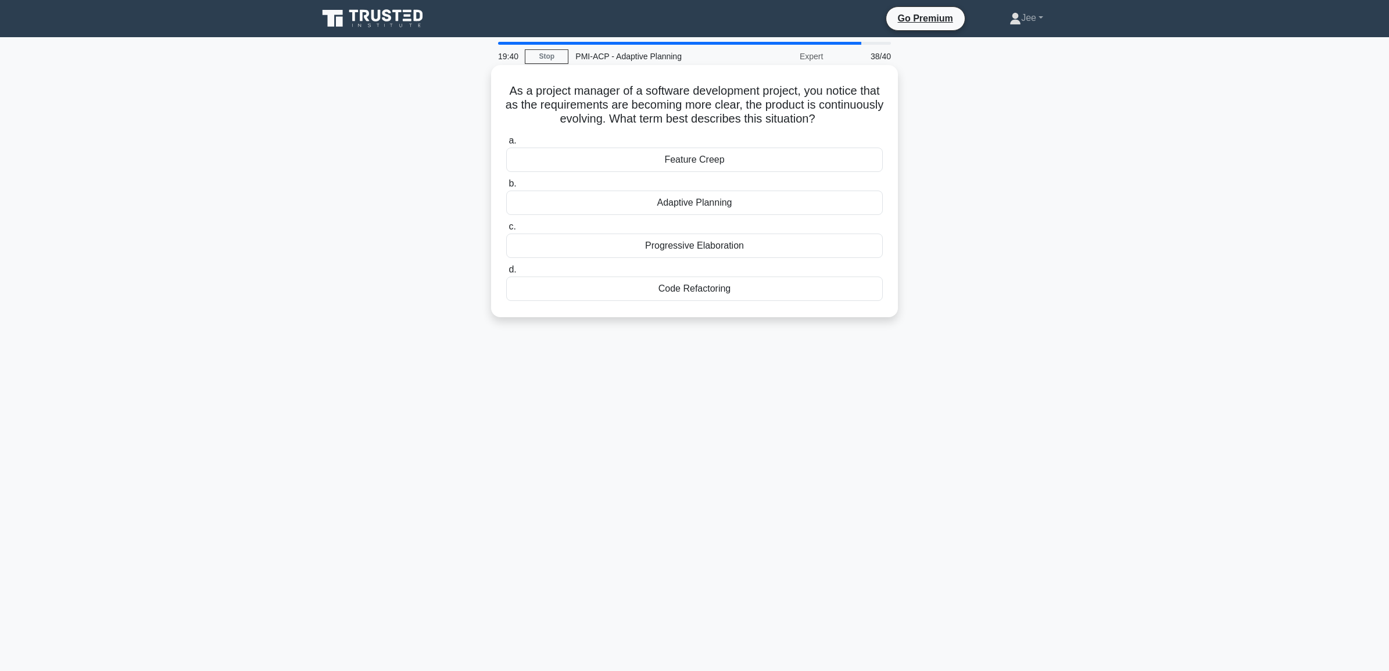
click at [705, 250] on div "Progressive Elaboration" at bounding box center [694, 246] width 377 height 24
click at [506, 231] on input "c. Progressive Elaboration" at bounding box center [506, 227] width 0 height 8
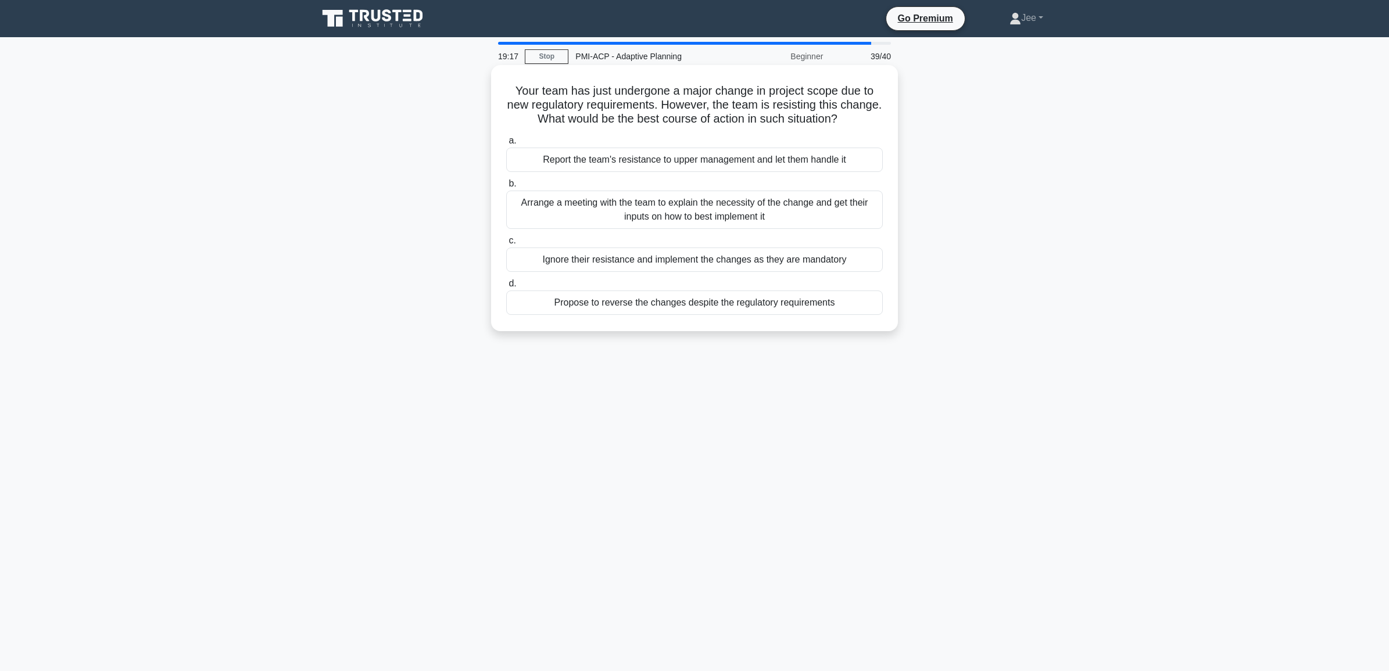
click at [598, 211] on div "Arrange a meeting with the team to explain the necessity of the change and get …" at bounding box center [694, 210] width 377 height 38
click at [506, 188] on input "b. Arrange a meeting with the team to explain the necessity of the change and g…" at bounding box center [506, 184] width 0 height 8
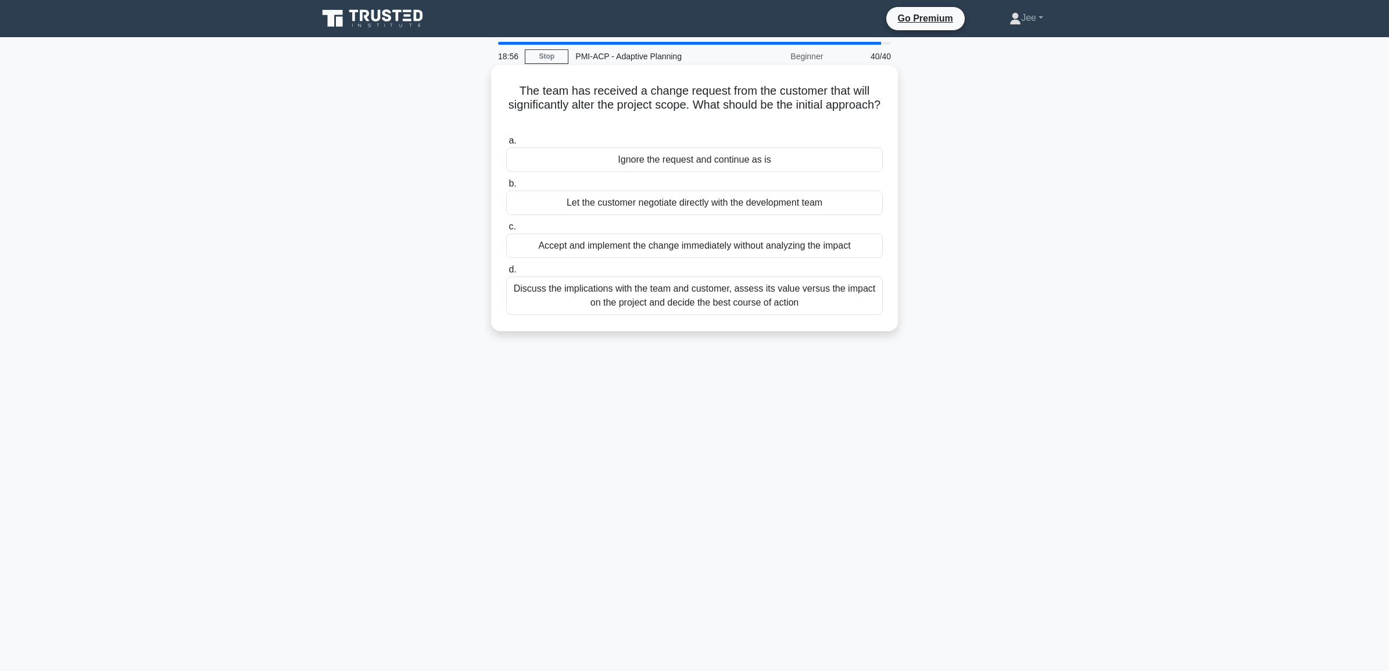
click at [740, 303] on div "Discuss the implications with the team and customer, assess its value versus th…" at bounding box center [694, 296] width 377 height 38
click at [506, 274] on input "d. Discuss the implications with the team and customer, assess its value versus…" at bounding box center [506, 270] width 0 height 8
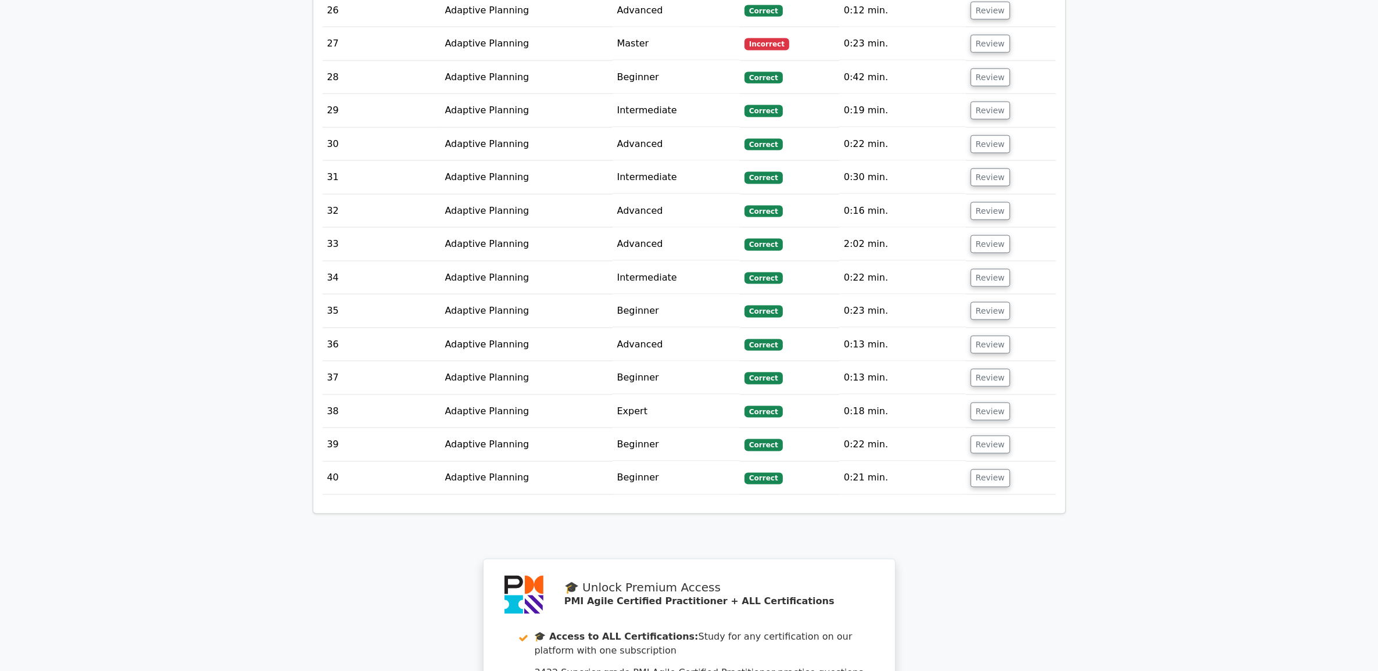
scroll to position [2325, 0]
